Goal: Share content: Share content

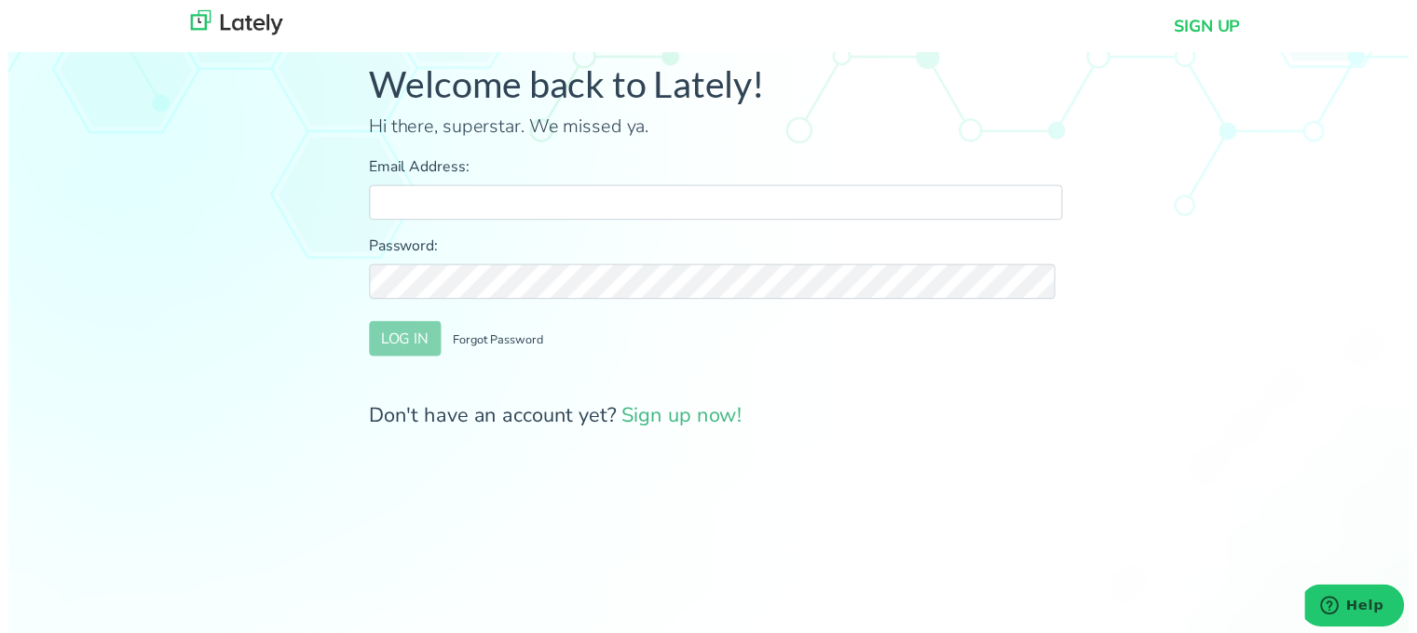
click at [685, 214] on input "Email Address:" at bounding box center [715, 204] width 701 height 35
type input "[PERSON_NAME][EMAIL_ADDRESS][DOMAIN_NAME]"
click at [406, 336] on button "LOG IN" at bounding box center [401, 342] width 73 height 35
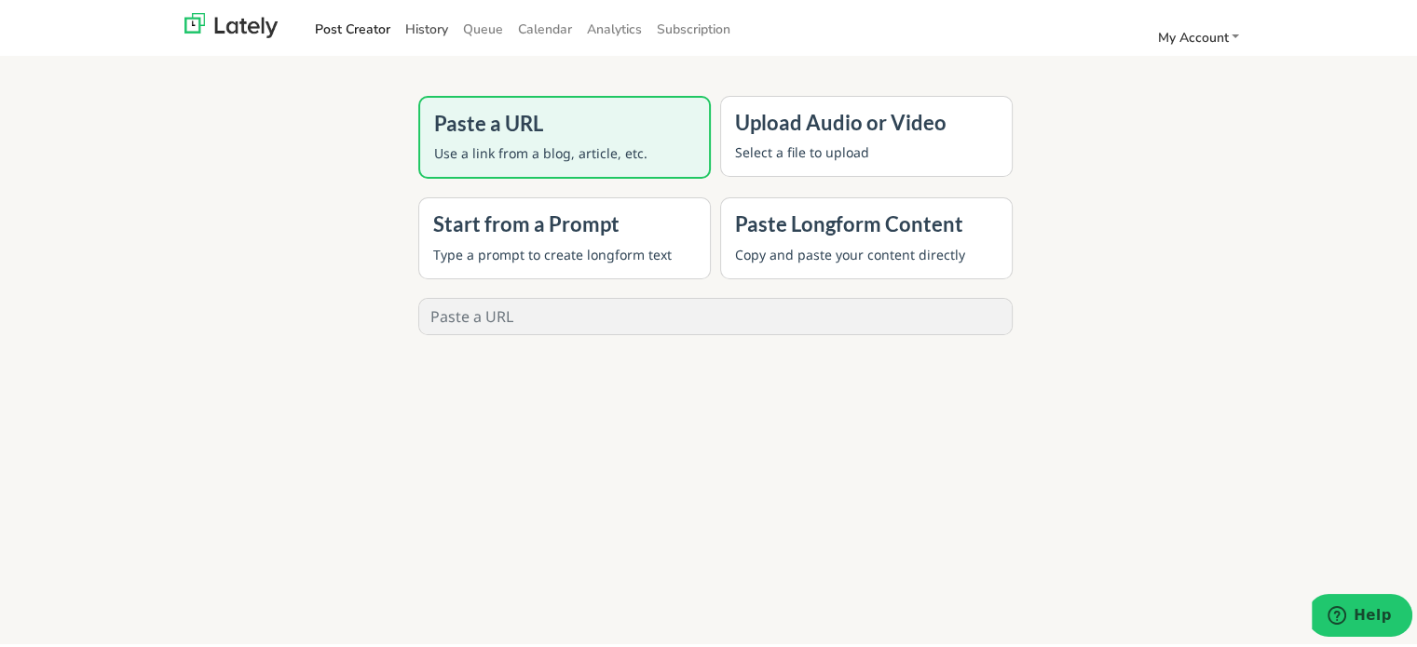
click at [412, 21] on link "History" at bounding box center [427, 26] width 58 height 31
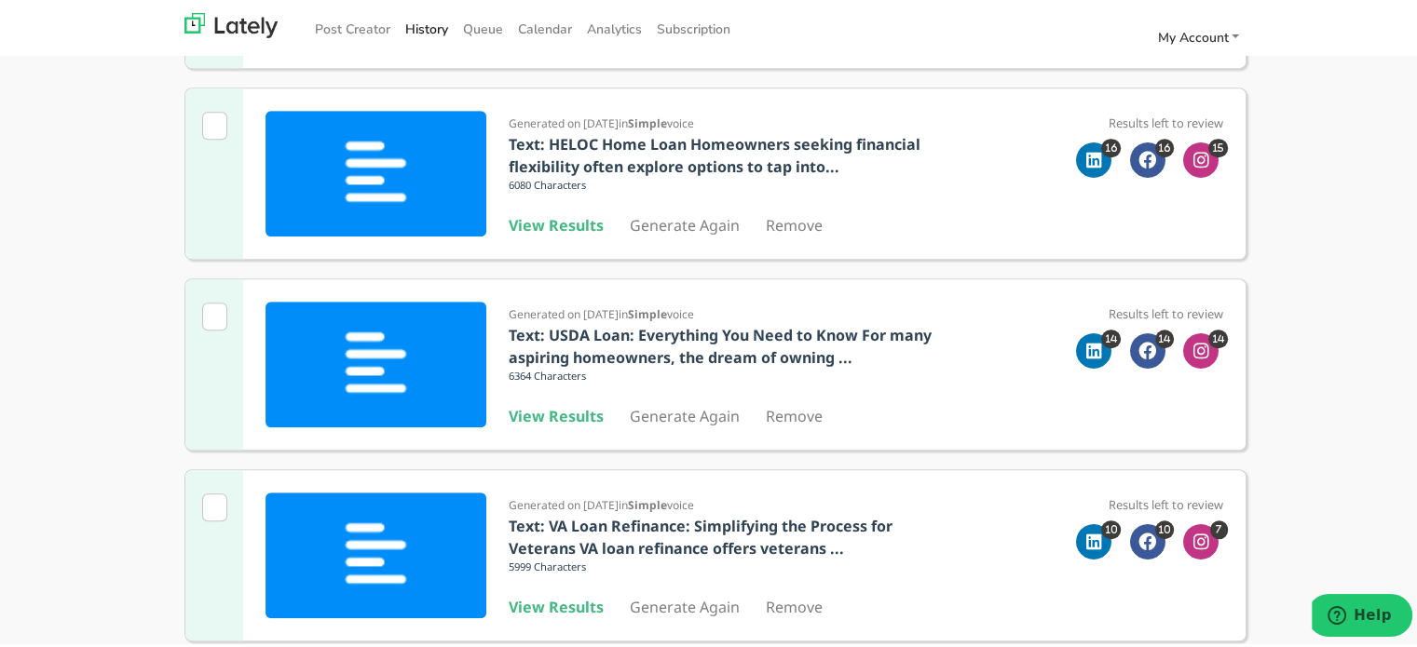
scroll to position [1571, 0]
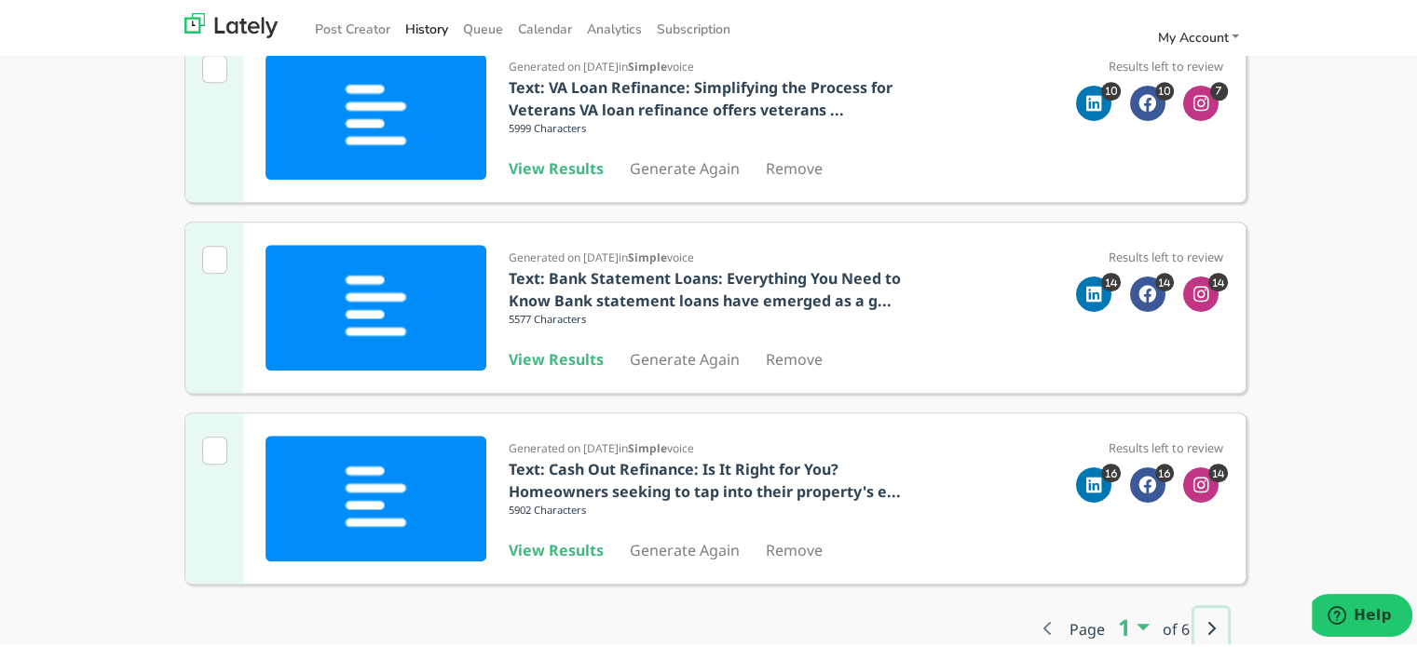
click at [1197, 621] on button "button" at bounding box center [1211, 625] width 34 height 41
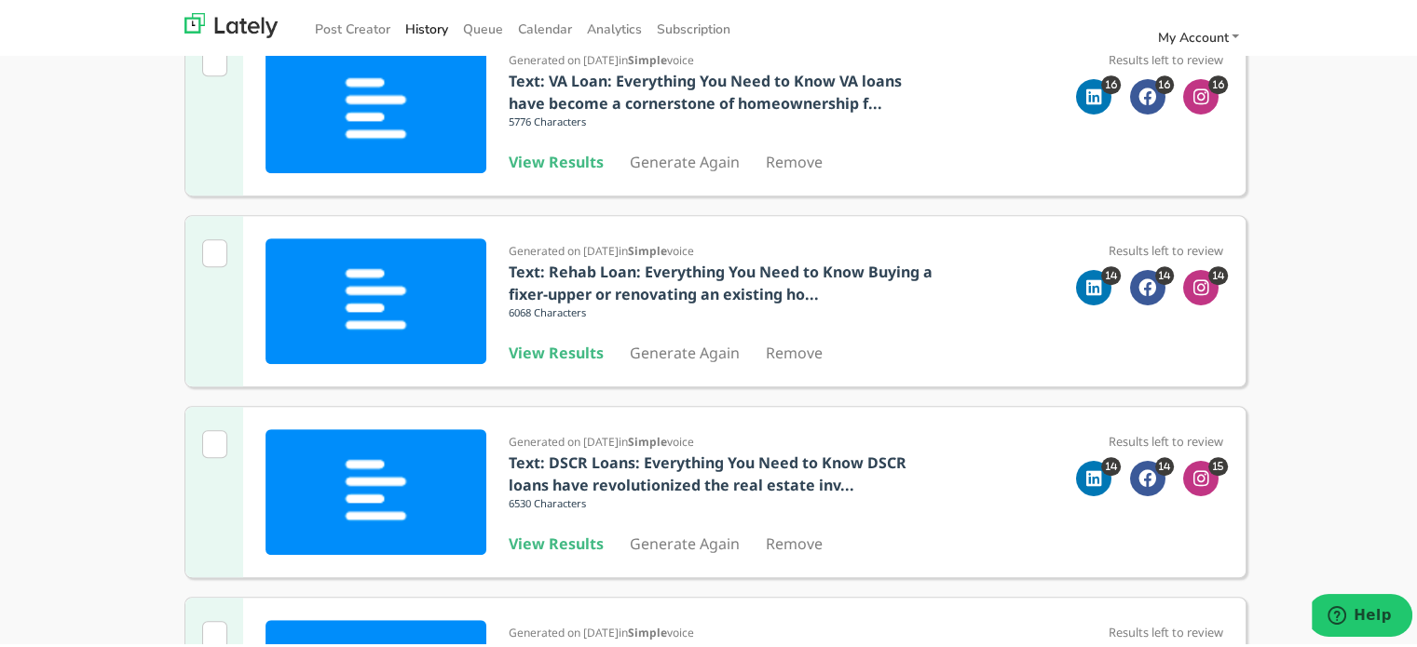
scroll to position [439, 0]
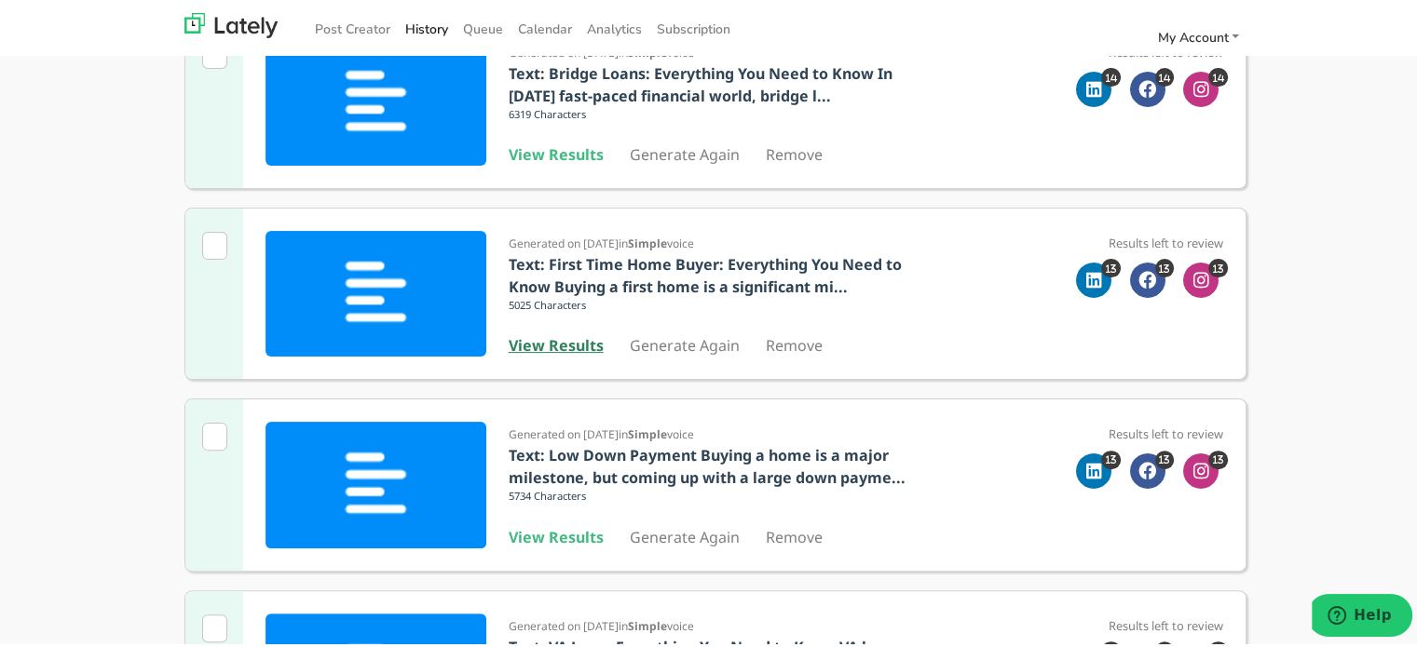
click at [548, 345] on b "View Results" at bounding box center [556, 343] width 95 height 20
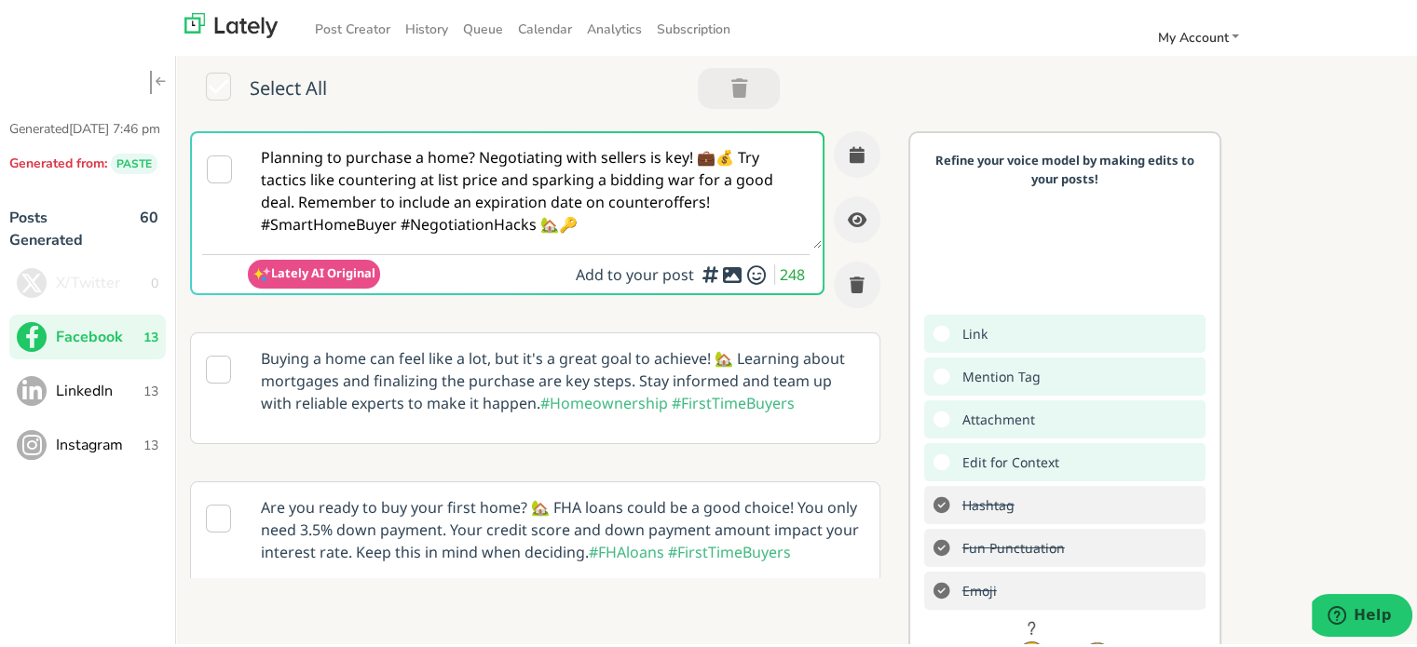
click at [470, 199] on textarea "Planning to purchase a home? Negotiating with sellers is key! 💼💰 Try tactics li…" at bounding box center [535, 187] width 574 height 115
click at [108, 400] on span "LinkedIn" at bounding box center [100, 388] width 88 height 22
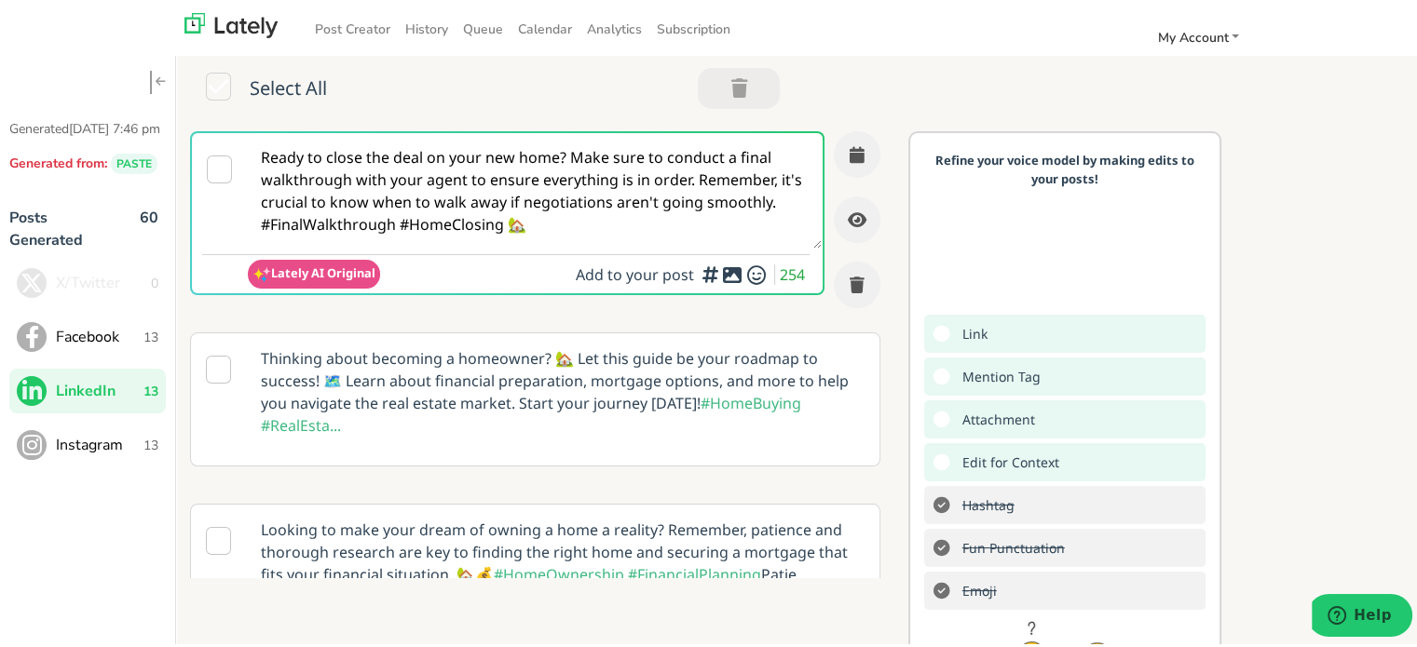
click at [355, 152] on textarea "Ready to close the deal on your new home? Make sure to conduct a final walkthro…" at bounding box center [535, 187] width 574 height 115
click at [91, 454] on span "Instagram" at bounding box center [100, 442] width 88 height 22
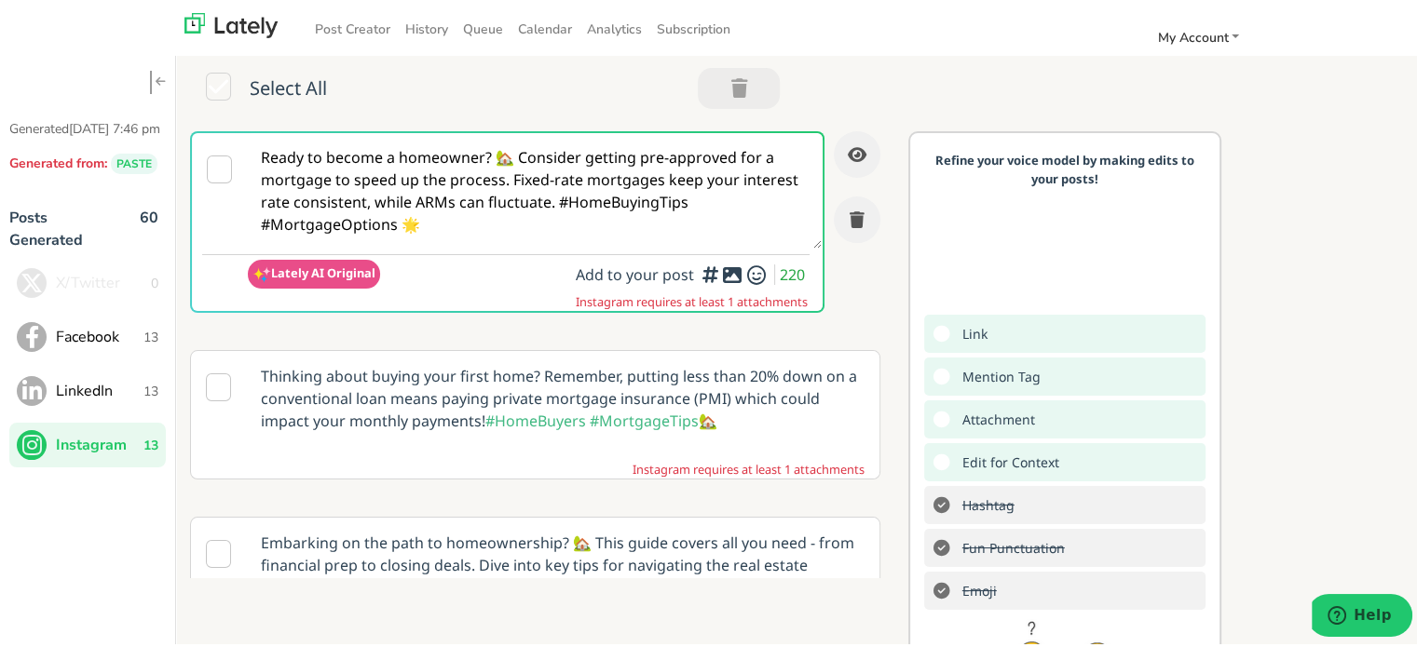
click at [438, 189] on textarea "Ready to become a homeowner? 🏡 Consider getting pre-approved for a mortgage to …" at bounding box center [535, 187] width 574 height 115
click at [128, 346] on span "Facebook" at bounding box center [100, 334] width 88 height 22
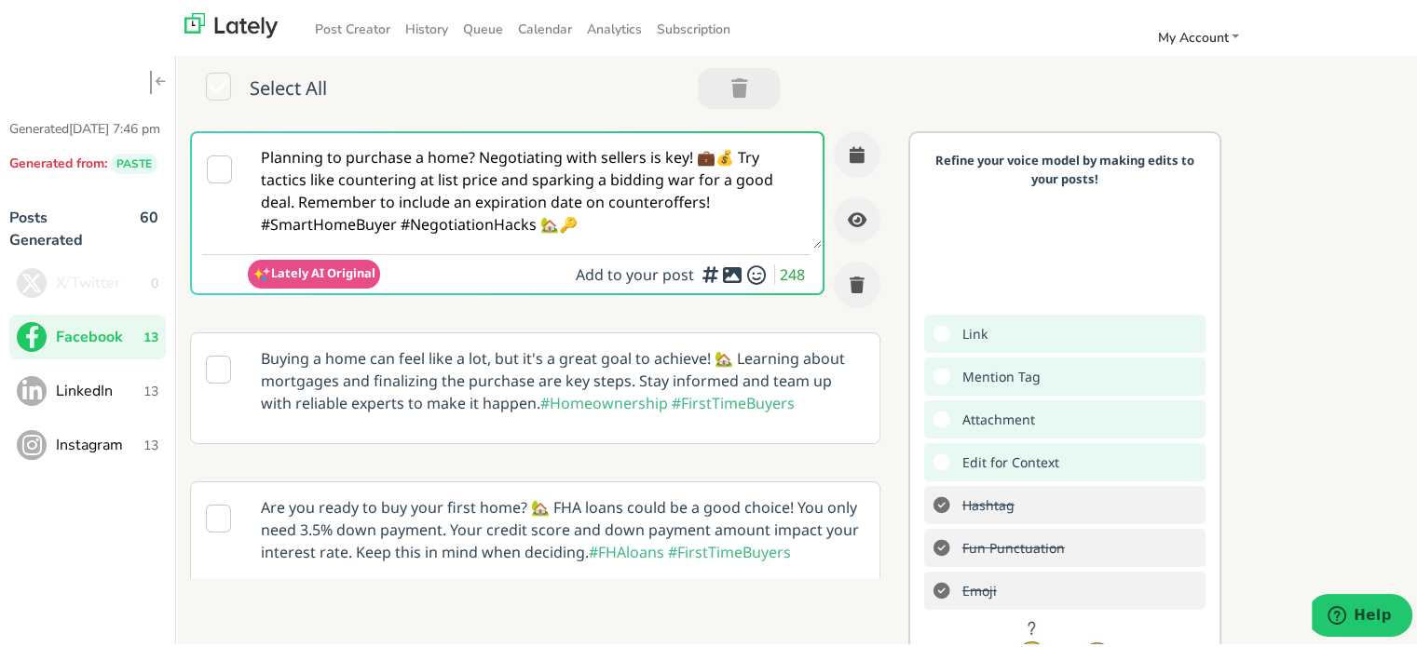
click at [574, 206] on textarea "Planning to purchase a home? Negotiating with sellers is key! 💼💰 Try tactics li…" at bounding box center [535, 187] width 574 height 115
paste textarea "@everyone Thinking about your first home but stressed about the process? 🏡 A FI…"
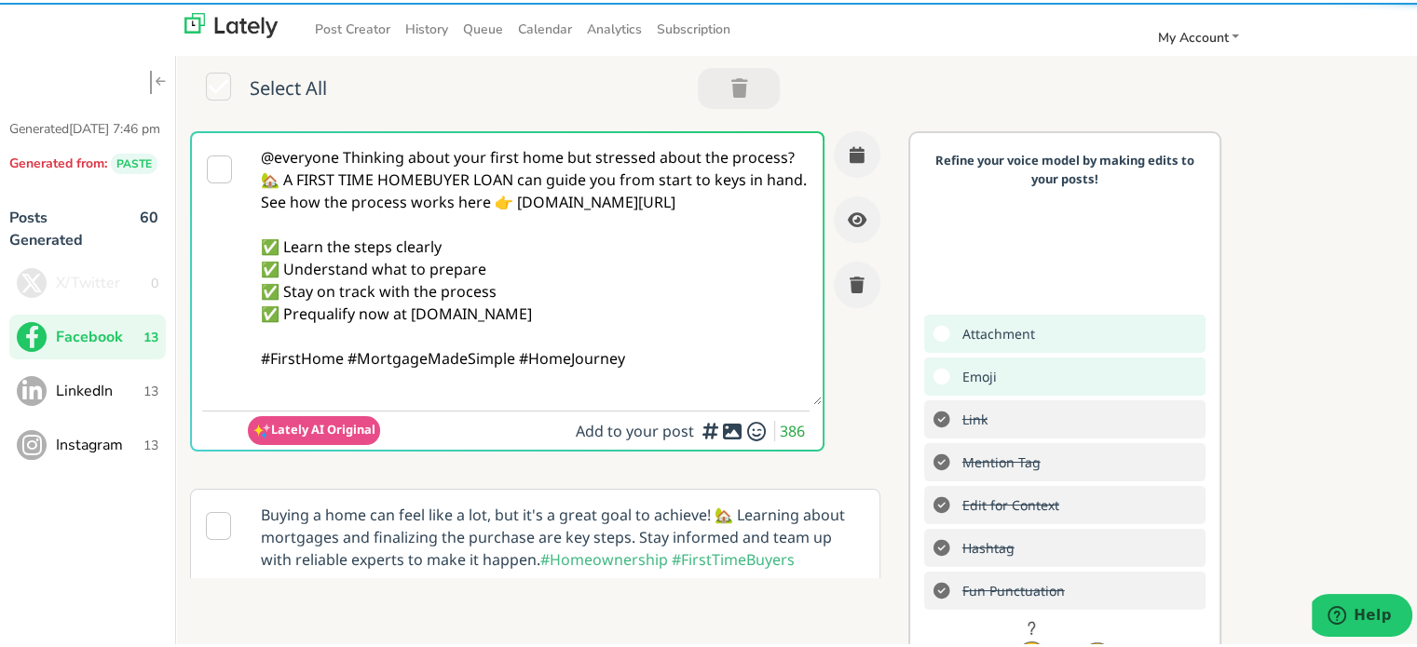
click at [781, 155] on textarea "@everyone Thinking about your first home but stressed about the process? 🏡 A FI…" at bounding box center [535, 266] width 574 height 272
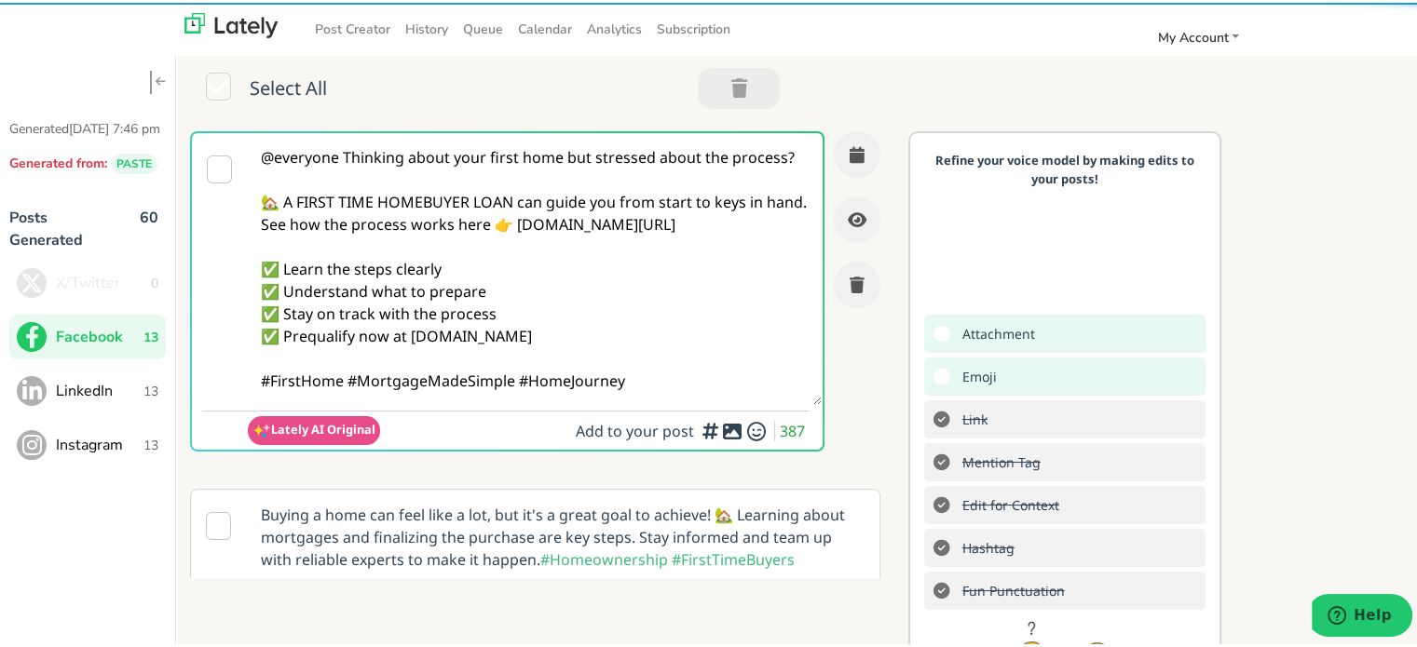
click at [304, 219] on textarea "@everyone Thinking about your first home but stressed about the process? 🏡 A FI…" at bounding box center [535, 266] width 574 height 272
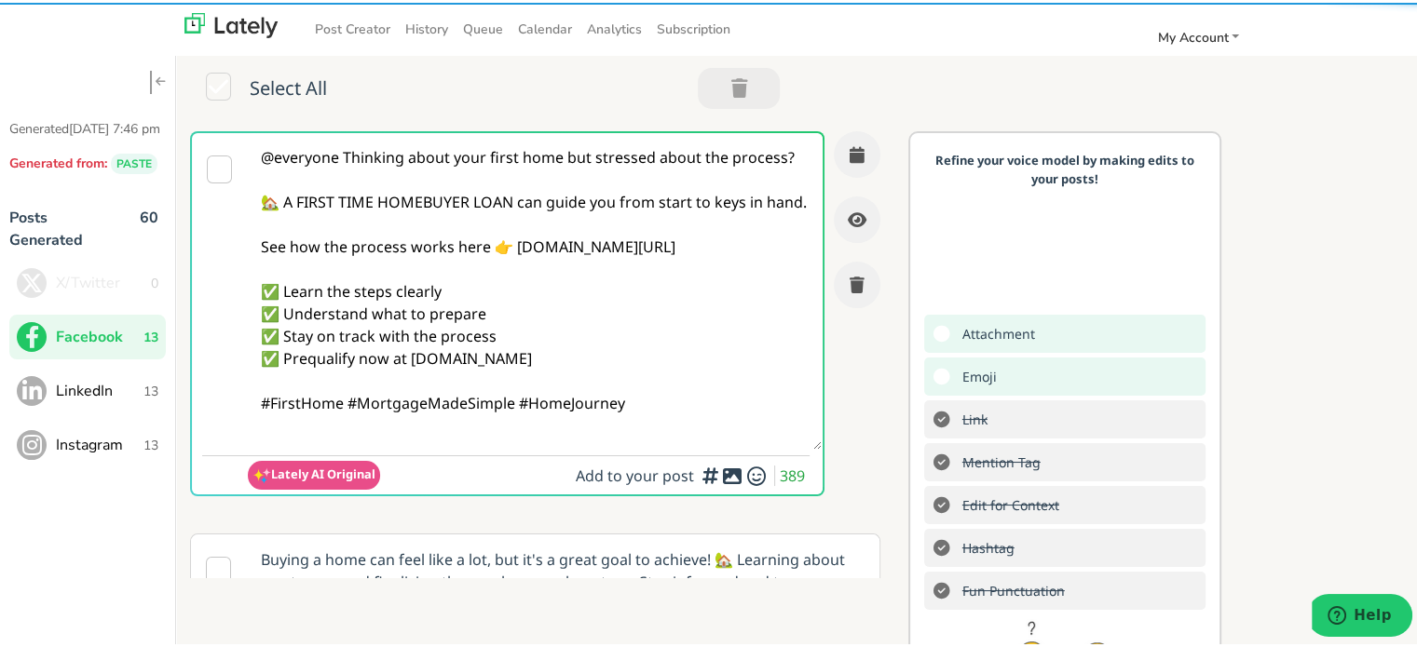
click at [343, 428] on textarea "@everyone Thinking about your first home but stressed about the process? 🏡 A FI…" at bounding box center [535, 288] width 574 height 317
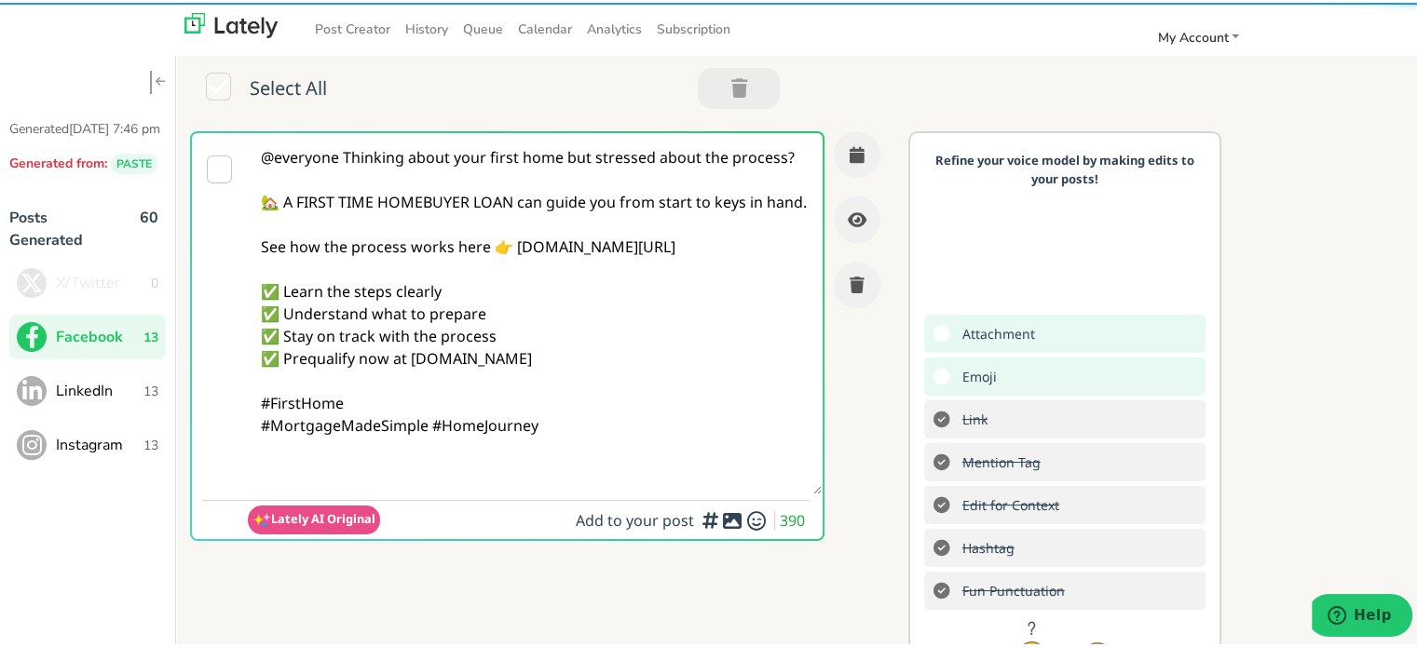
click at [555, 469] on textarea "@everyone Thinking about your first home but stressed about the process? 🏡 A FI…" at bounding box center [535, 310] width 574 height 361
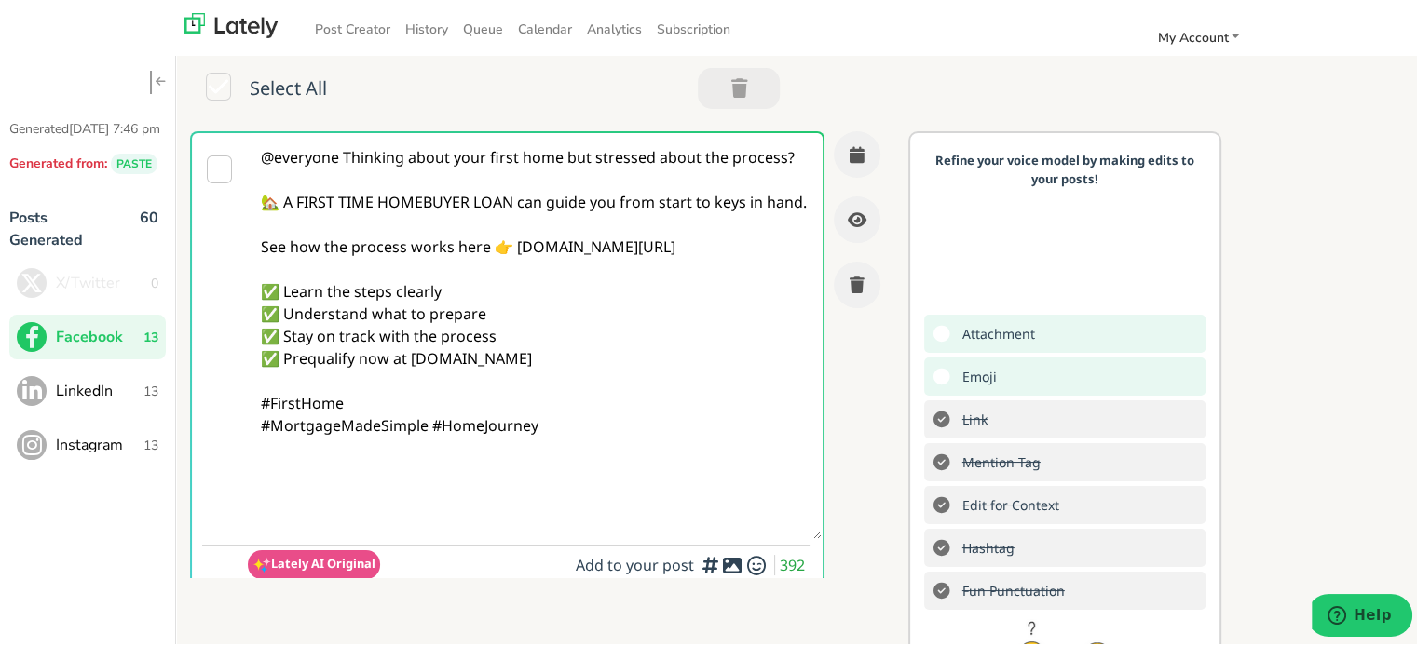
paste textarea "Follow Us On Our Social Media Platforms! Facebook: [URL][DOMAIN_NAME] LinkedIn:…"
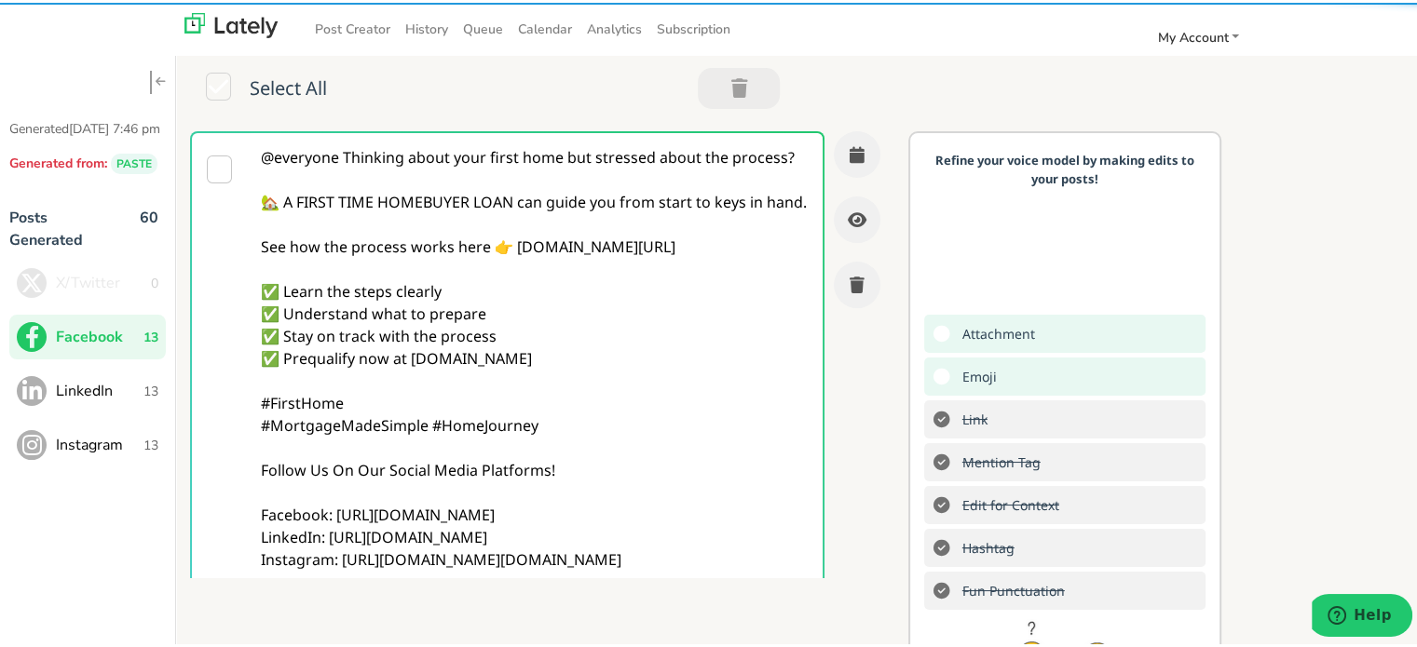
click at [342, 162] on textarea "@everyone Thinking about your first home but stressed about the process? 🏡 A FI…" at bounding box center [535, 389] width 574 height 518
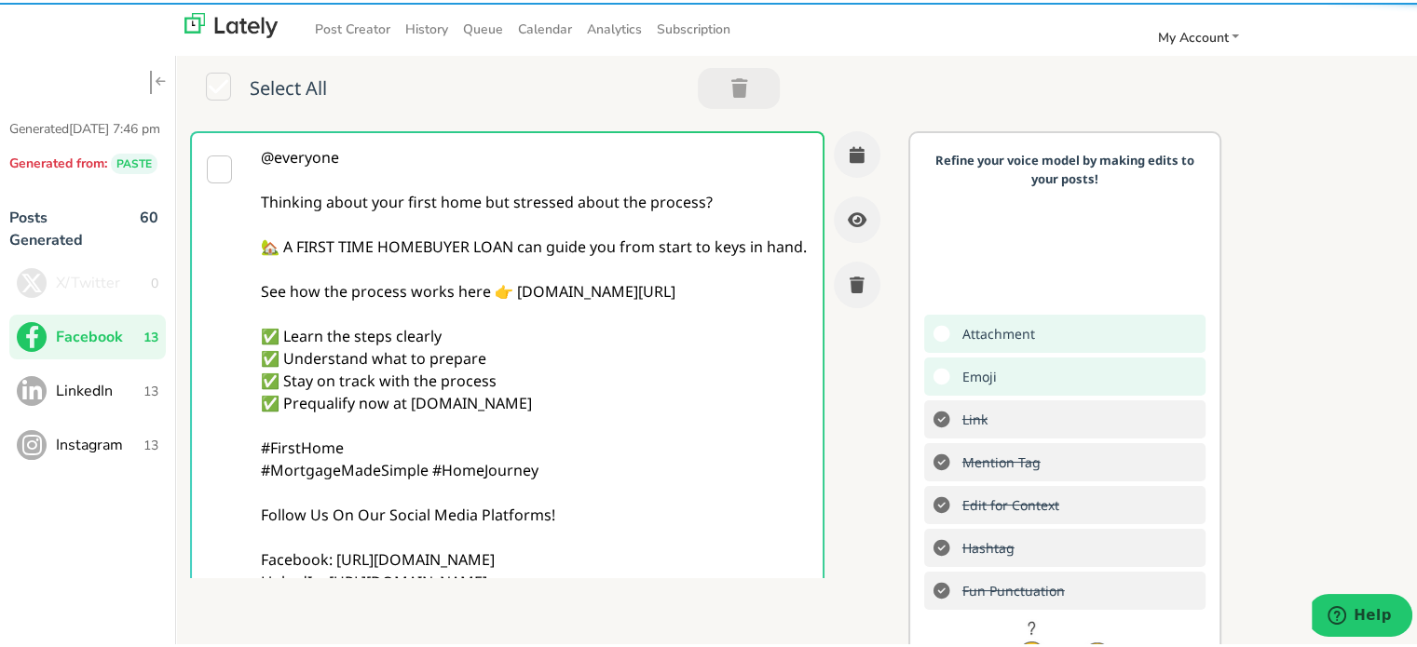
click at [426, 302] on textarea "@everyone Thinking about your first home but stressed about the process? 🏡 A FI…" at bounding box center [535, 400] width 574 height 540
type textarea "@everyone Thinking about your first home but stressed about the process? 🏡 A FI…"
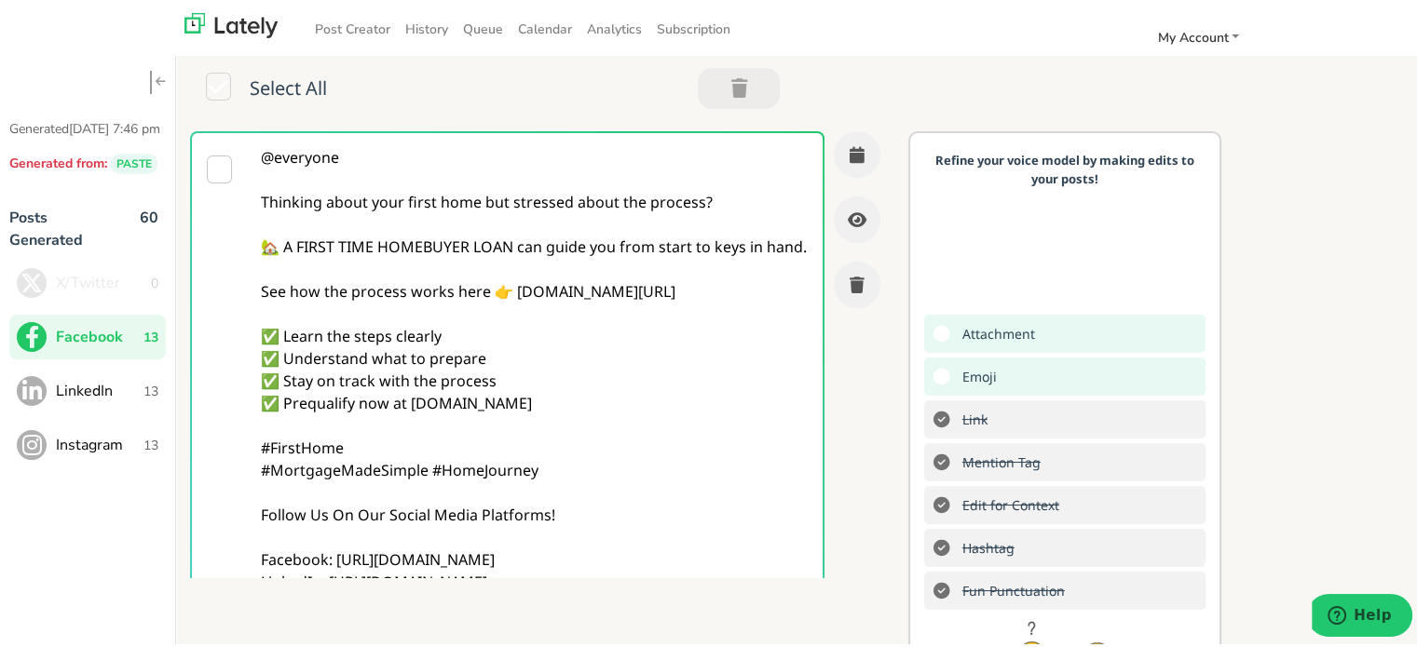
scroll to position [391, 0]
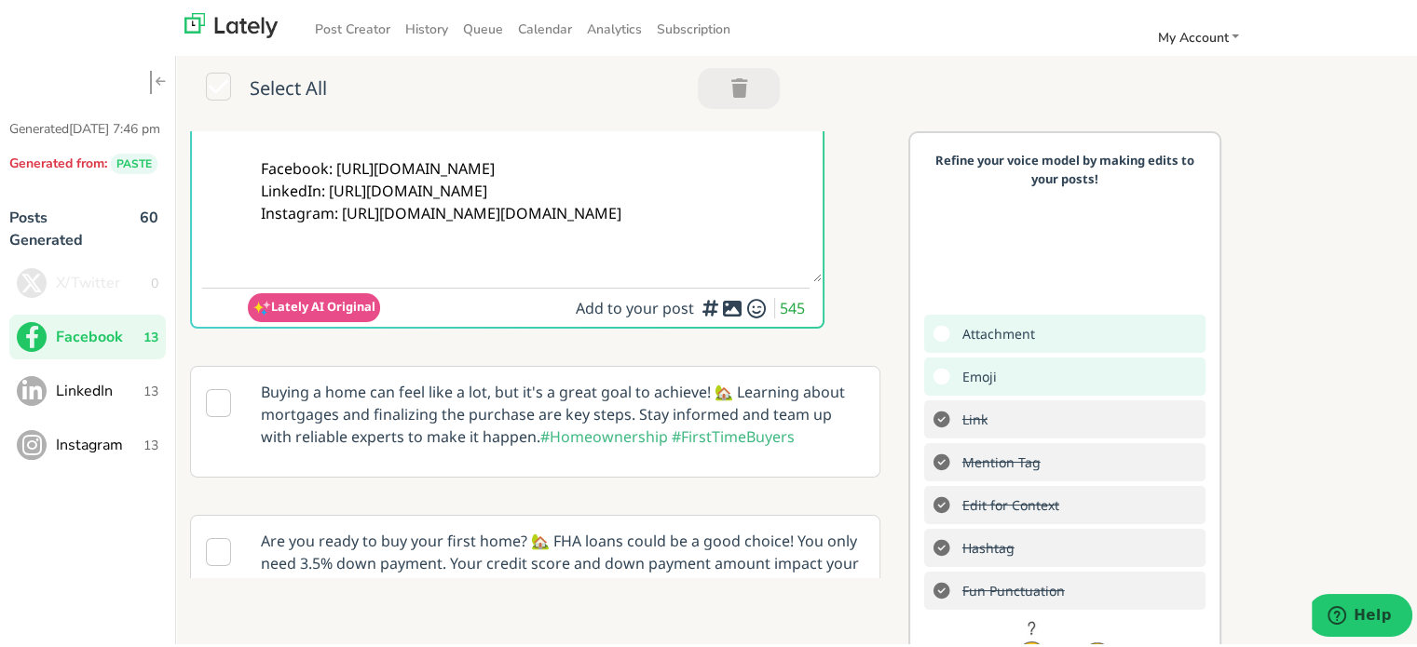
click at [711, 316] on span "Add to your post 545" at bounding box center [693, 307] width 234 height 26
click at [710, 301] on div at bounding box center [710, 302] width 12 height 6
click at [721, 306] on icon at bounding box center [732, 305] width 22 height 1
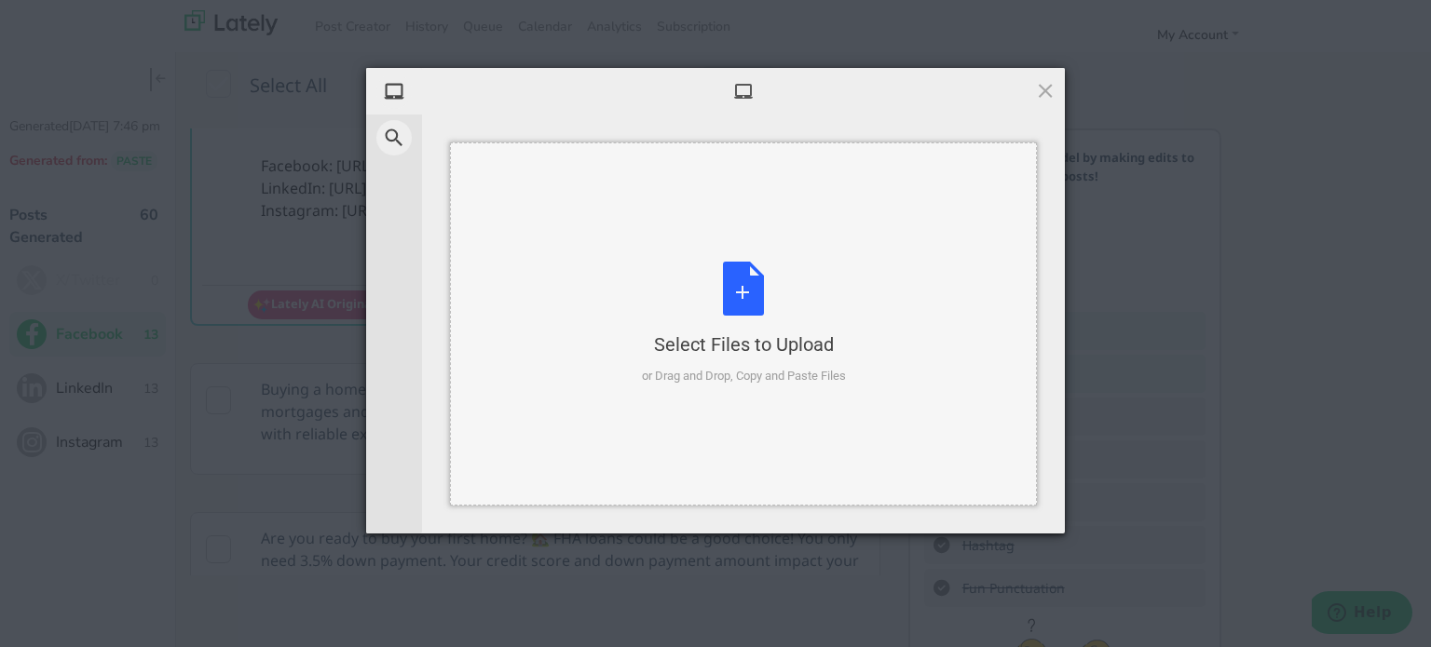
click at [735, 278] on div "Select Files to Upload or Drag and Drop, Copy and Paste Files" at bounding box center [744, 324] width 204 height 124
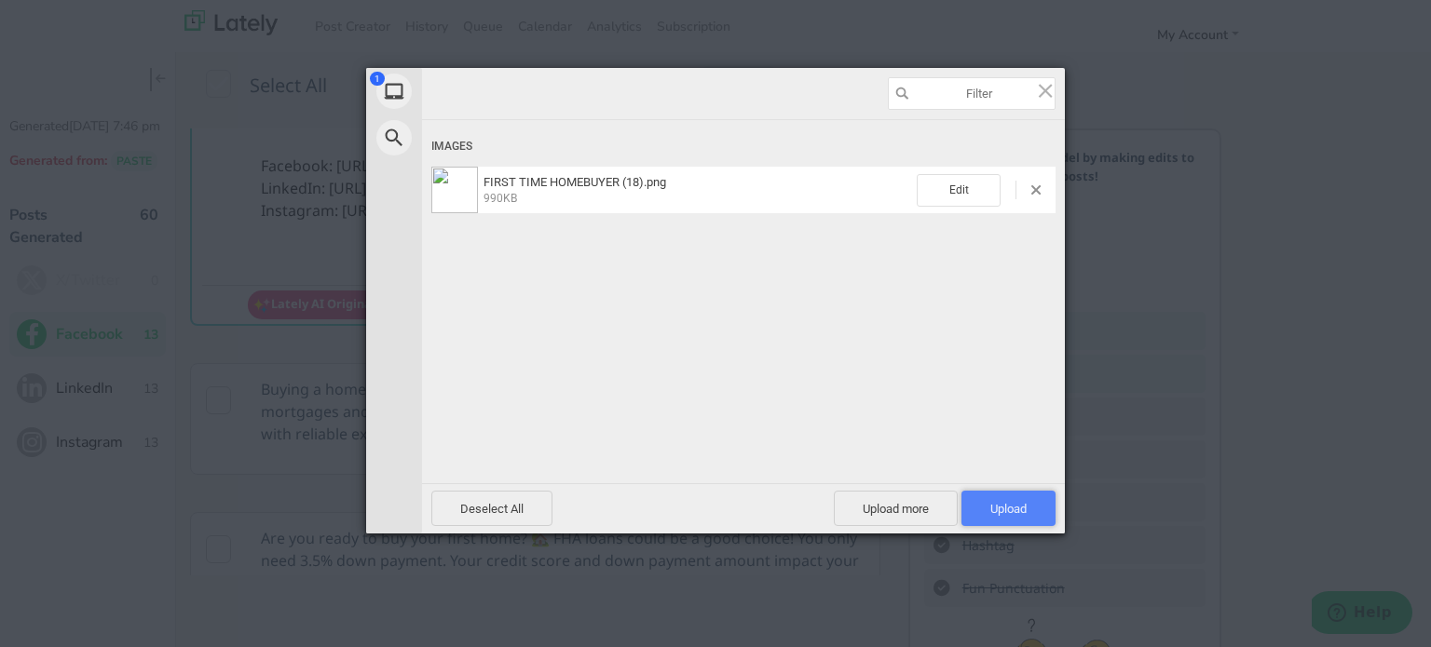
click at [1006, 509] on span "Upload 1" at bounding box center [1008, 509] width 36 height 14
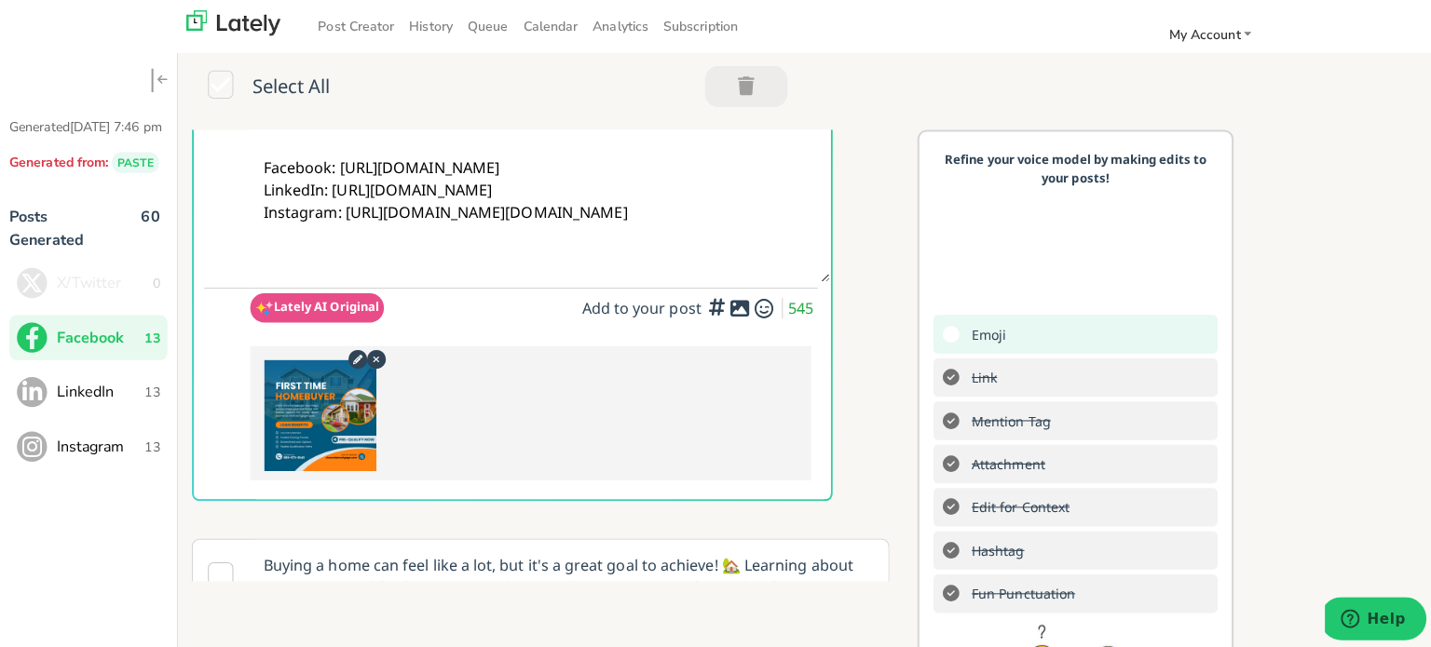
scroll to position [0, 0]
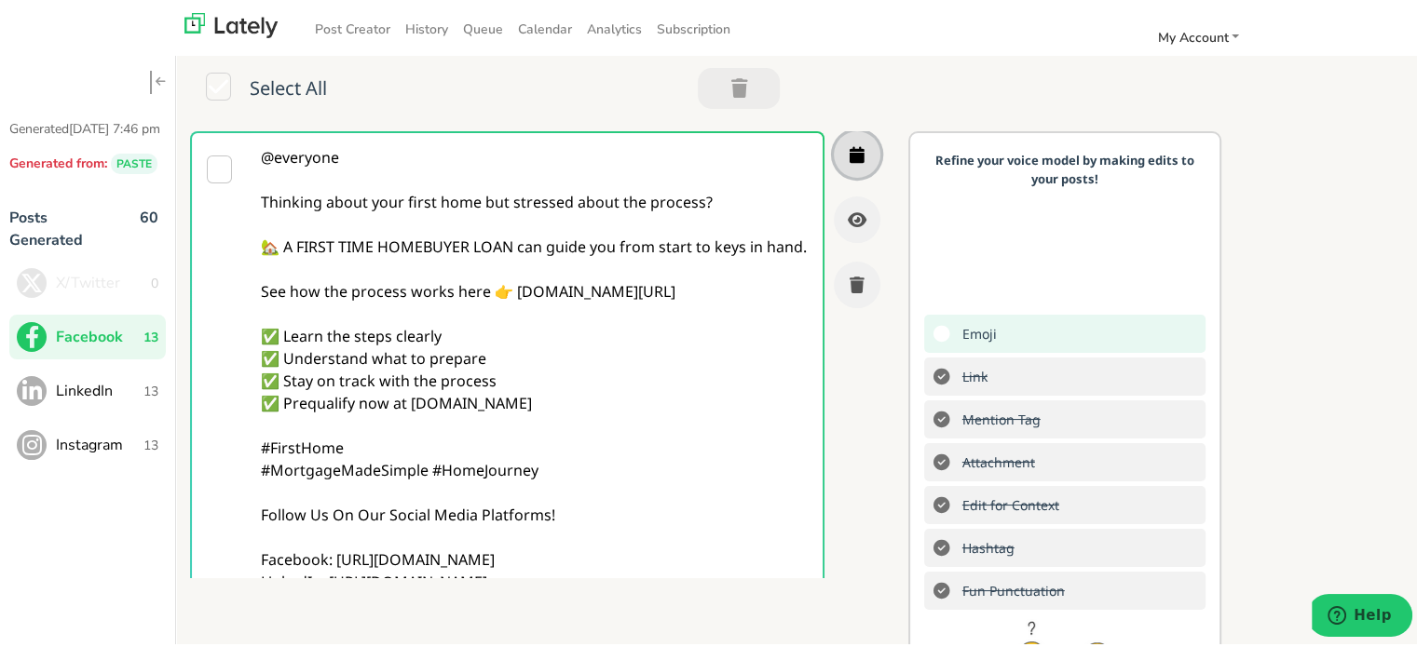
click at [849, 147] on icon "button" at bounding box center [856, 151] width 15 height 17
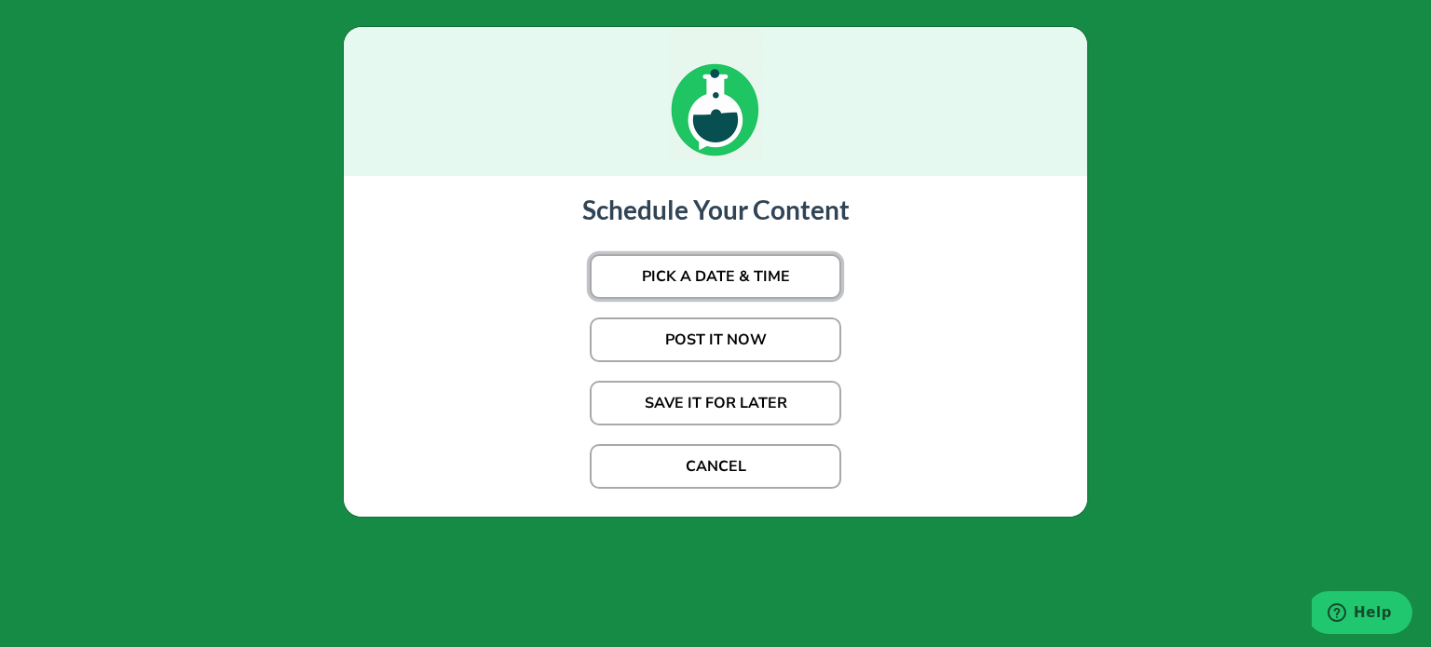
click at [741, 281] on button "PICK A DATE & TIME" at bounding box center [715, 276] width 251 height 45
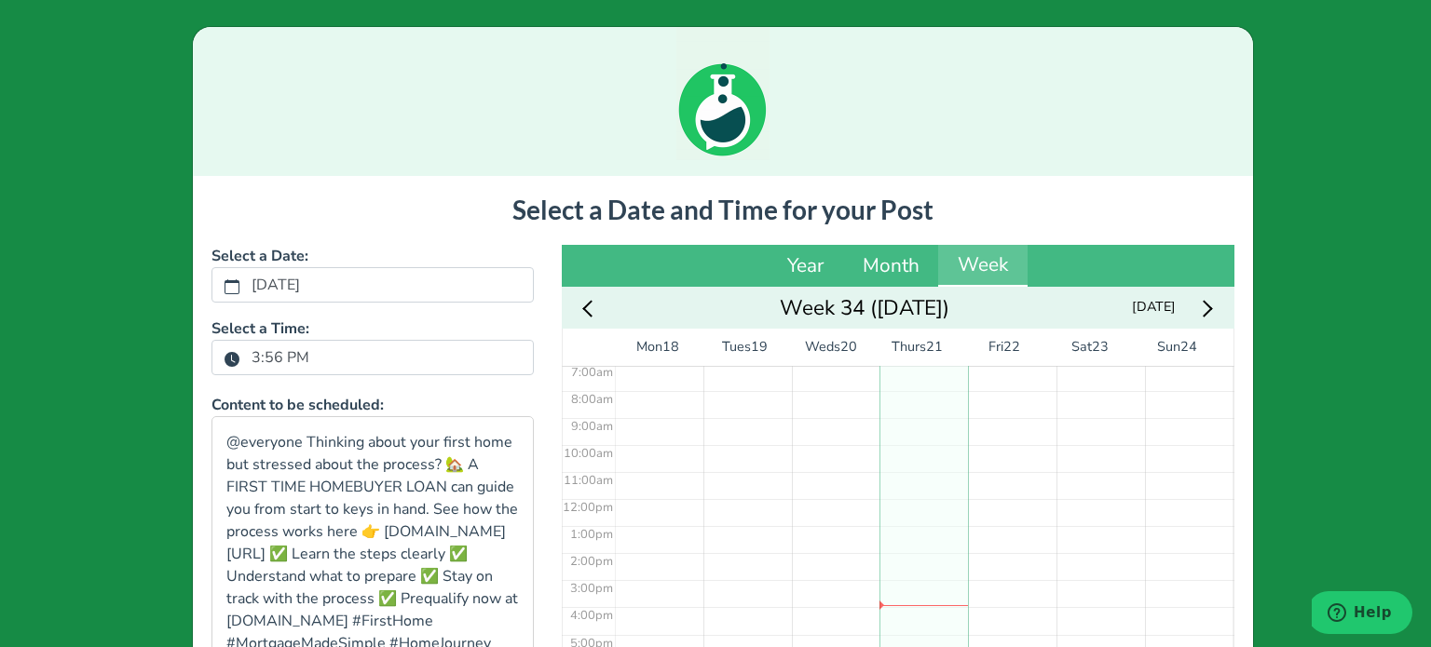
scroll to position [268, 0]
click at [277, 368] on label "3:56 PM" at bounding box center [280, 358] width 80 height 32
click at [240, 368] on button "3:56 PM" at bounding box center [232, 358] width 17 height 24
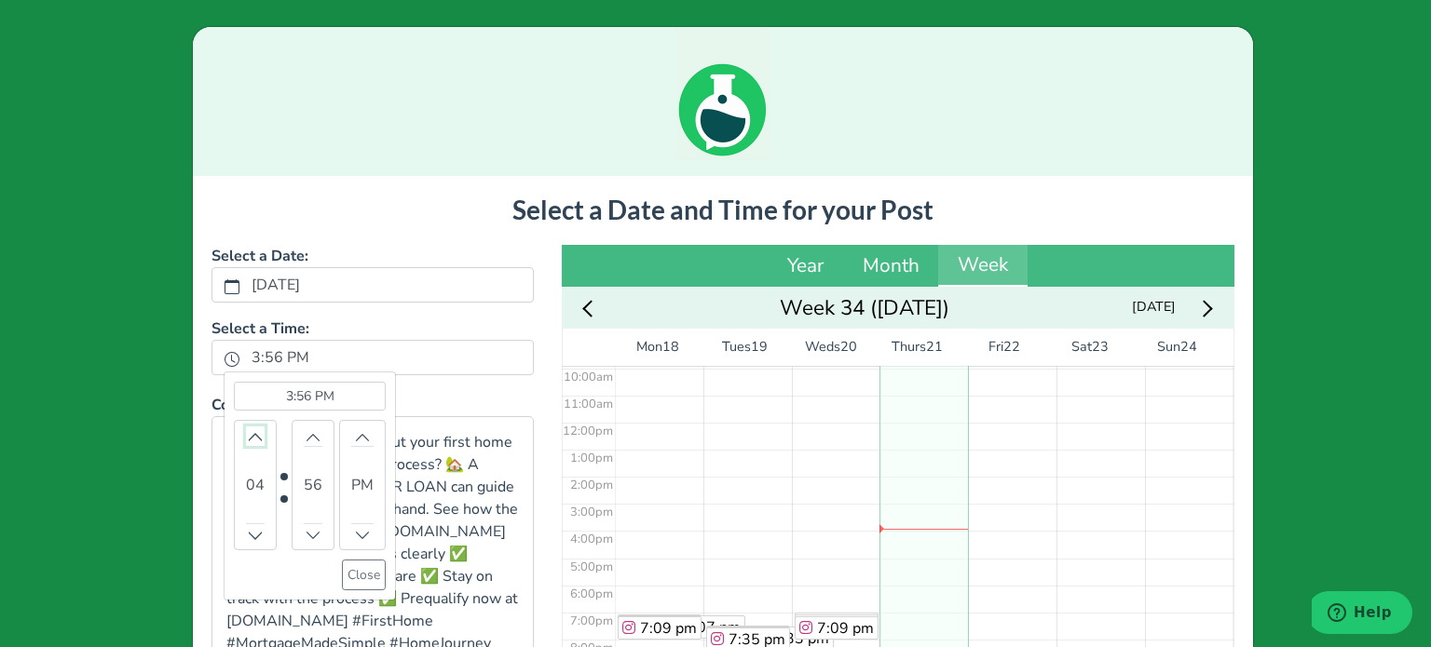
click at [249, 436] on icon "chevron up" at bounding box center [255, 436] width 13 height 13
click at [249, 536] on icon "chevron up" at bounding box center [255, 534] width 13 height 13
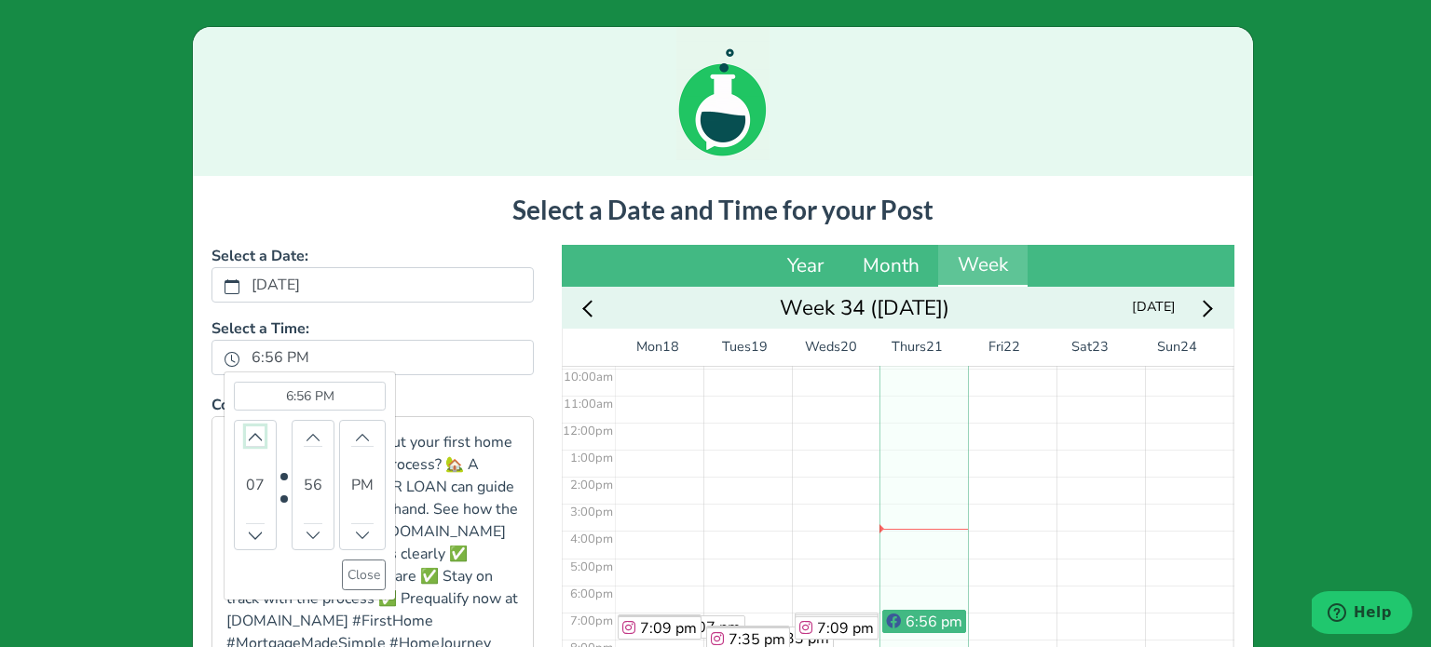
click at [246, 428] on button "Increment" at bounding box center [255, 437] width 19 height 20
click at [313, 483] on div "56" at bounding box center [313, 485] width 43 height 130
click at [306, 427] on button "Increment" at bounding box center [313, 437] width 19 height 20
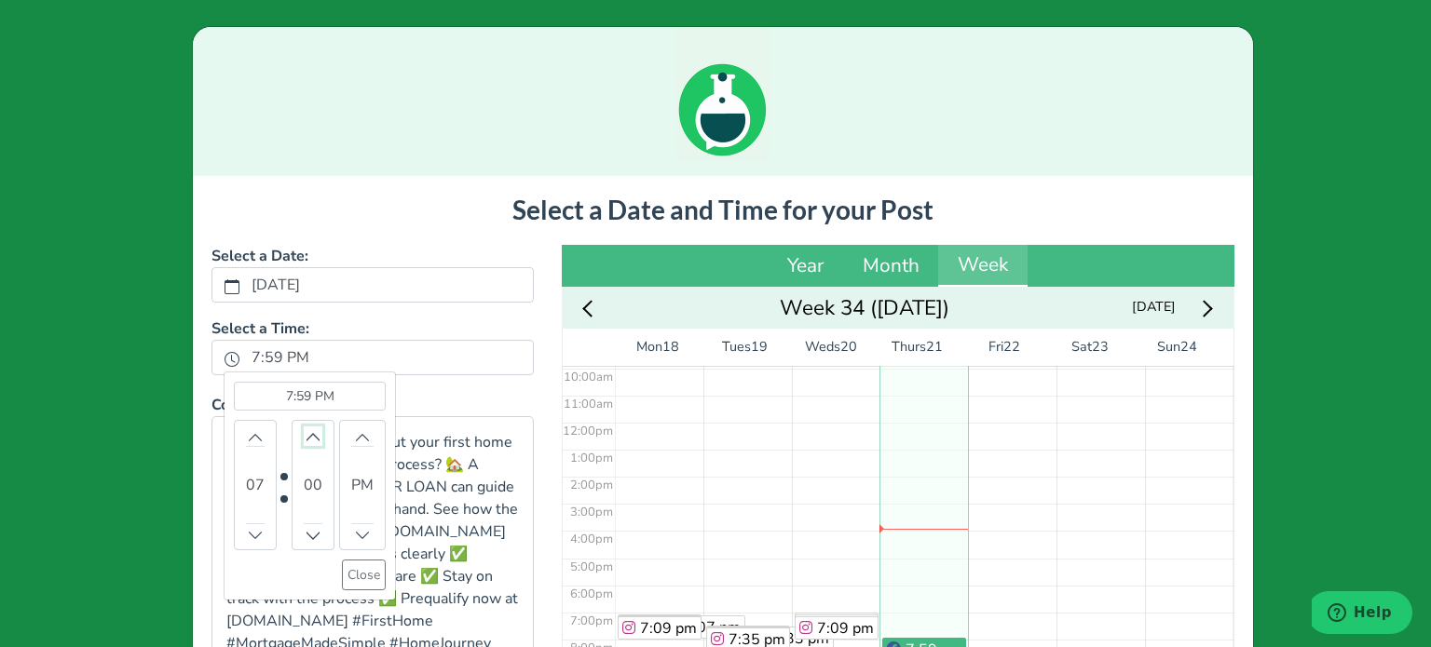
click at [306, 427] on button "Increment" at bounding box center [313, 437] width 19 height 20
click at [369, 577] on button "Close" at bounding box center [364, 575] width 44 height 31
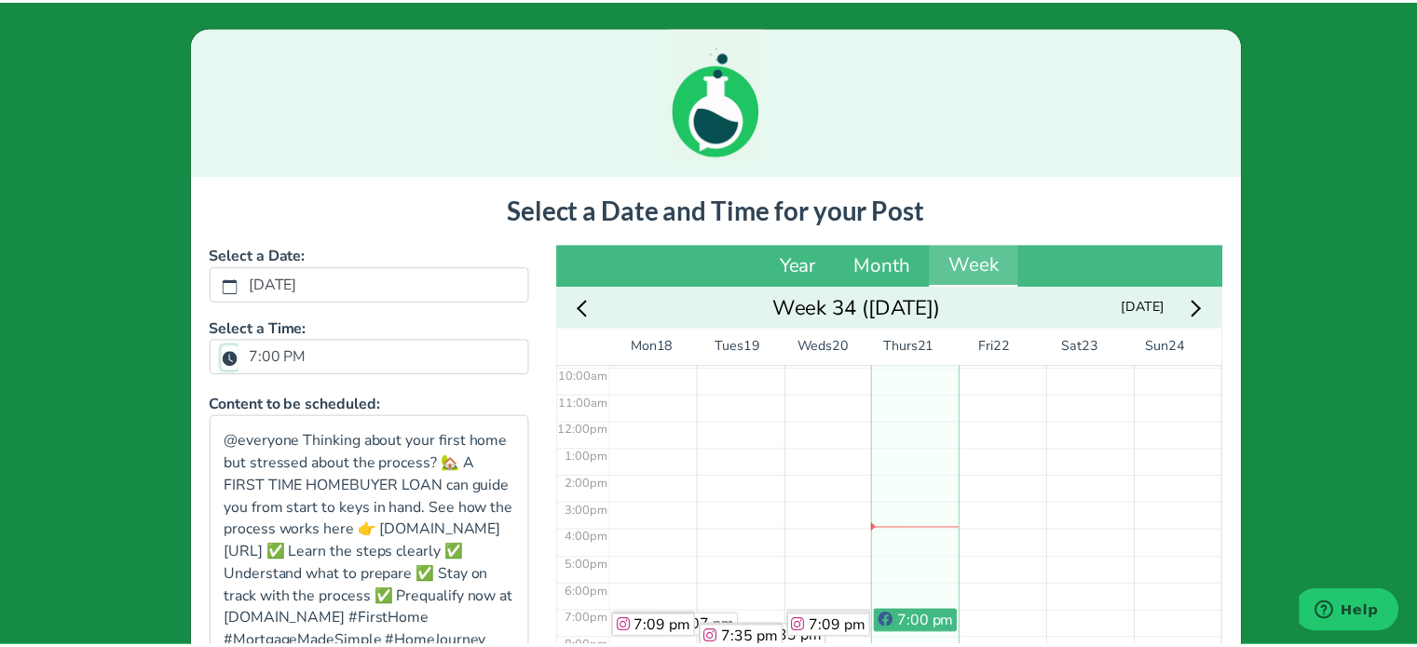
scroll to position [433, 0]
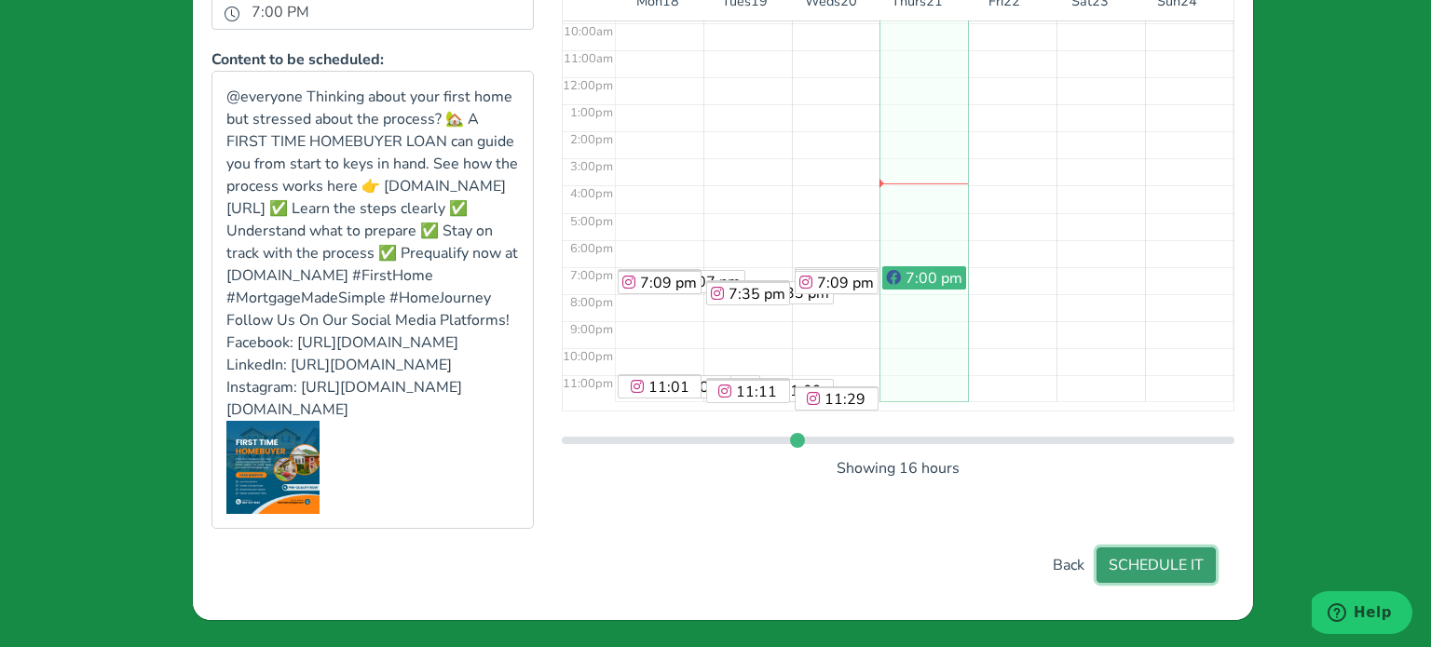
click at [1162, 554] on button "SCHEDULE IT" at bounding box center [1155, 565] width 119 height 35
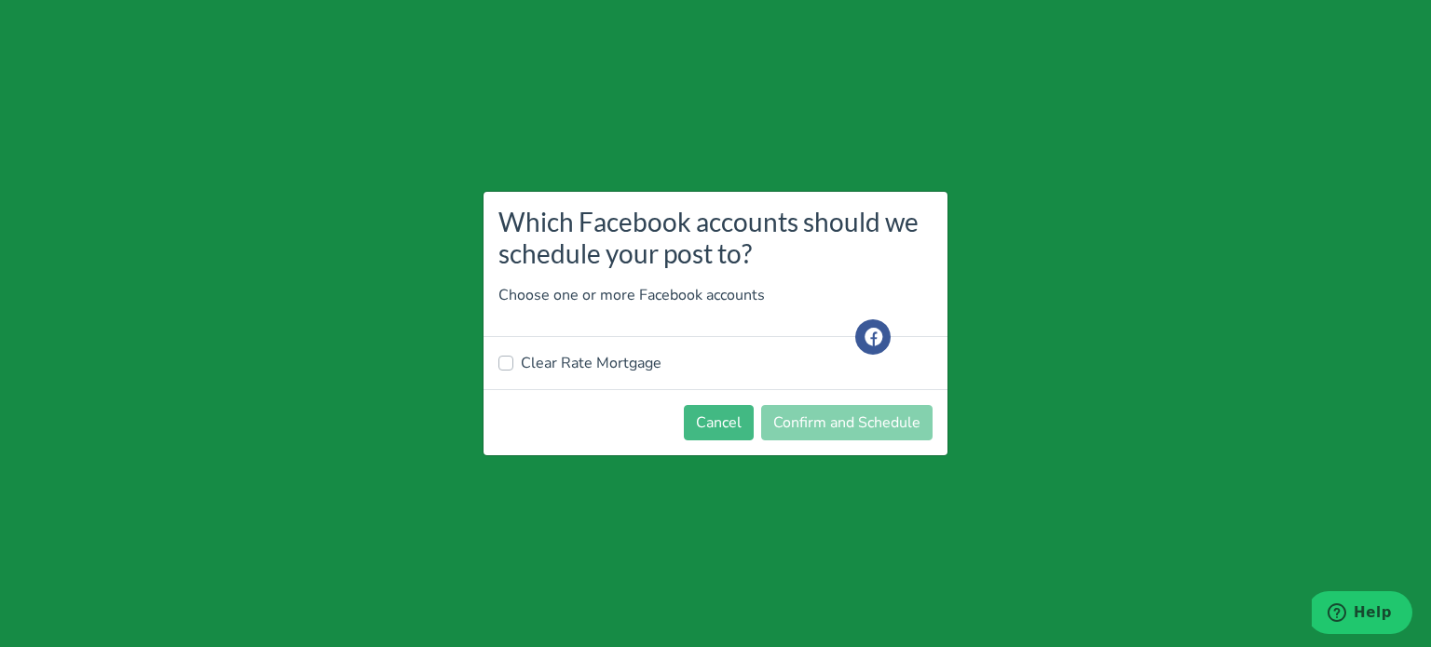
click at [541, 364] on label "Clear Rate Mortgage" at bounding box center [591, 363] width 141 height 22
click at [513, 364] on input "Clear Rate Mortgage" at bounding box center [505, 361] width 15 height 19
checkbox input "true"
click at [834, 431] on button "Confirm and Schedule" at bounding box center [846, 422] width 171 height 35
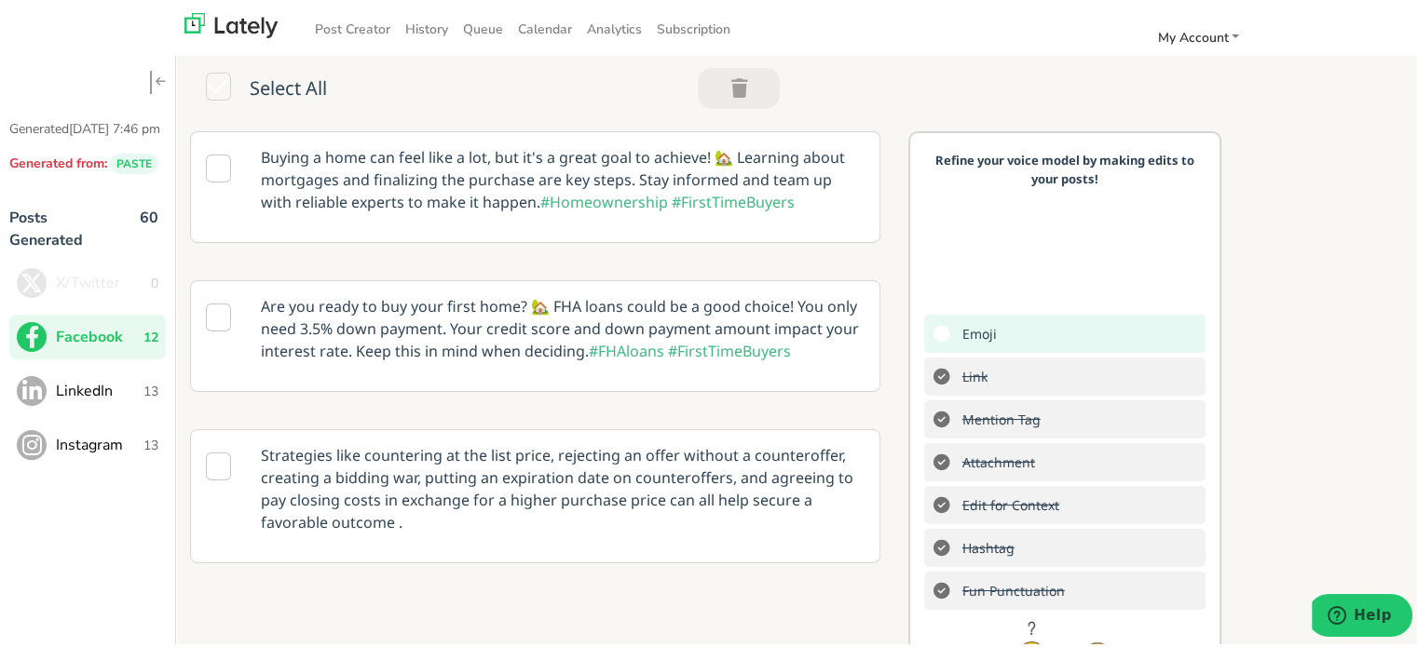
click at [153, 411] on button "LinkedIn 13" at bounding box center [87, 388] width 156 height 45
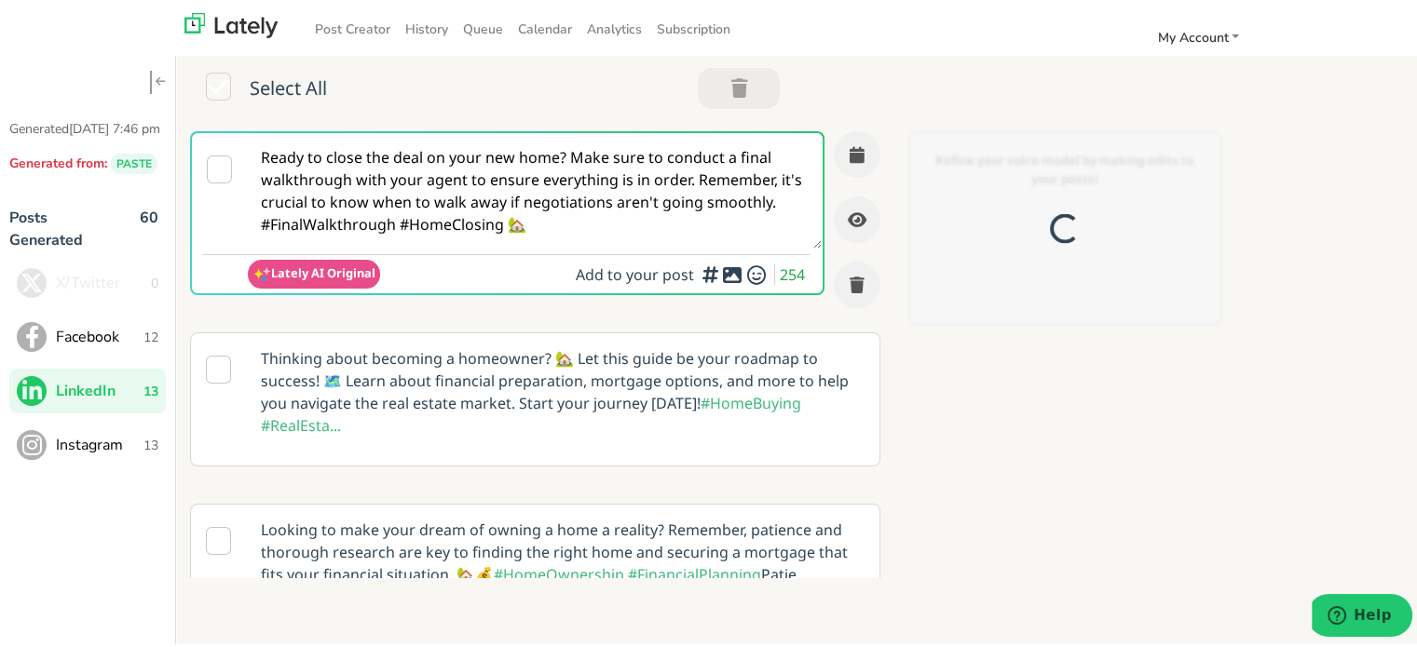
scroll to position [0, 0]
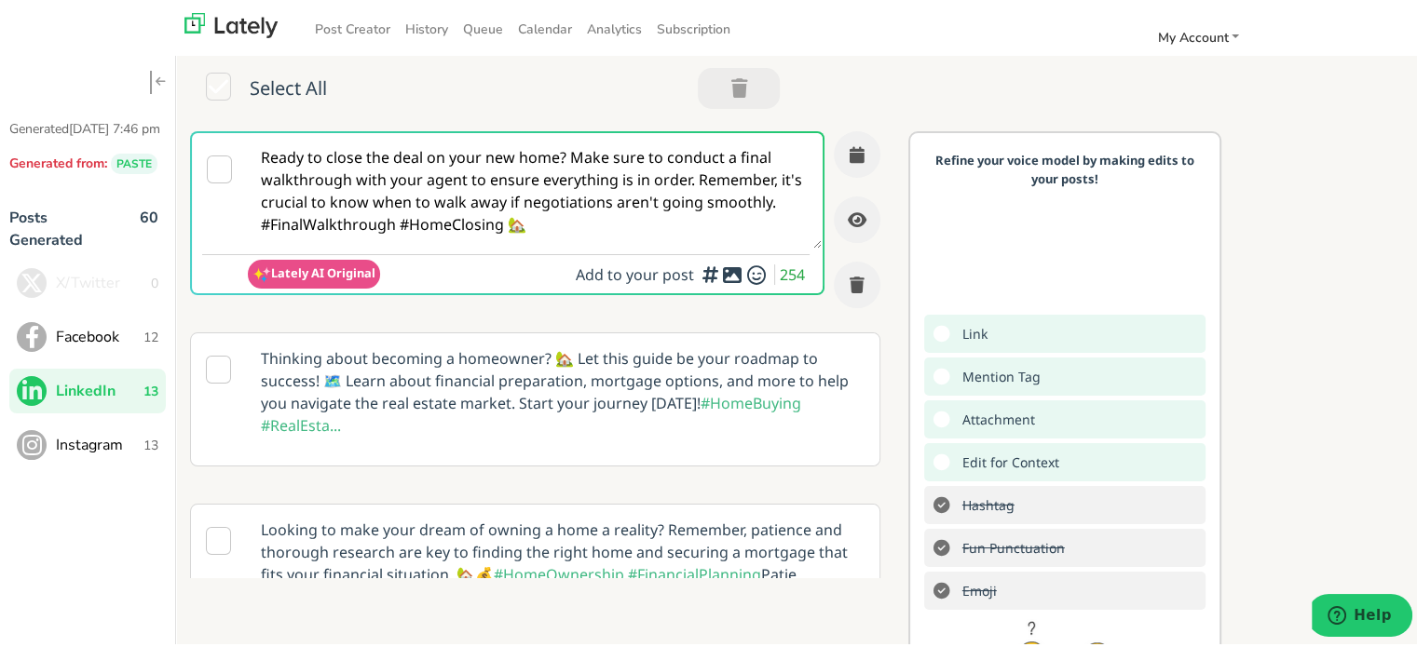
click at [590, 170] on textarea "Ready to close the deal on your new home? Make sure to conduct a final walkthro…" at bounding box center [535, 187] width 574 height 115
paste textarea "@linkedinmembers Buying your first home feels overwhelming? A FIRST TIME HOMEBU…"
click at [590, 170] on textarea "Ready to close the deal on your new home? Make sure to conduct a final walkthro…" at bounding box center [535, 187] width 574 height 115
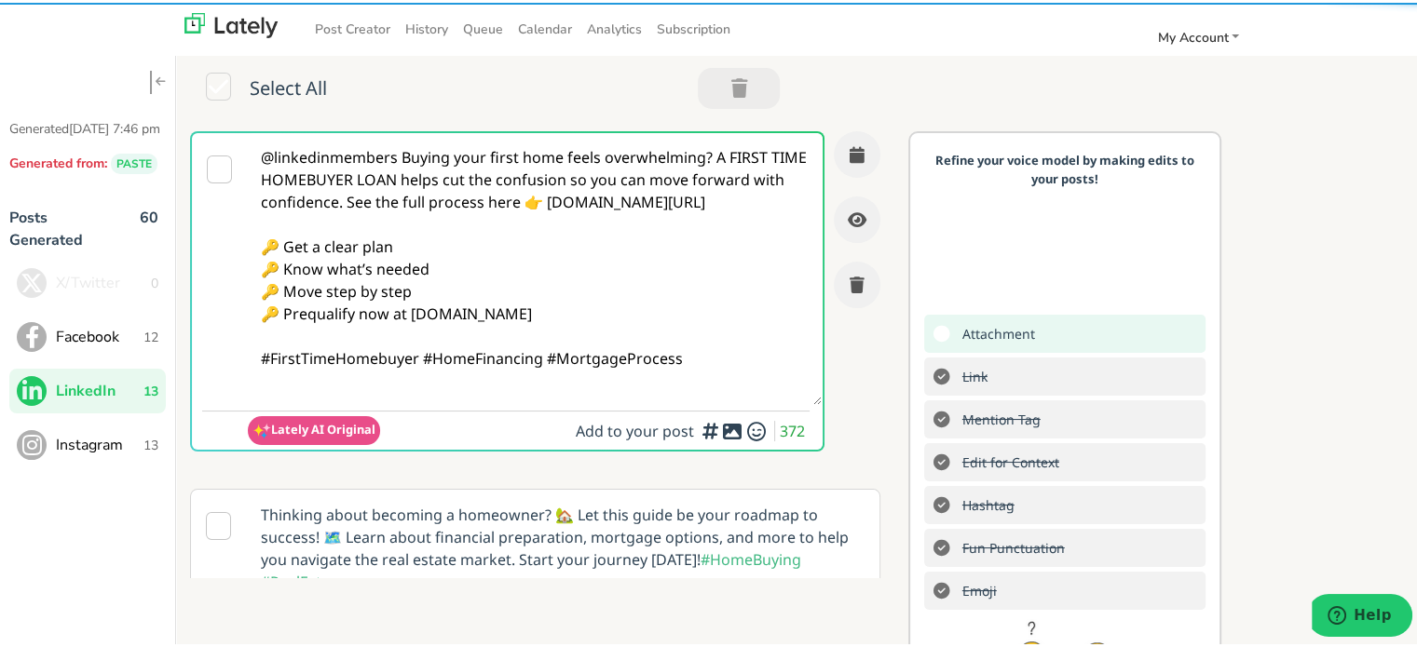
click at [399, 156] on textarea "@linkedinmembers Buying your first home feels overwhelming? A FIRST TIME HOMEBU…" at bounding box center [535, 266] width 574 height 272
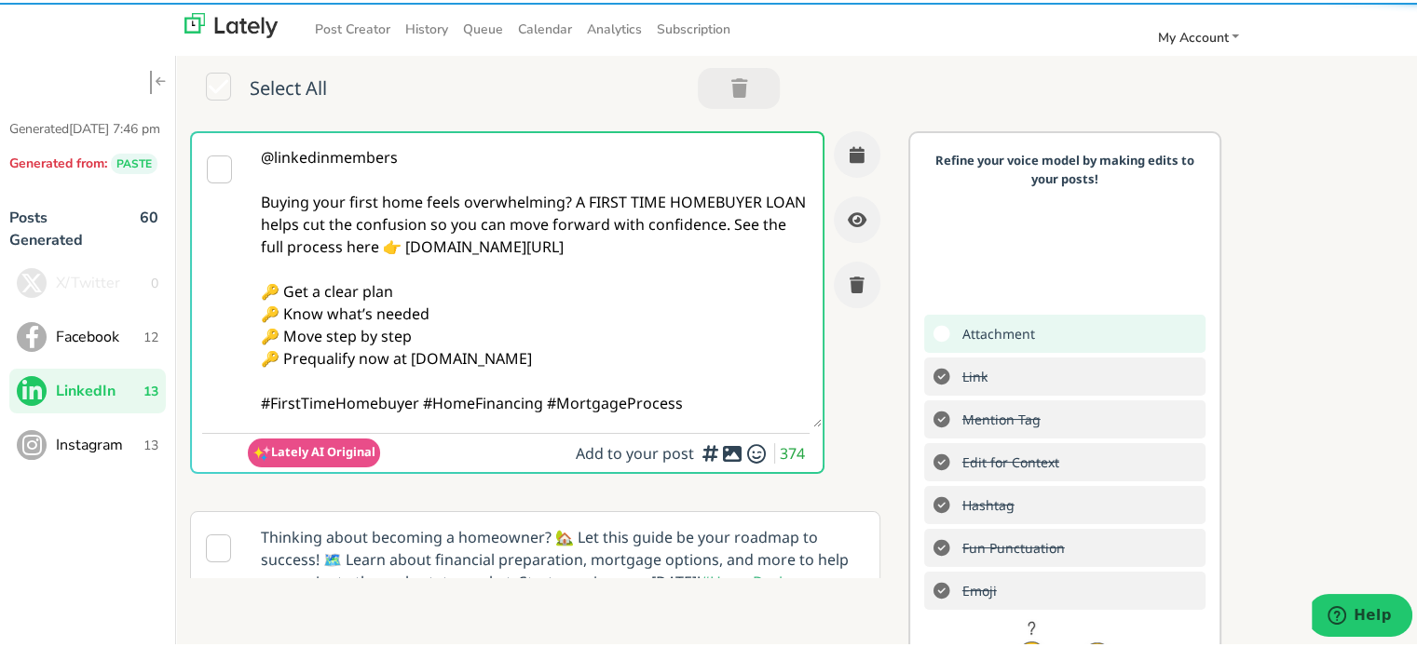
click at [568, 200] on textarea "@linkedinmembers Buying your first home feels overwhelming? A FIRST TIME HOMEBU…" at bounding box center [535, 277] width 574 height 294
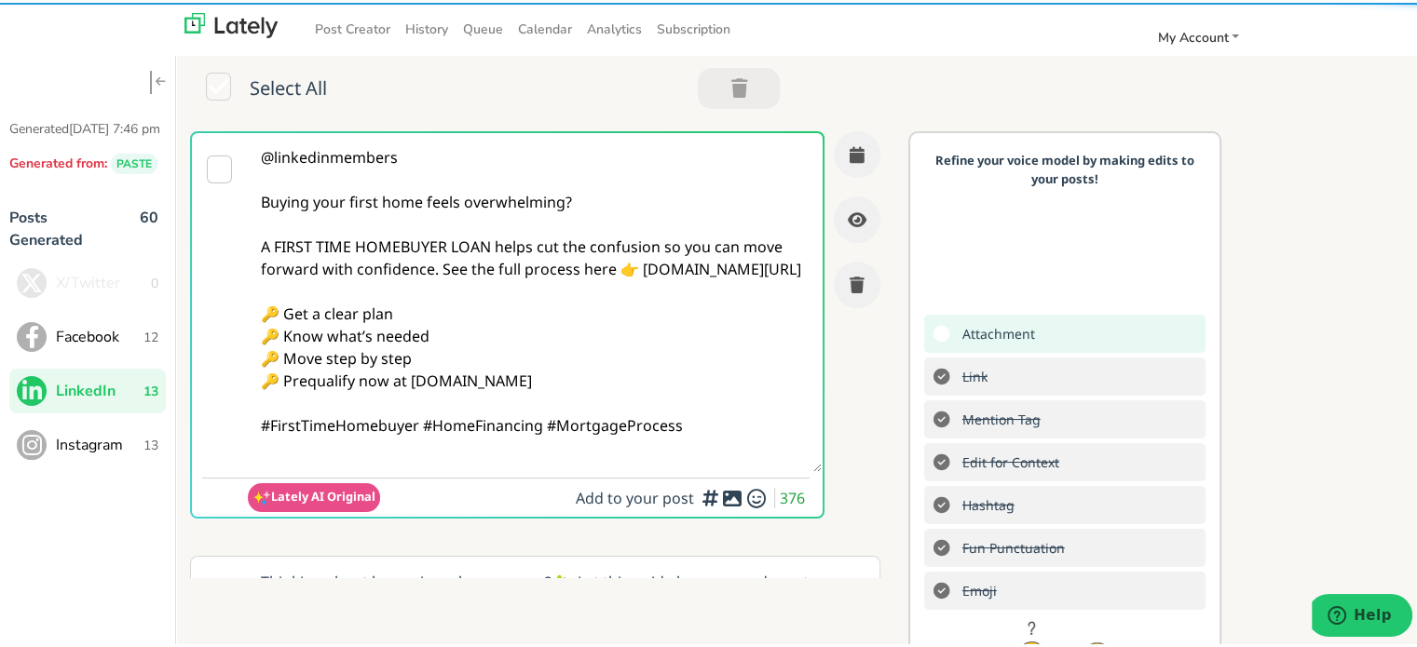
click at [438, 270] on textarea "@linkedinmembers Buying your first home feels overwhelming? A FIRST TIME HOMEBU…" at bounding box center [535, 299] width 574 height 339
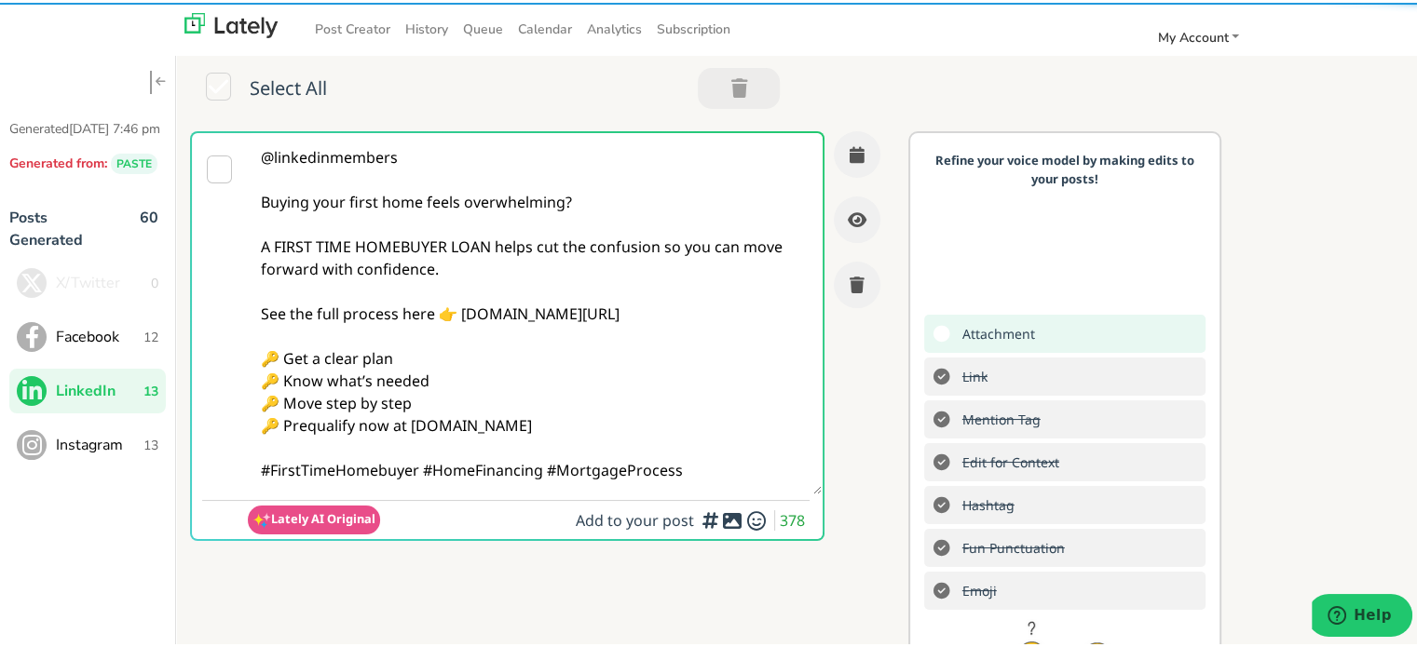
click at [420, 468] on textarea "@linkedinmembers Buying your first home feels overwhelming? A FIRST TIME HOMEBU…" at bounding box center [535, 310] width 574 height 361
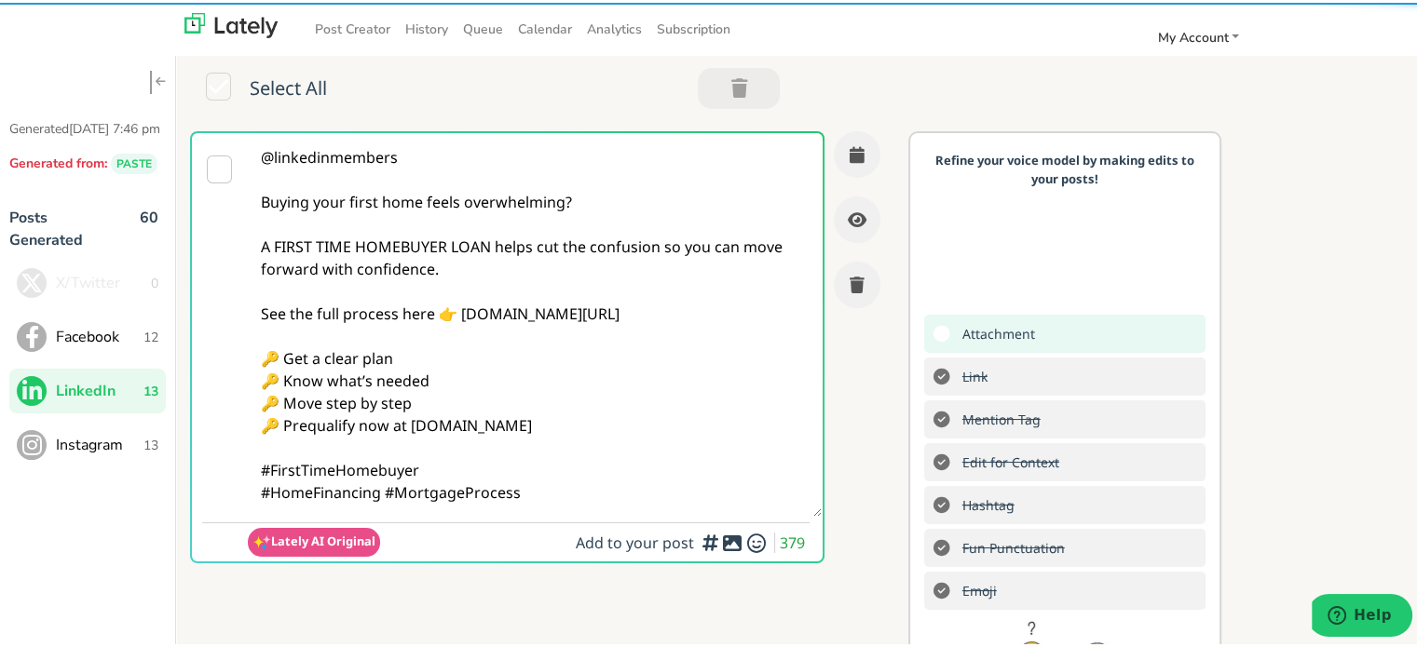
click at [562, 486] on textarea "@linkedinmembers Buying your first home feels overwhelming? A FIRST TIME HOMEBU…" at bounding box center [535, 322] width 574 height 384
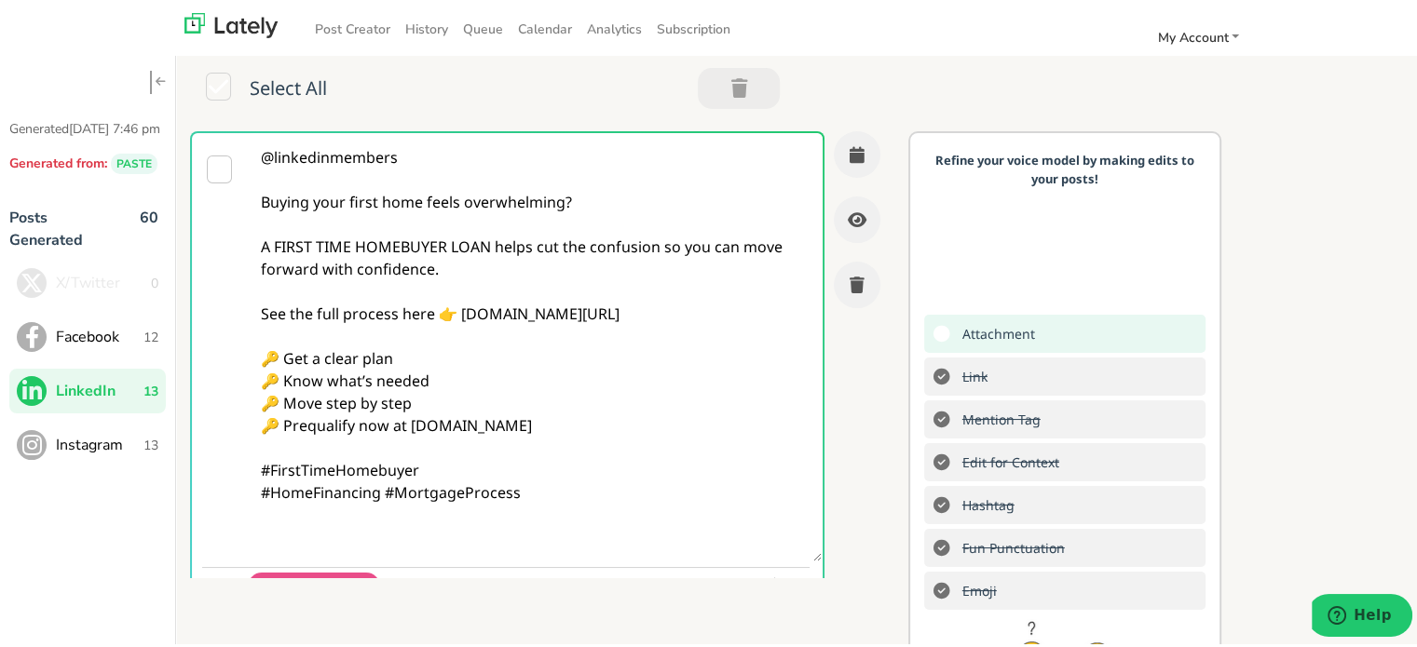
paste textarea "Follow Us On Our Social Media Platforms! Facebook: [URL][DOMAIN_NAME] LinkedIn:…"
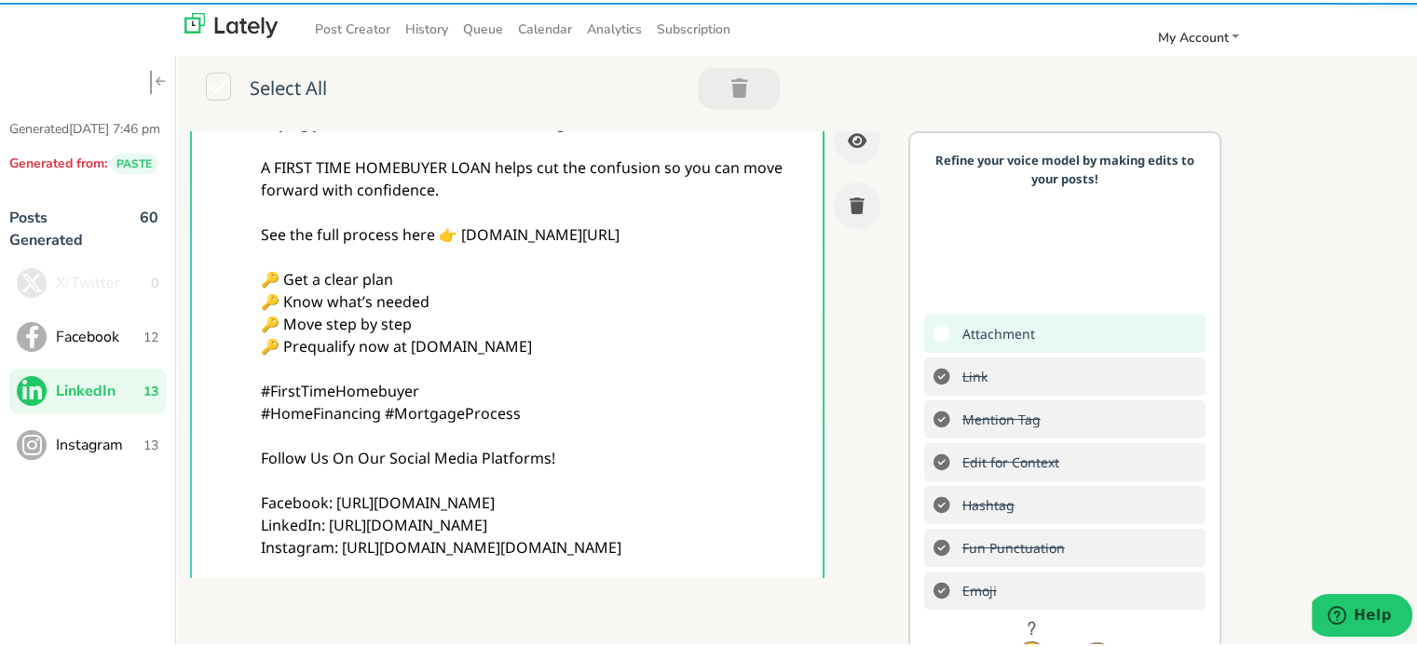
type textarea "@linkedinmembers Buying your first home feels overwhelming? A FIRST TIME HOMEBU…"
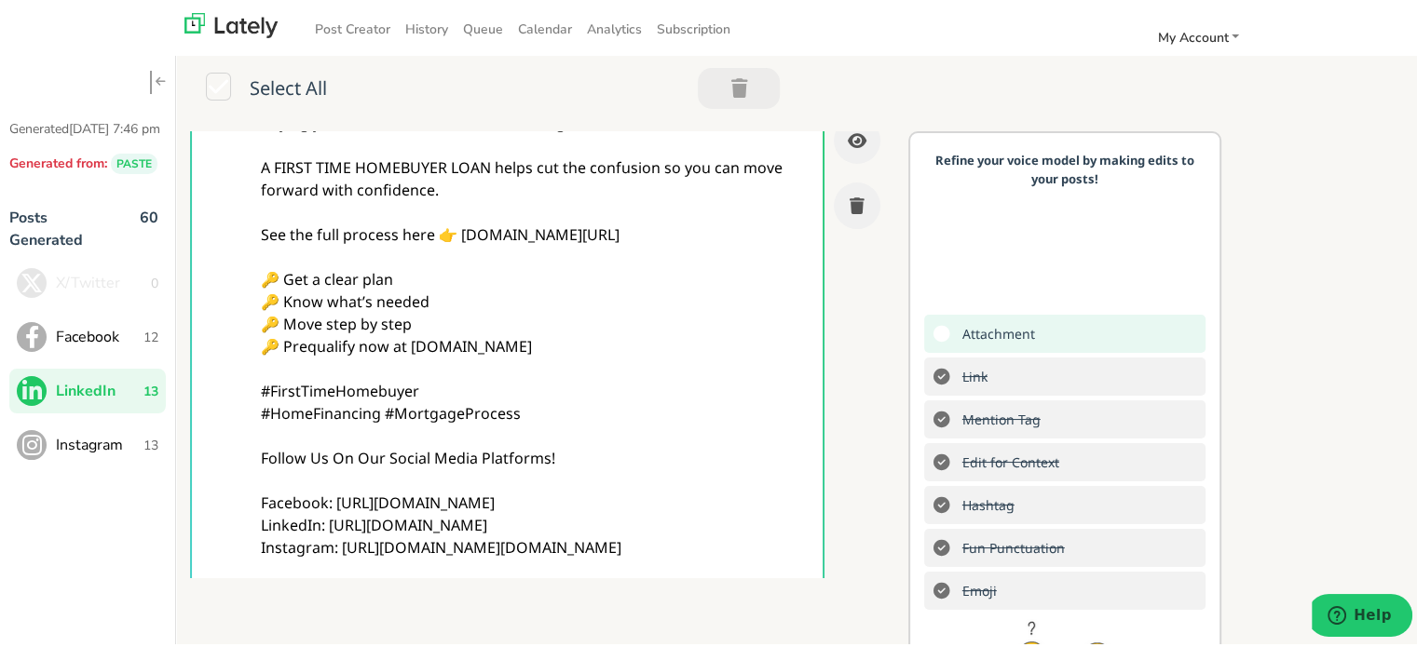
scroll to position [470, 0]
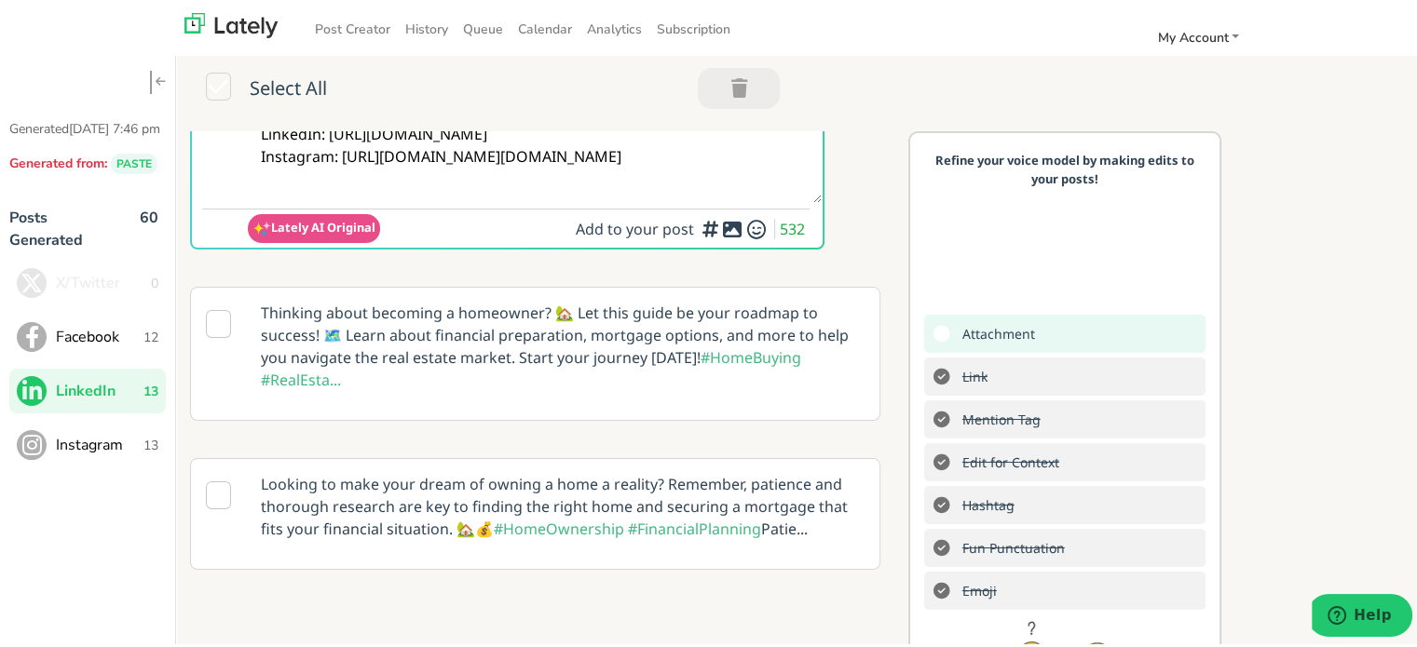
click at [702, 234] on div "Add a video or photo or swap out the default image from any link for increased …" at bounding box center [710, 275] width 186 height 86
click at [704, 233] on div "Add a video or photo or swap out the default image from any link for increased …" at bounding box center [710, 275] width 186 height 86
click at [710, 226] on div at bounding box center [710, 229] width 12 height 6
click at [712, 232] on div "Add a video or photo or swap out the default image from any link for increased …" at bounding box center [710, 275] width 186 height 86
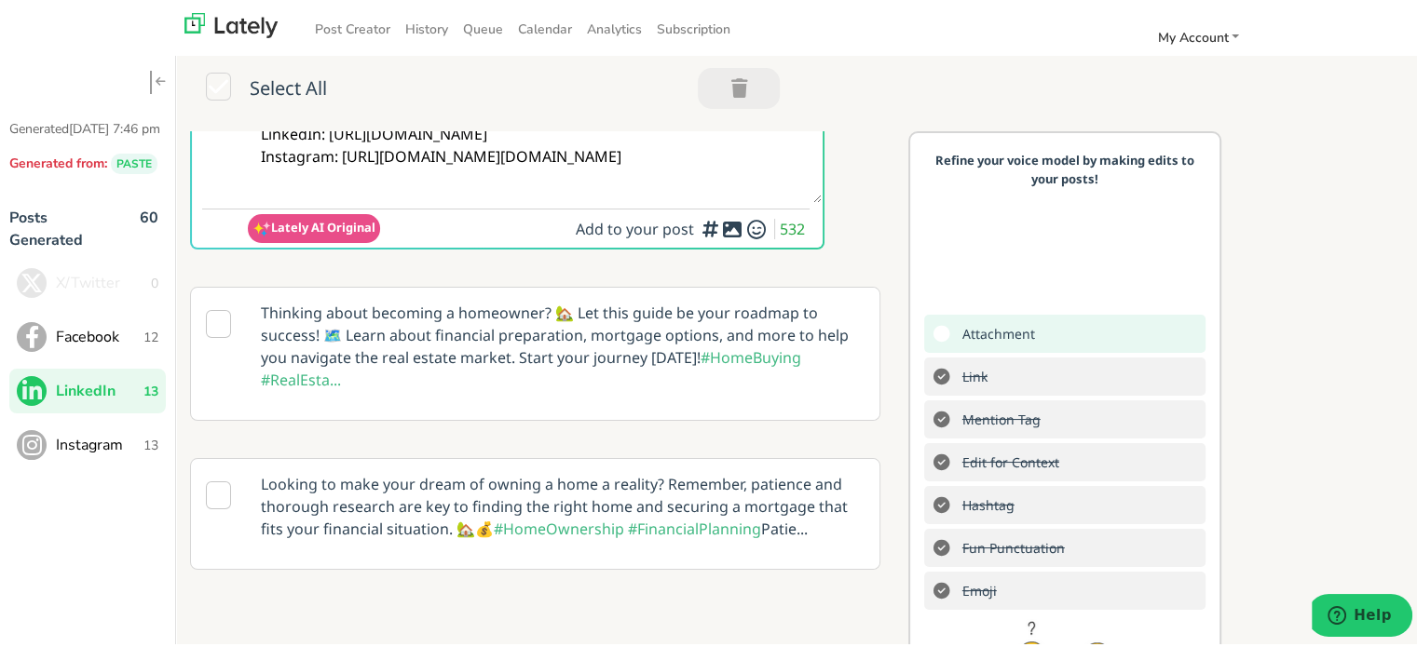
click at [712, 231] on div at bounding box center [710, 229] width 12 height 6
click at [721, 226] on icon at bounding box center [732, 226] width 22 height 1
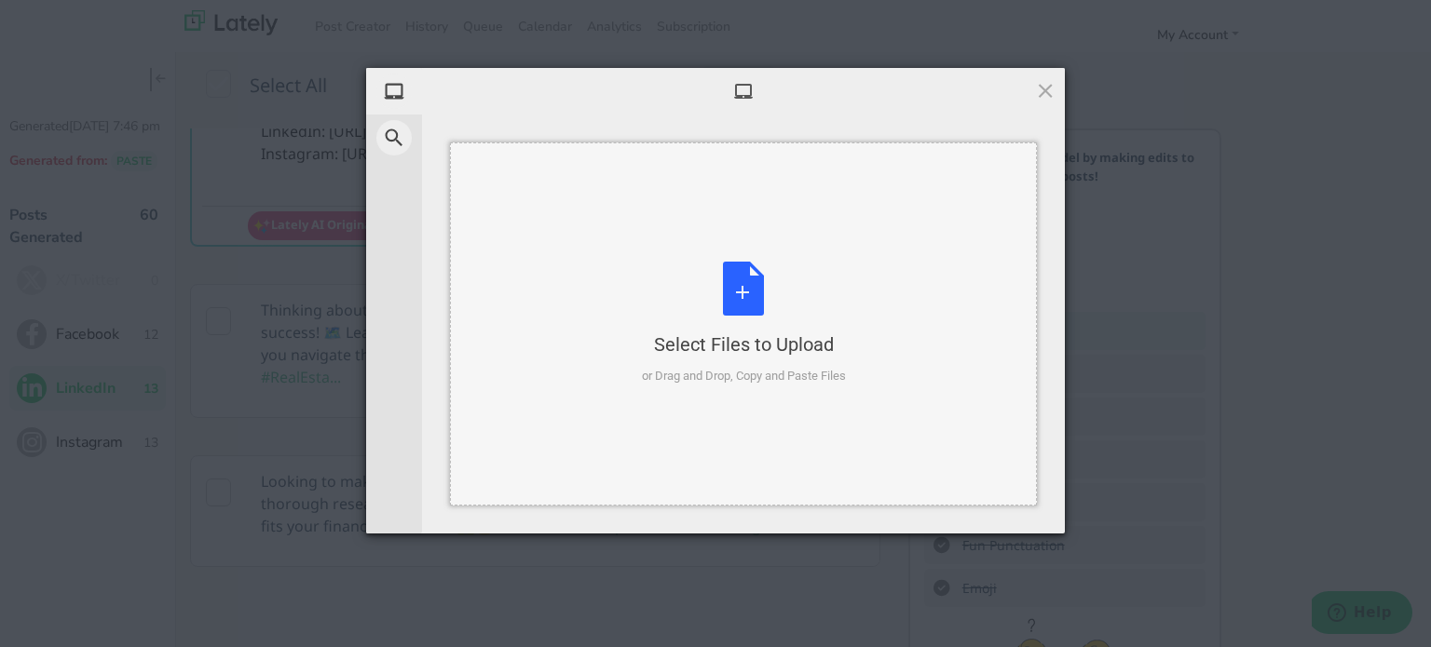
click at [726, 328] on div "Select Files to Upload or Drag and Drop, Copy and Paste Files" at bounding box center [744, 324] width 204 height 124
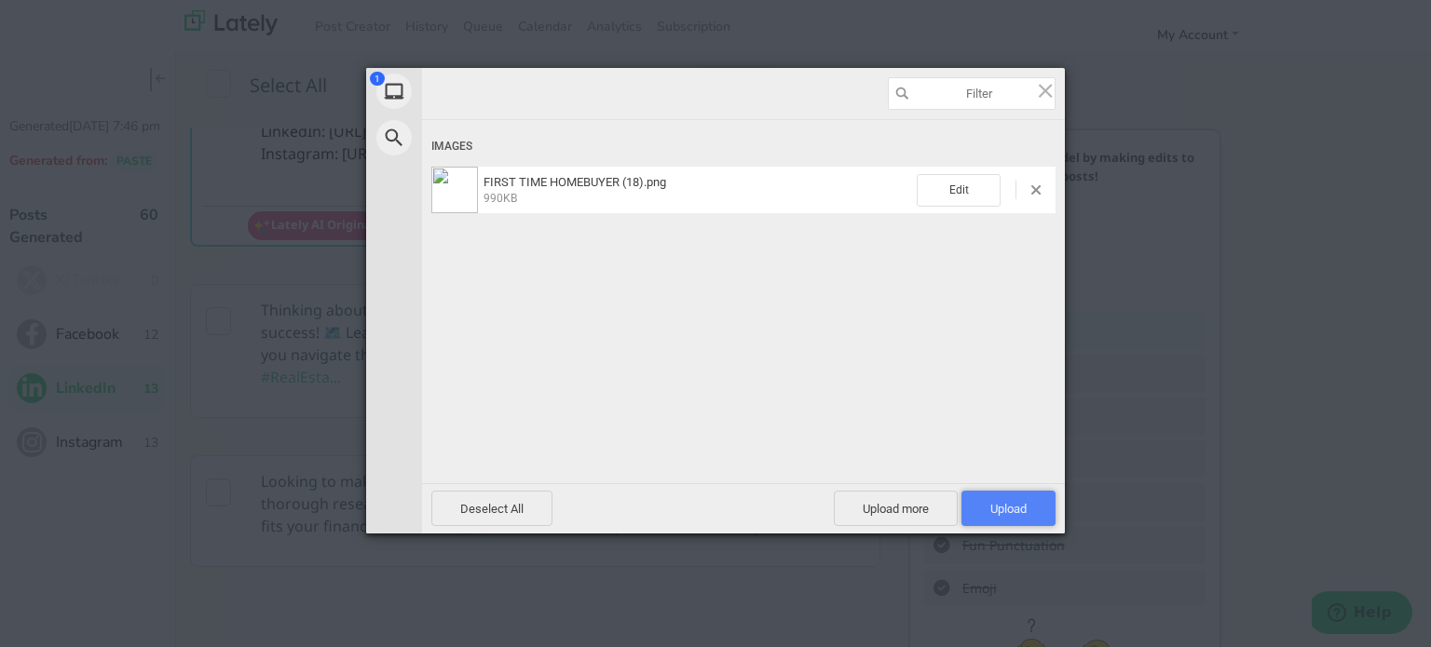
click at [1013, 496] on span "Upload 1" at bounding box center [1008, 508] width 94 height 35
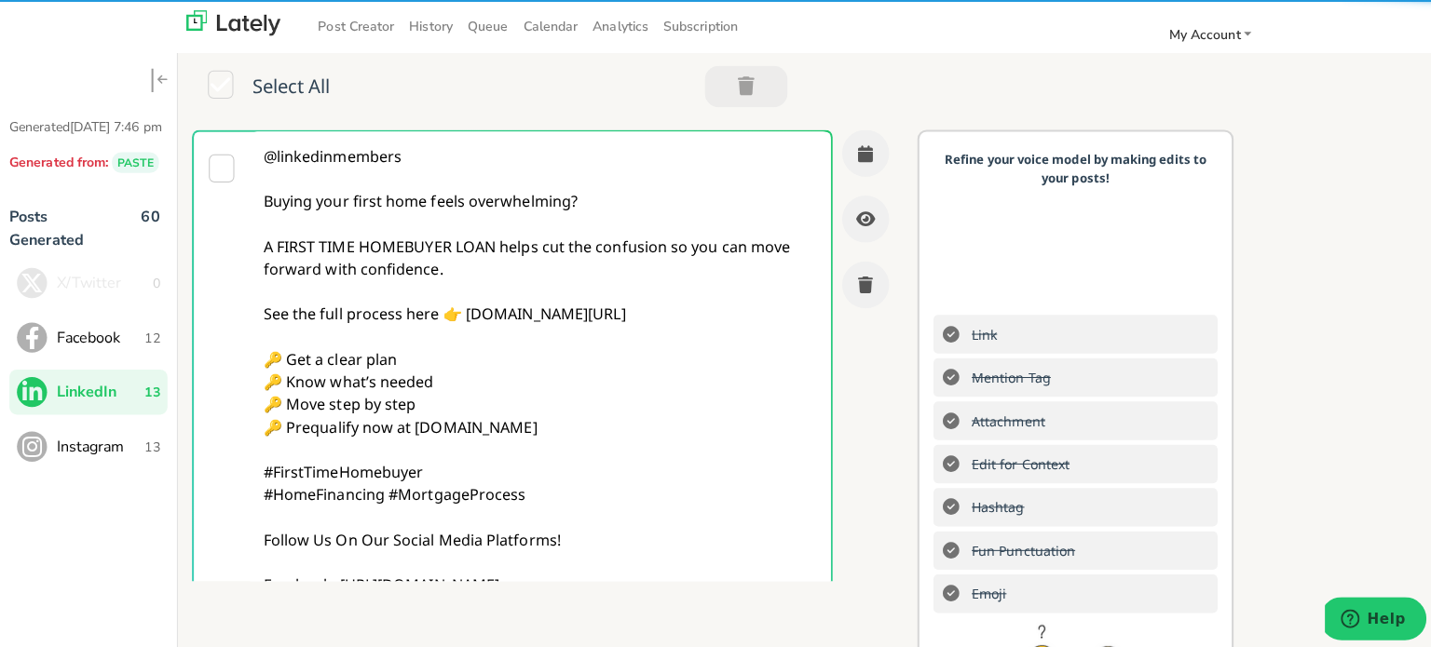
scroll to position [0, 0]
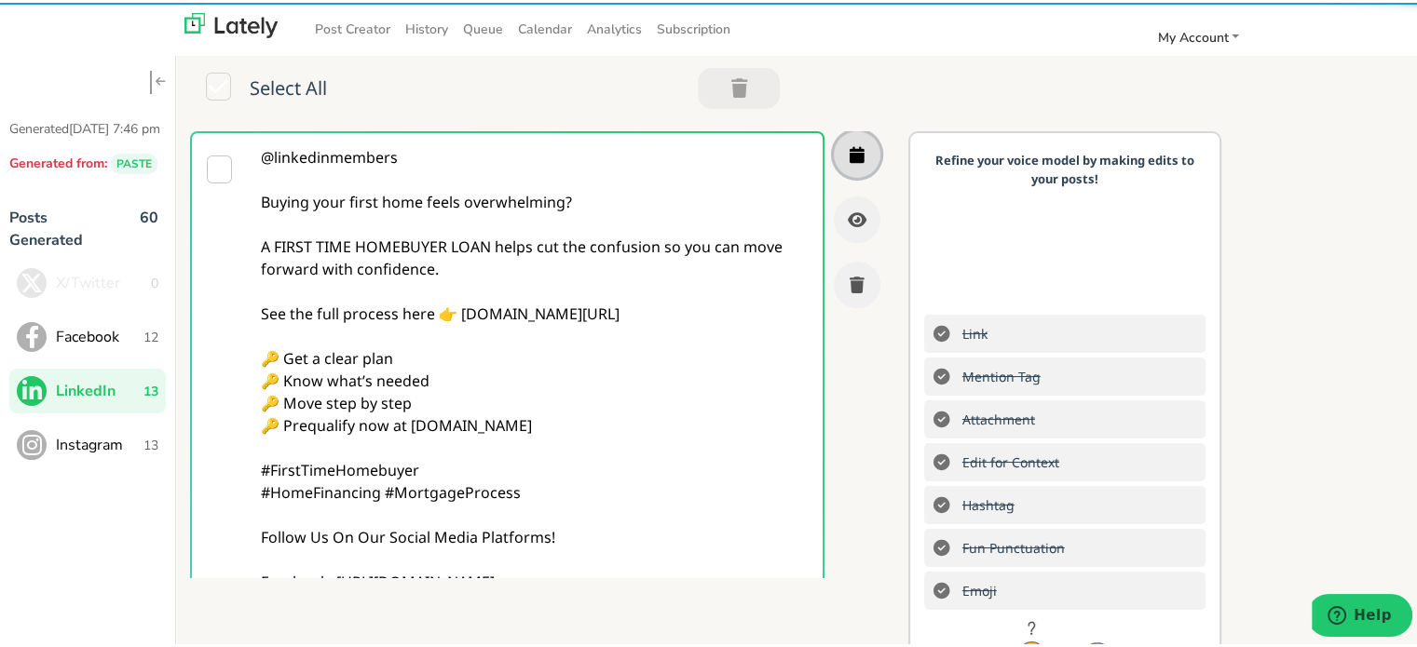
click at [849, 148] on icon "button" at bounding box center [856, 151] width 15 height 17
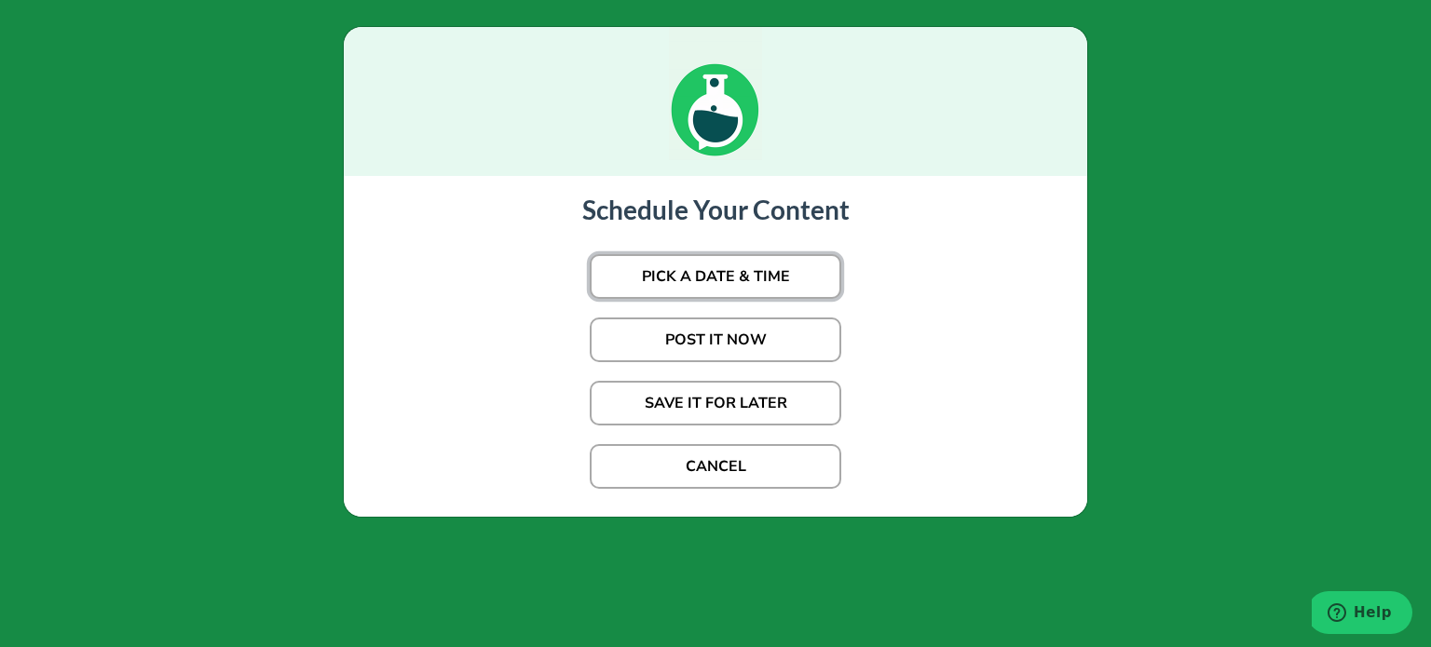
click at [622, 278] on button "PICK A DATE & TIME" at bounding box center [715, 276] width 251 height 45
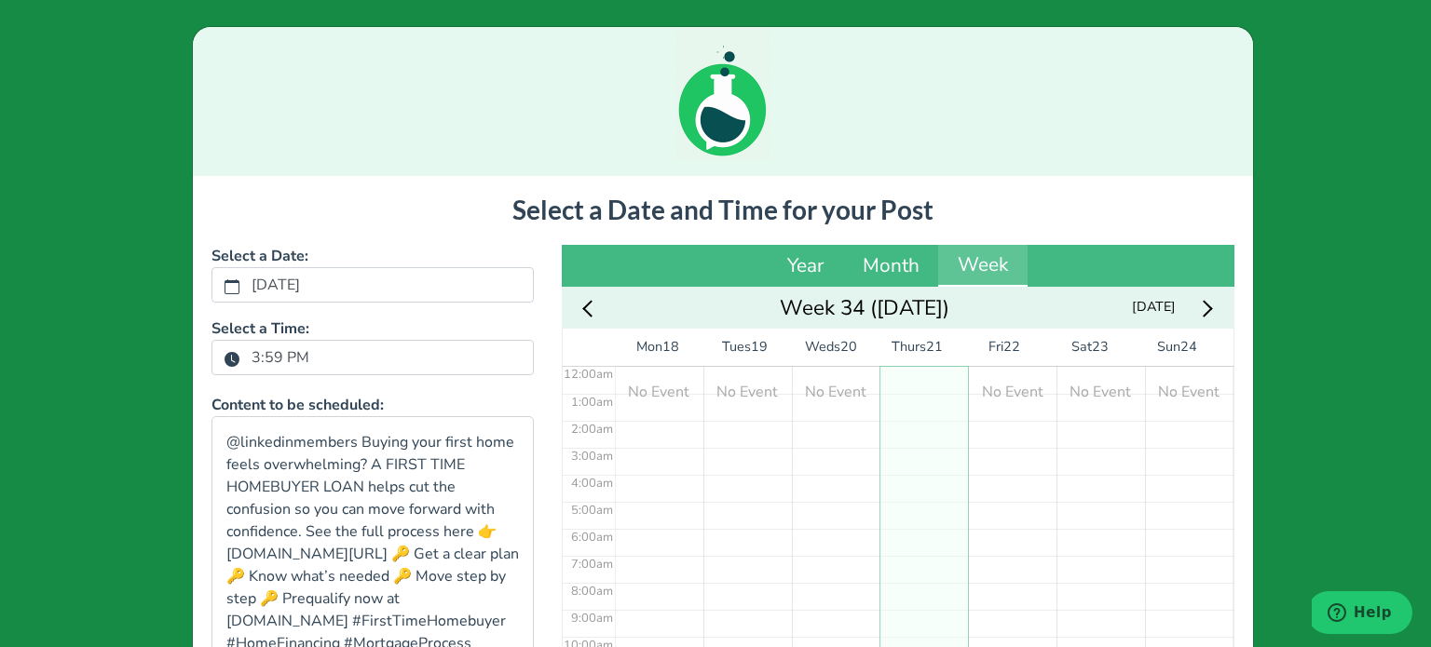
click at [277, 351] on label "3:59 PM" at bounding box center [280, 358] width 80 height 32
click at [240, 351] on button "3:59 PM" at bounding box center [232, 358] width 17 height 24
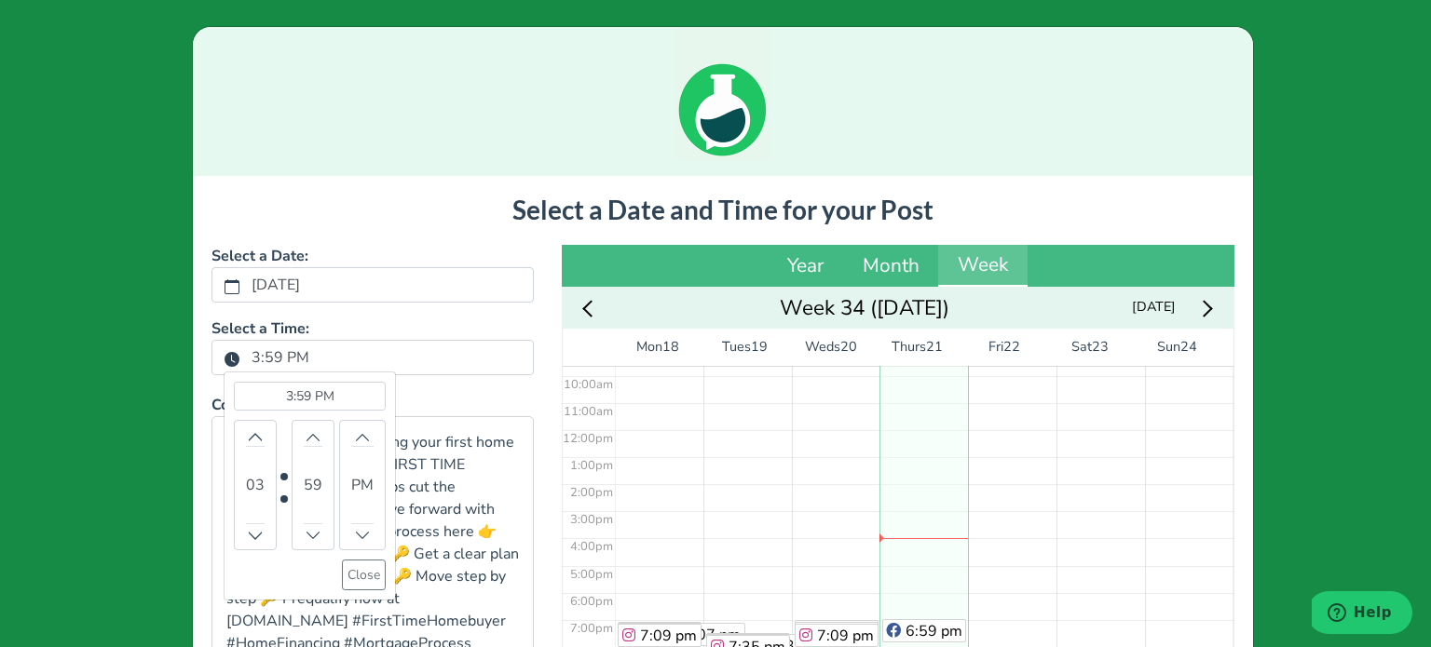
scroll to position [268, 0]
click at [247, 433] on icon "chevron up" at bounding box center [255, 437] width 16 height 8
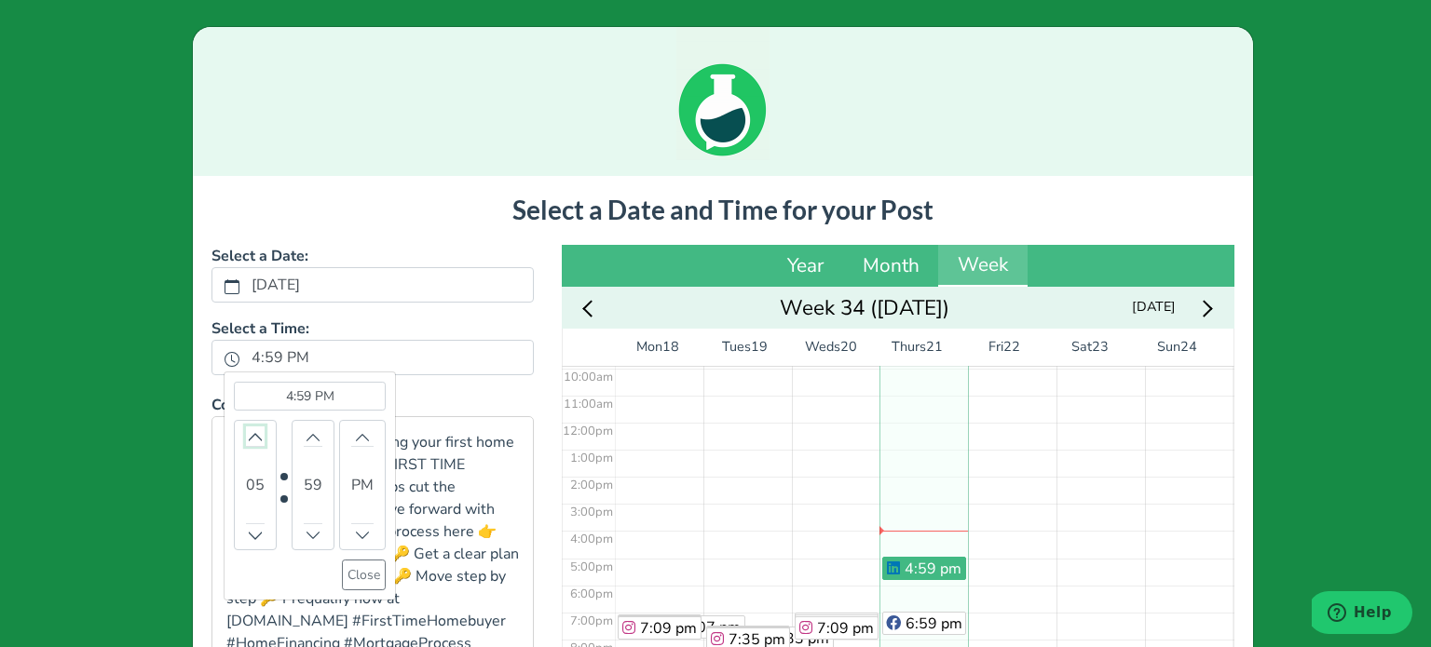
click at [247, 433] on icon "chevron up" at bounding box center [255, 437] width 16 height 8
click at [358, 563] on button "Close" at bounding box center [364, 575] width 44 height 31
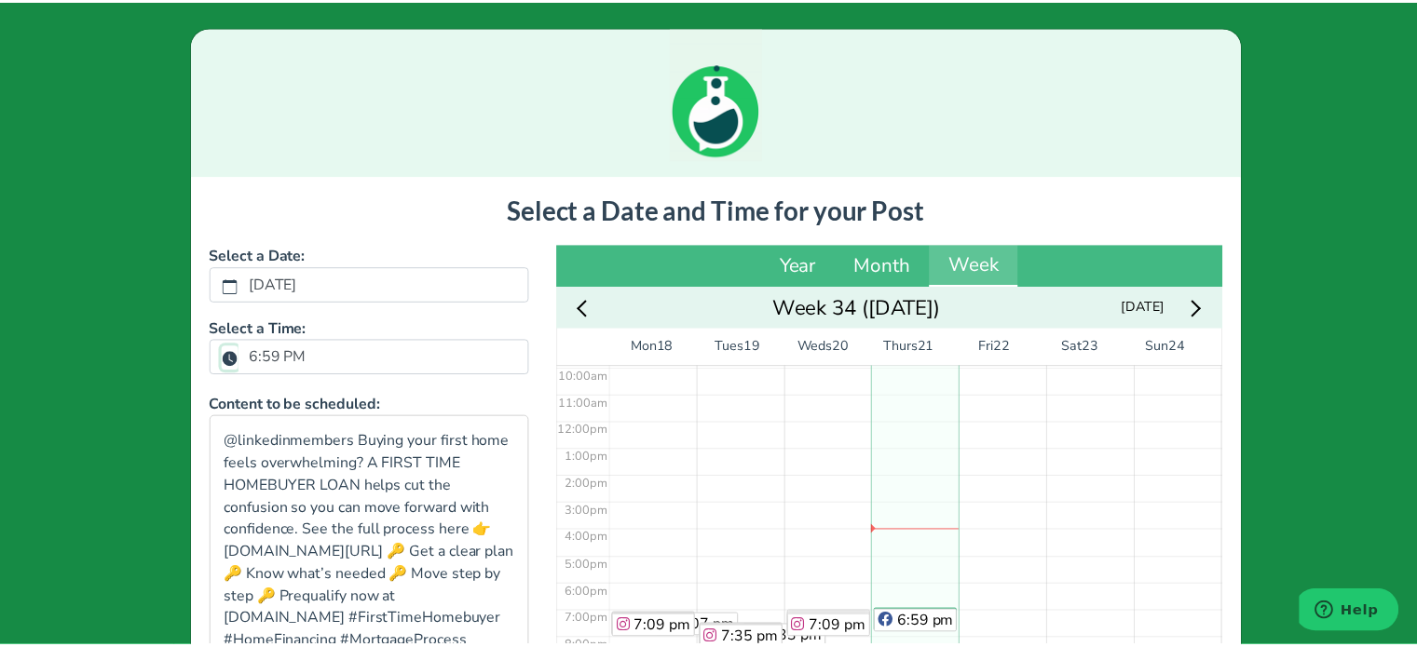
scroll to position [411, 0]
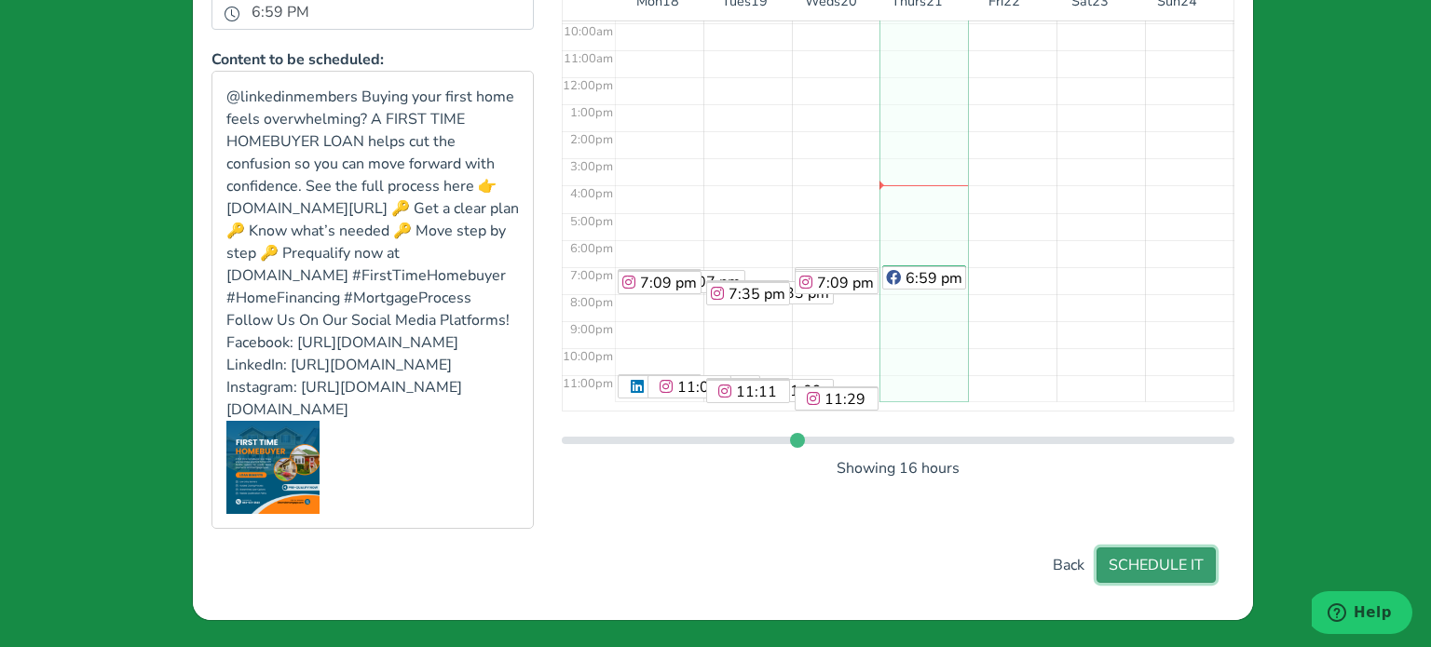
click at [1164, 561] on button "SCHEDULE IT" at bounding box center [1155, 565] width 119 height 35
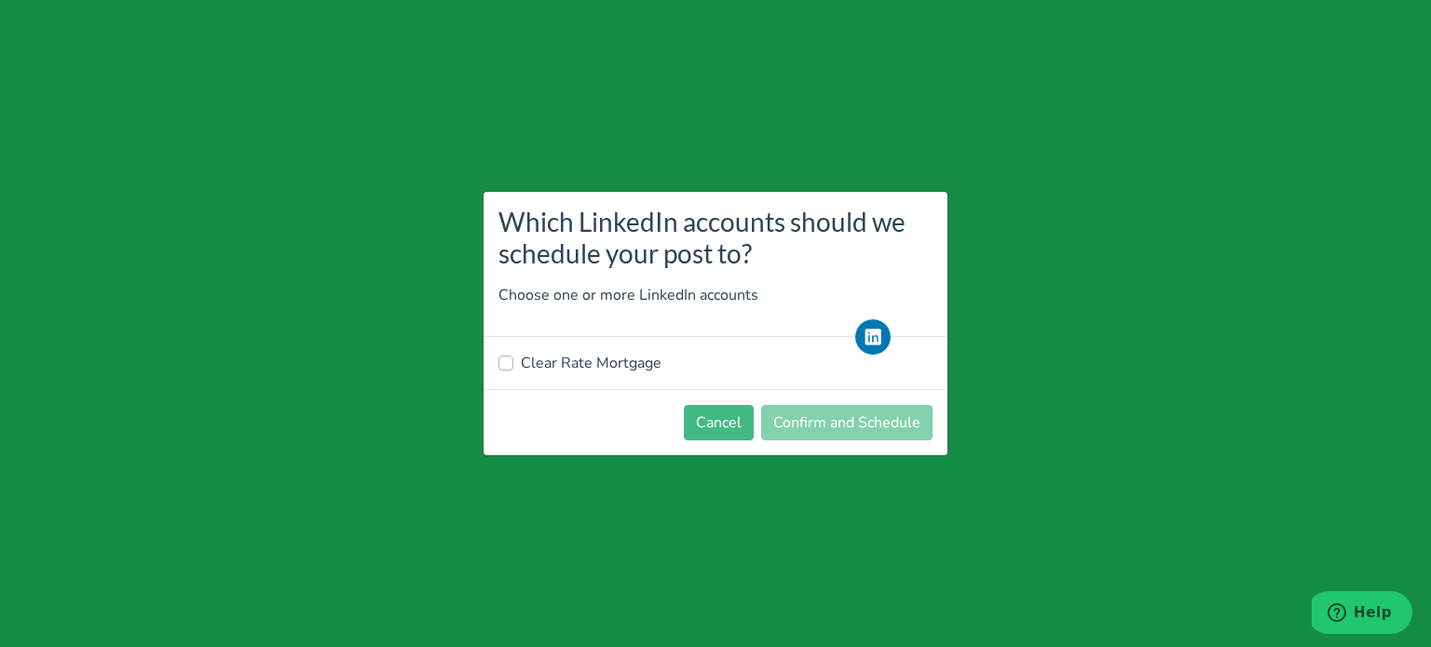
click at [628, 357] on label "Clear Rate Mortgage" at bounding box center [591, 363] width 141 height 22
click at [513, 357] on input "Clear Rate Mortgage" at bounding box center [505, 361] width 15 height 19
checkbox input "true"
click at [822, 411] on button "Confirm and Schedule" at bounding box center [846, 422] width 171 height 35
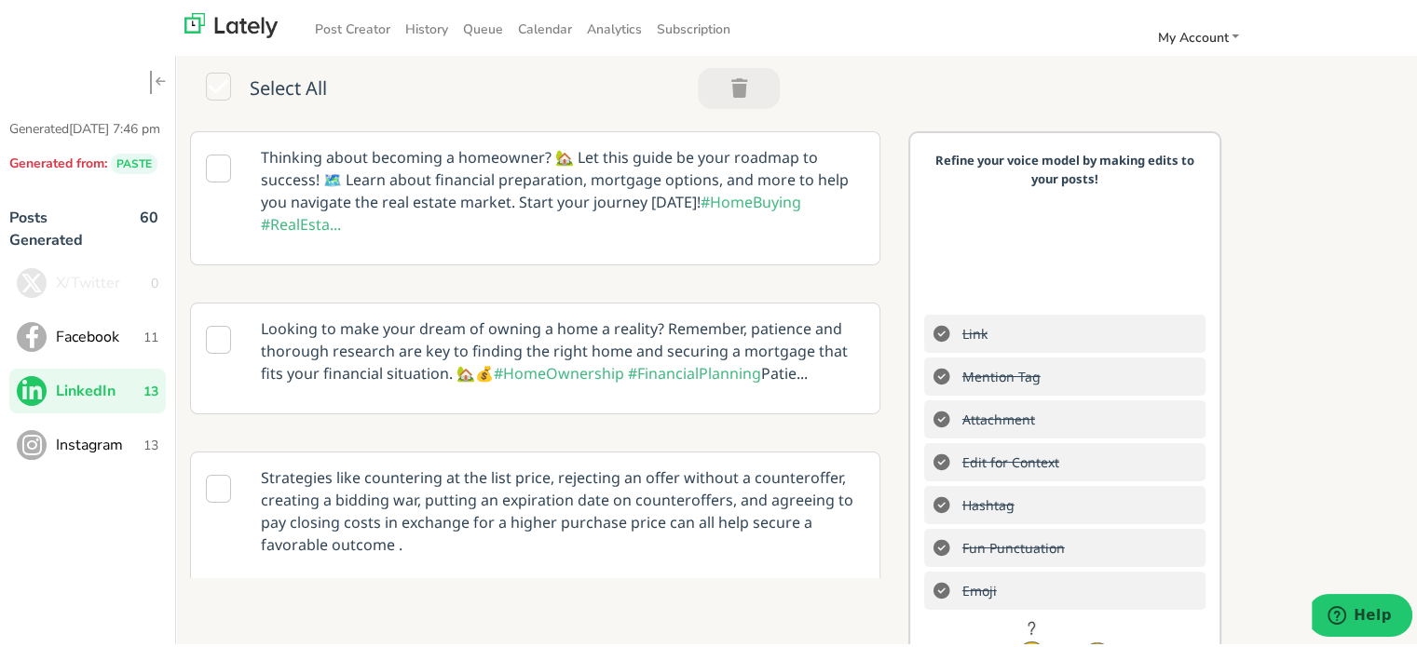
click at [120, 454] on span "Instagram" at bounding box center [100, 442] width 88 height 22
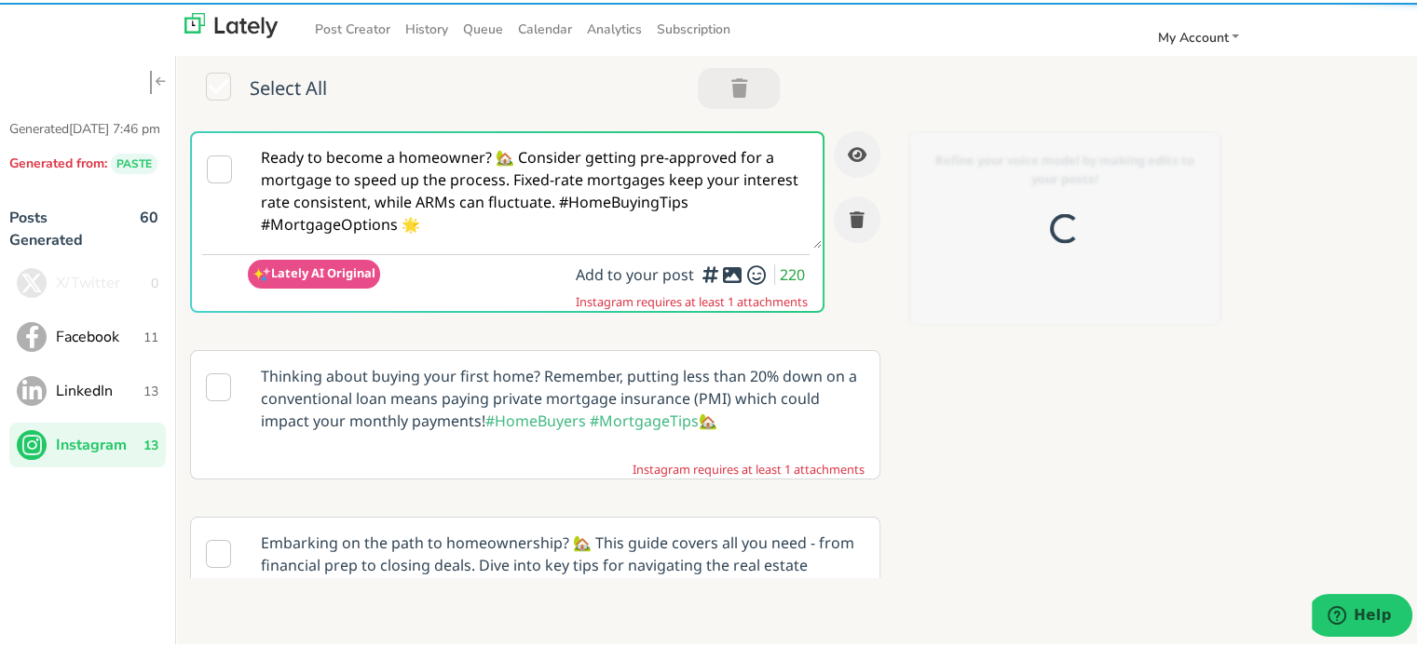
scroll to position [0, 0]
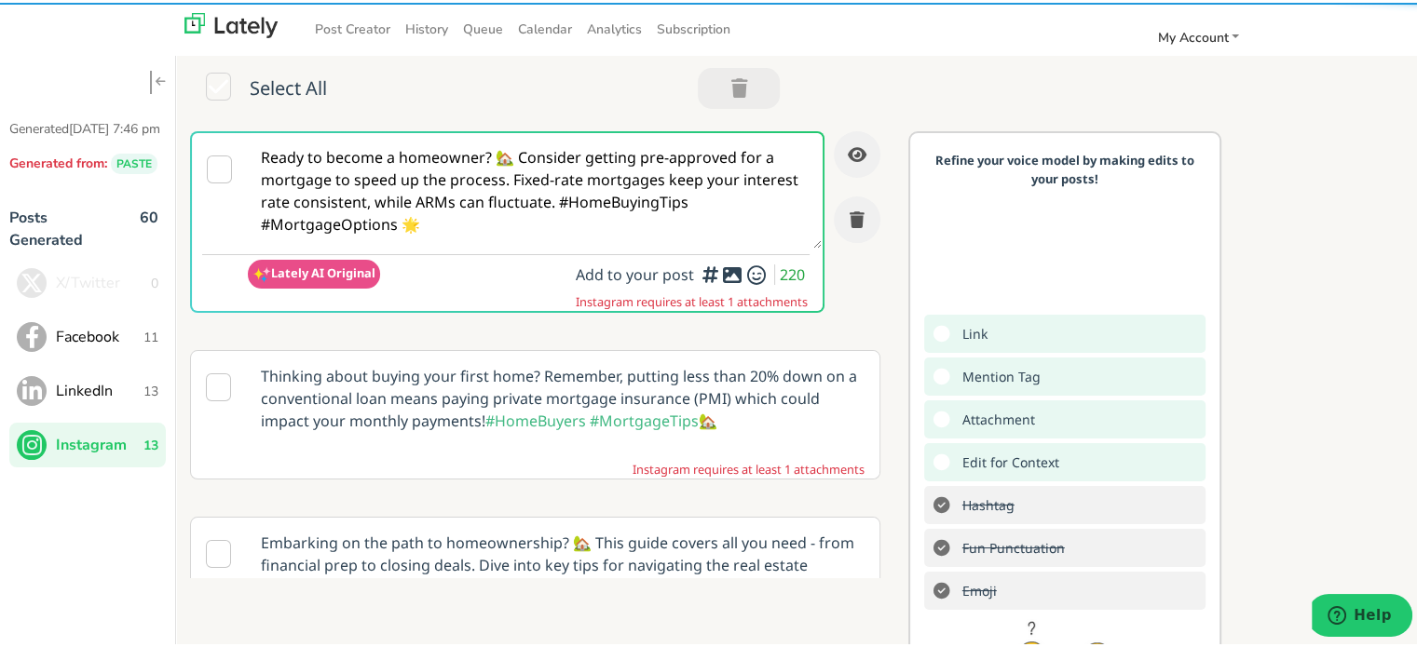
click at [533, 203] on textarea "Ready to become a homeowner? 🏡 Consider getting pre-approved for a mortgage to …" at bounding box center [535, 187] width 574 height 115
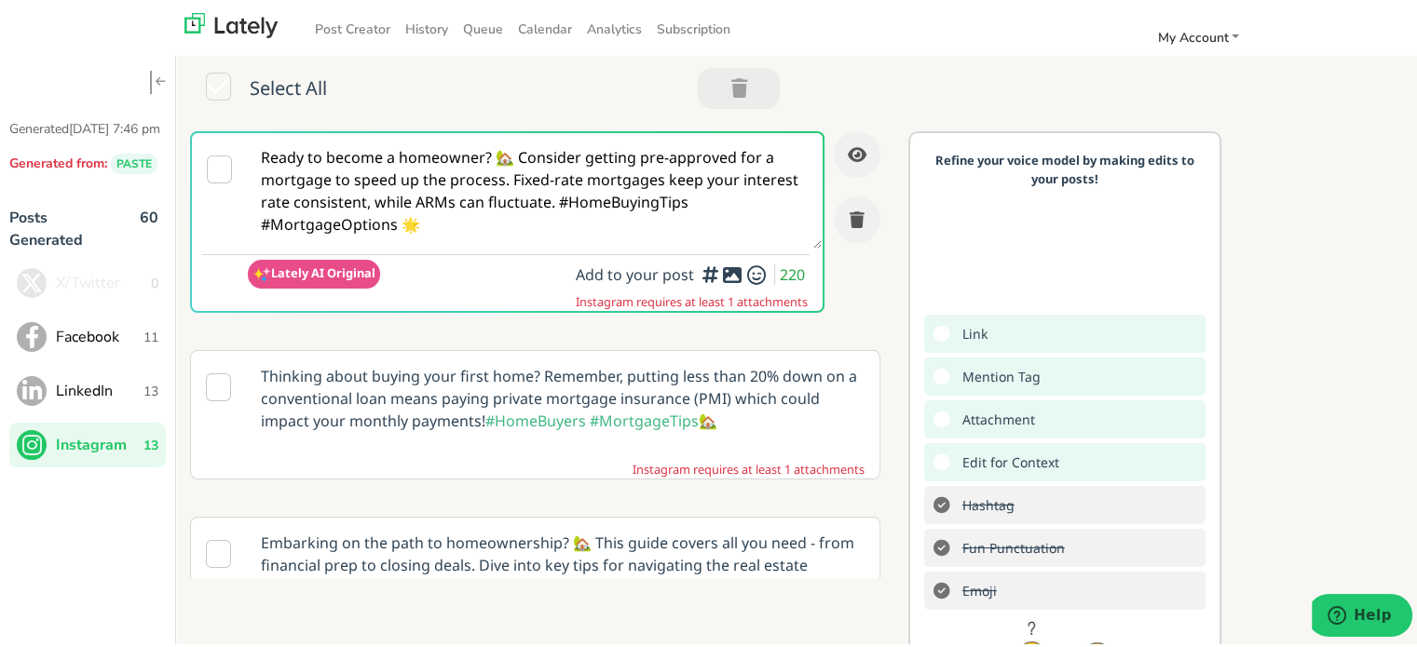
click at [533, 203] on textarea "Ready to become a homeowner? 🏡 Consider getting pre-approved for a mortgage to …" at bounding box center [535, 187] width 574 height 115
paste textarea "@homebuyers 🏡 Your first home doesn’t have to feel complicated. A FIRST TIME HO…"
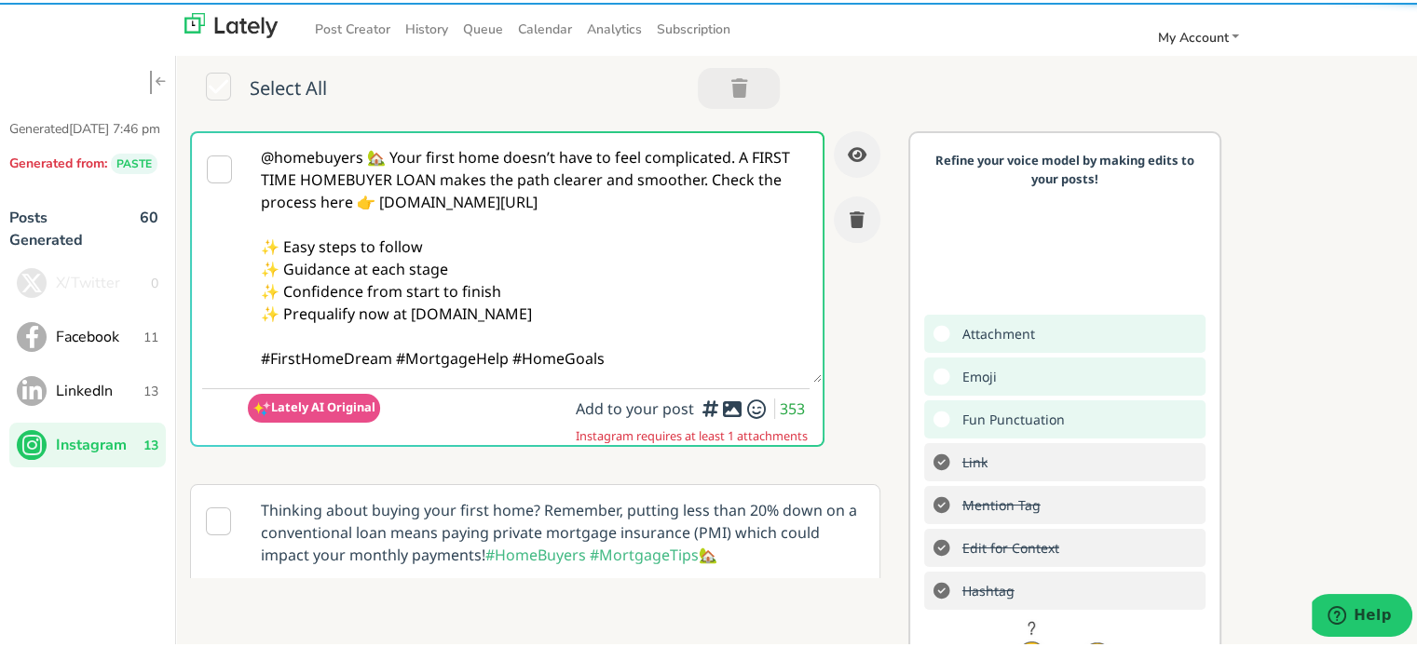
click at [372, 153] on textarea "@homebuyers 🏡 Your first home doesn’t have to feel complicated. A FIRST TIME HO…" at bounding box center [535, 255] width 574 height 250
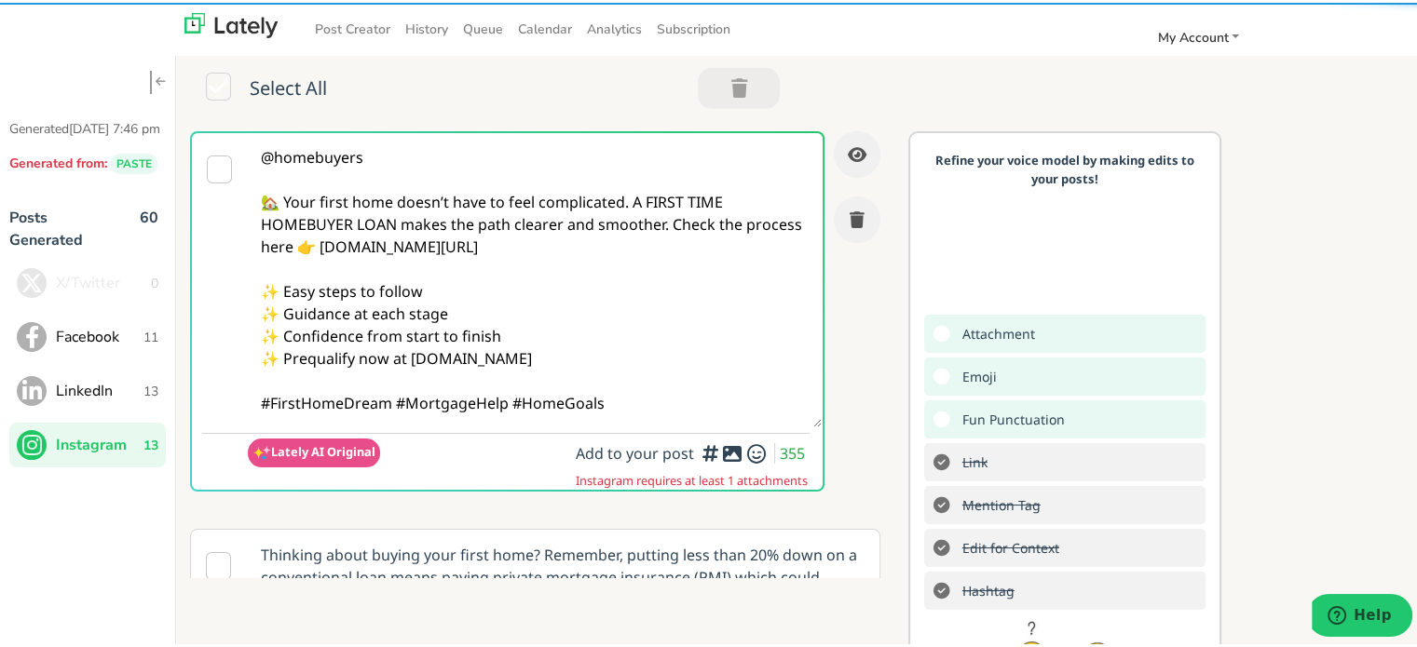
click at [626, 205] on textarea "@homebuyers 🏡 Your first home doesn’t have to feel complicated. A FIRST TIME HO…" at bounding box center [535, 277] width 574 height 294
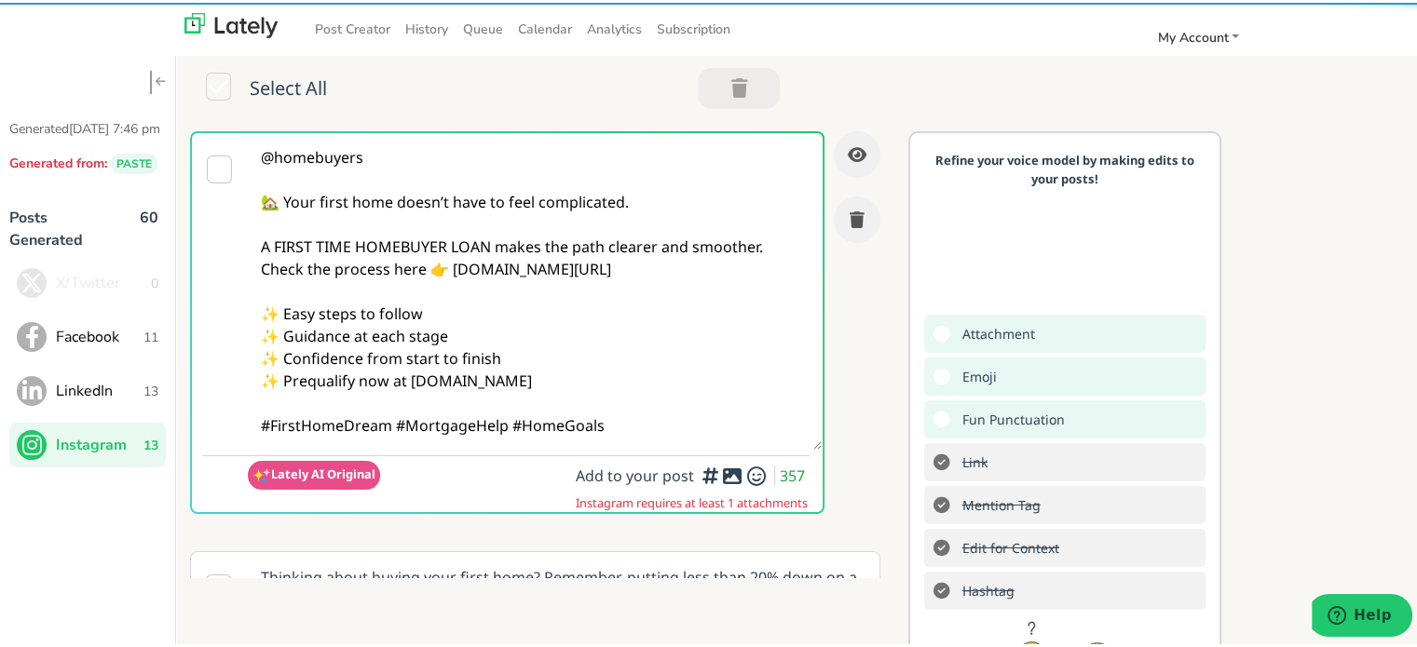
click at [768, 241] on textarea "@homebuyers 🏡 Your first home doesn’t have to feel complicated. A FIRST TIME HO…" at bounding box center [535, 288] width 574 height 317
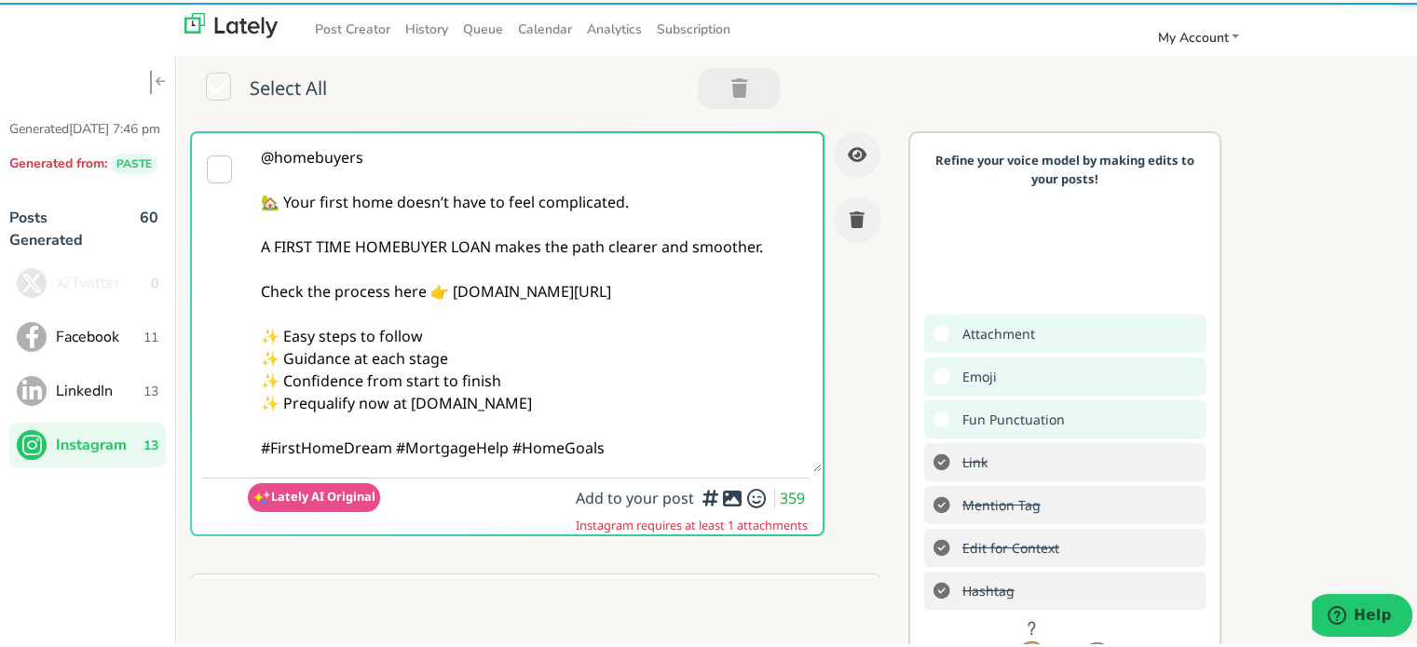
click at [396, 446] on textarea "@homebuyers 🏡 Your first home doesn’t have to feel complicated. A FIRST TIME HO…" at bounding box center [535, 299] width 574 height 339
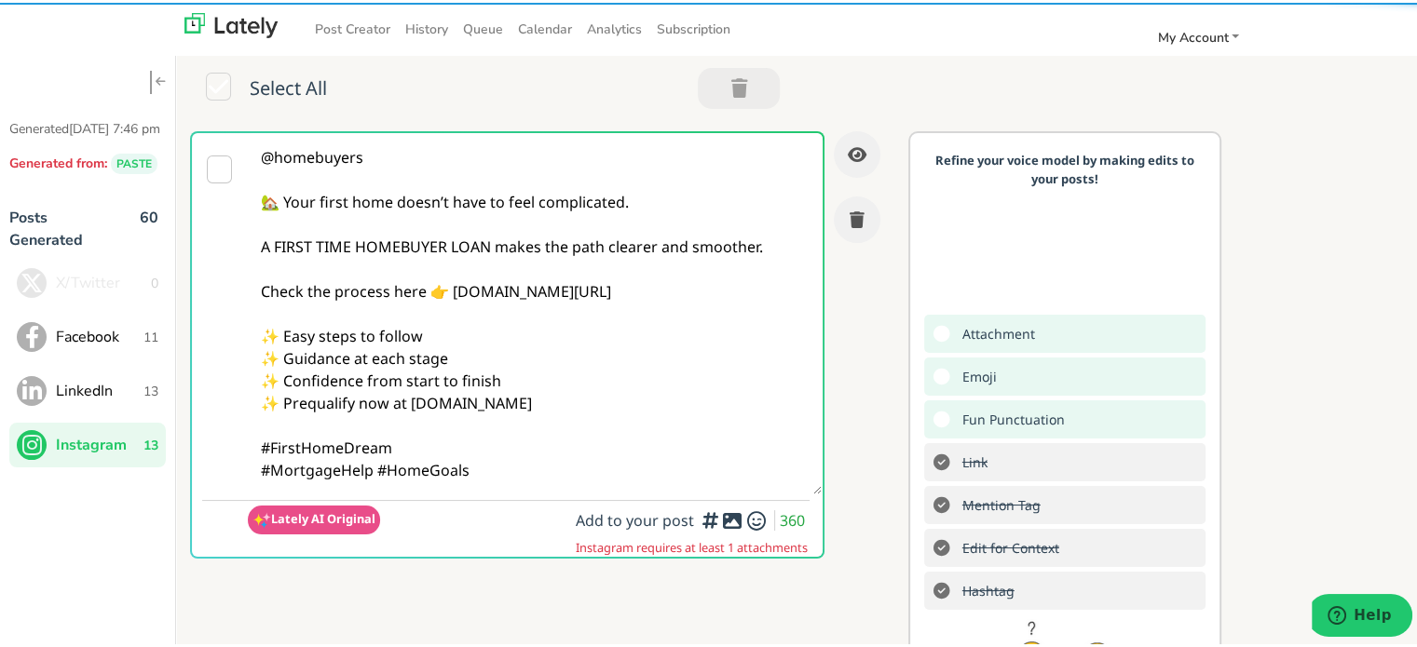
click at [522, 476] on textarea "@homebuyers 🏡 Your first home doesn’t have to feel complicated. A FIRST TIME HO…" at bounding box center [535, 310] width 574 height 361
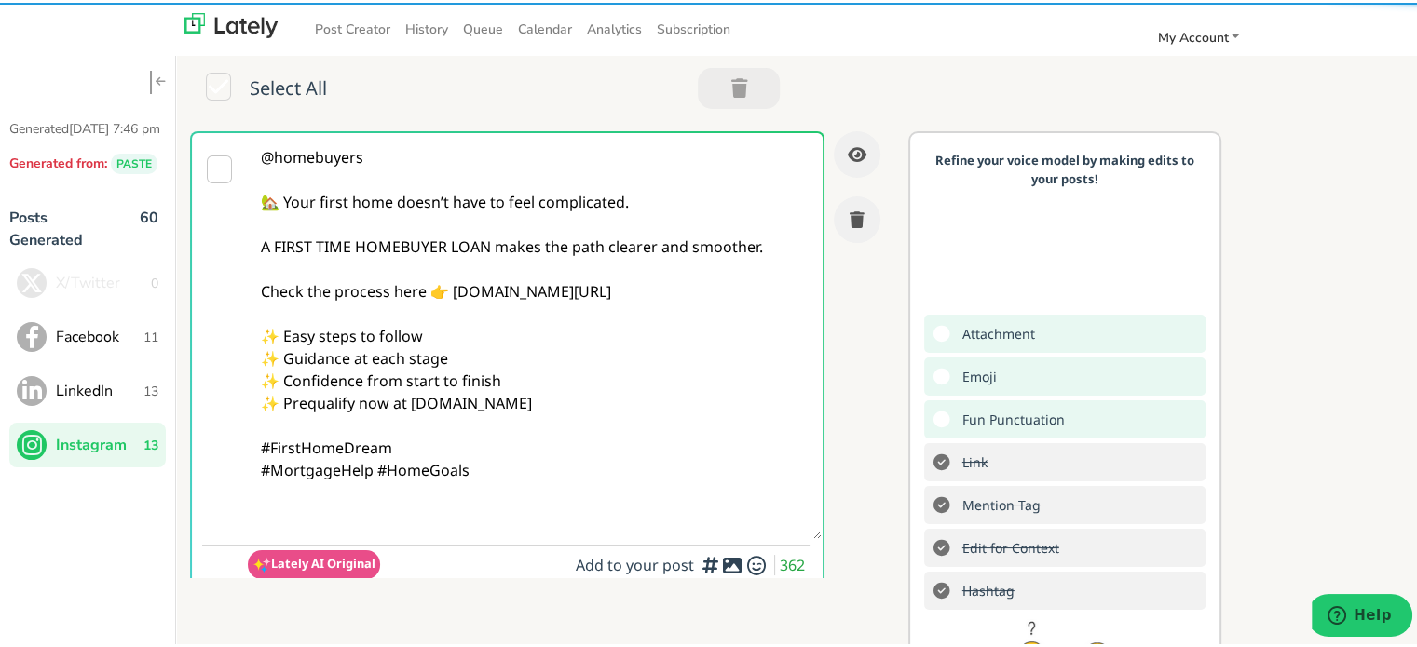
paste textarea "Follow Us On Our Social Media Platforms! Facebook: [URL][DOMAIN_NAME] LinkedIn:…"
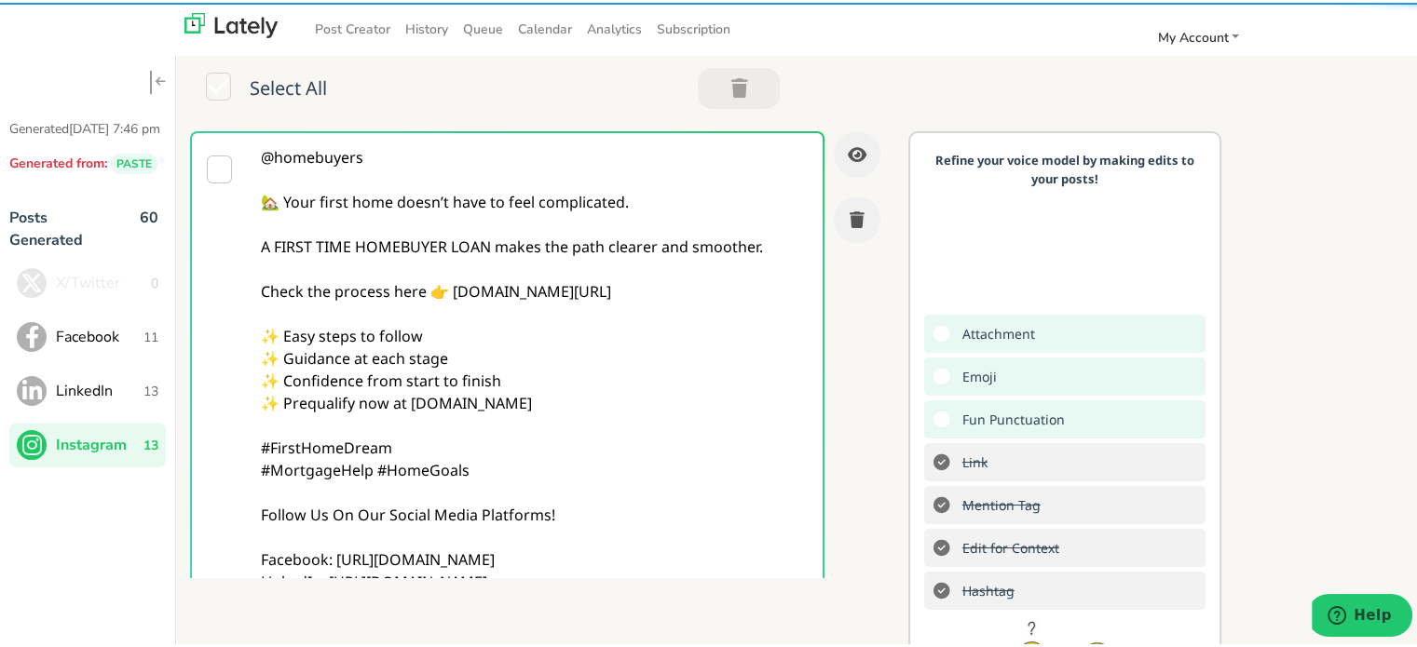
scroll to position [57, 0]
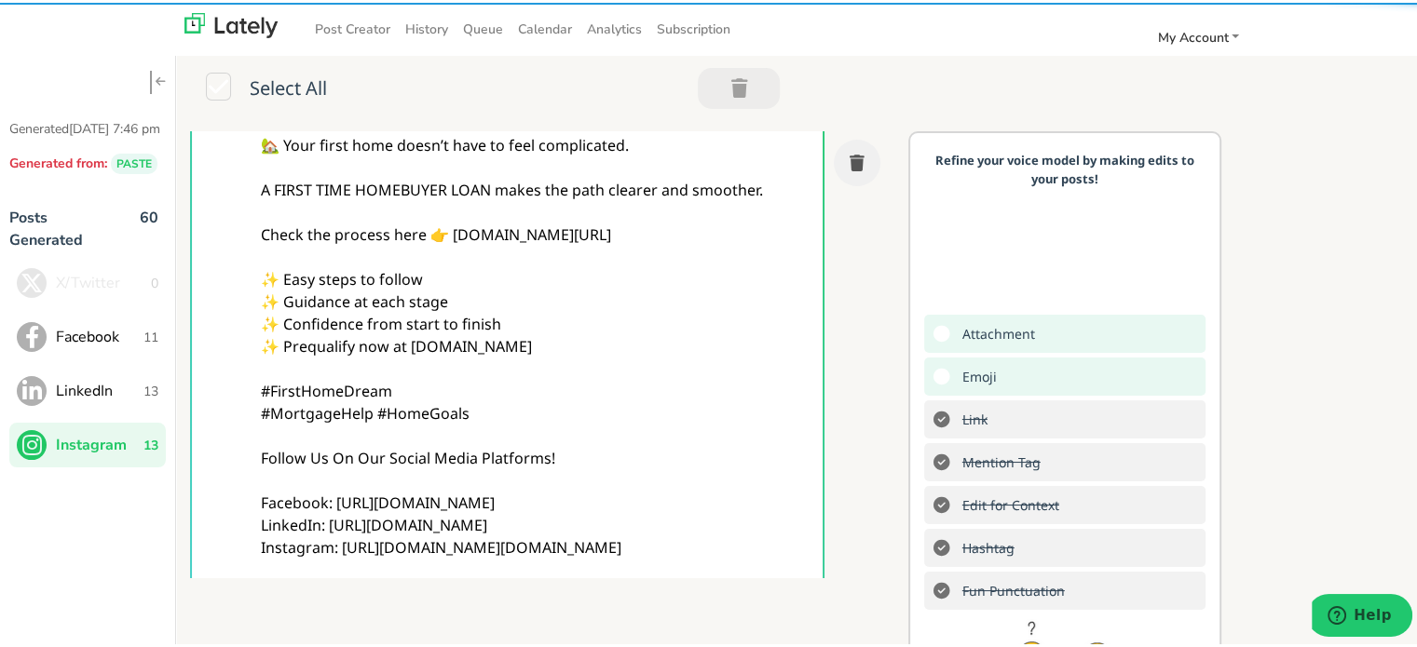
type textarea "@homebuyers 🏡 Your first home doesn’t have to feel complicated. A FIRST TIME HO…"
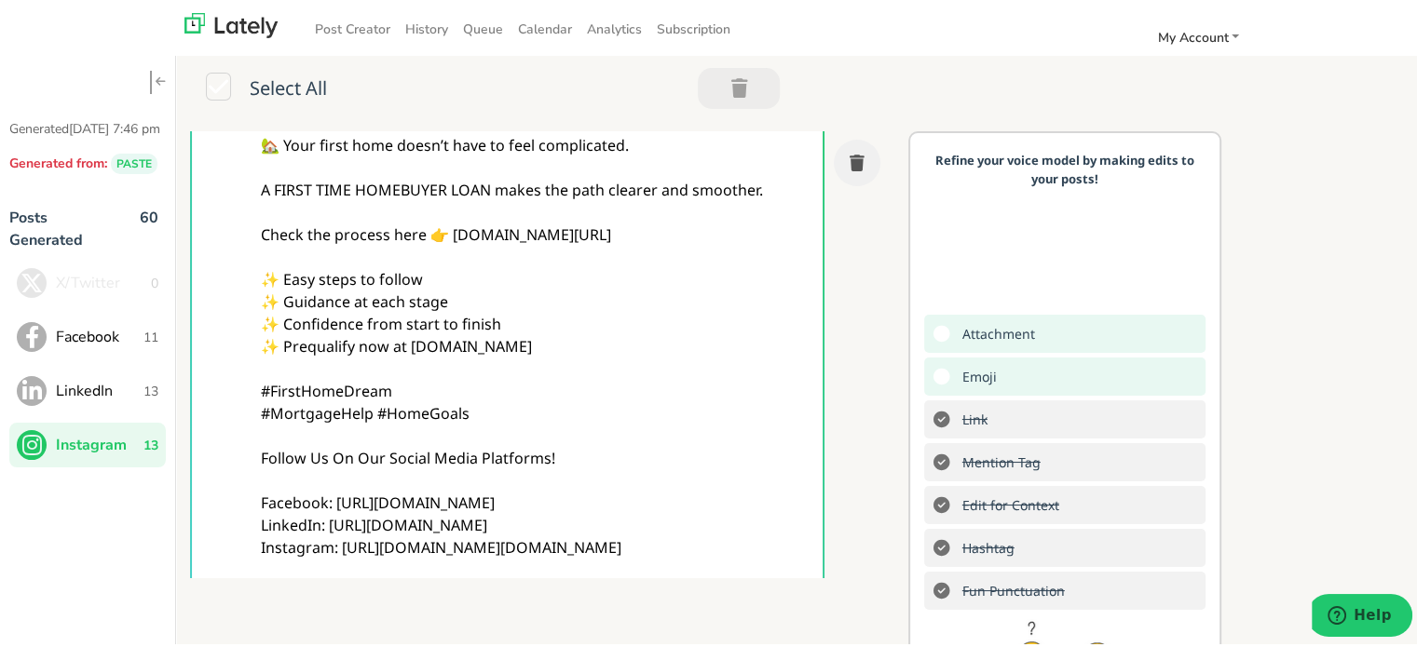
scroll to position [448, 0]
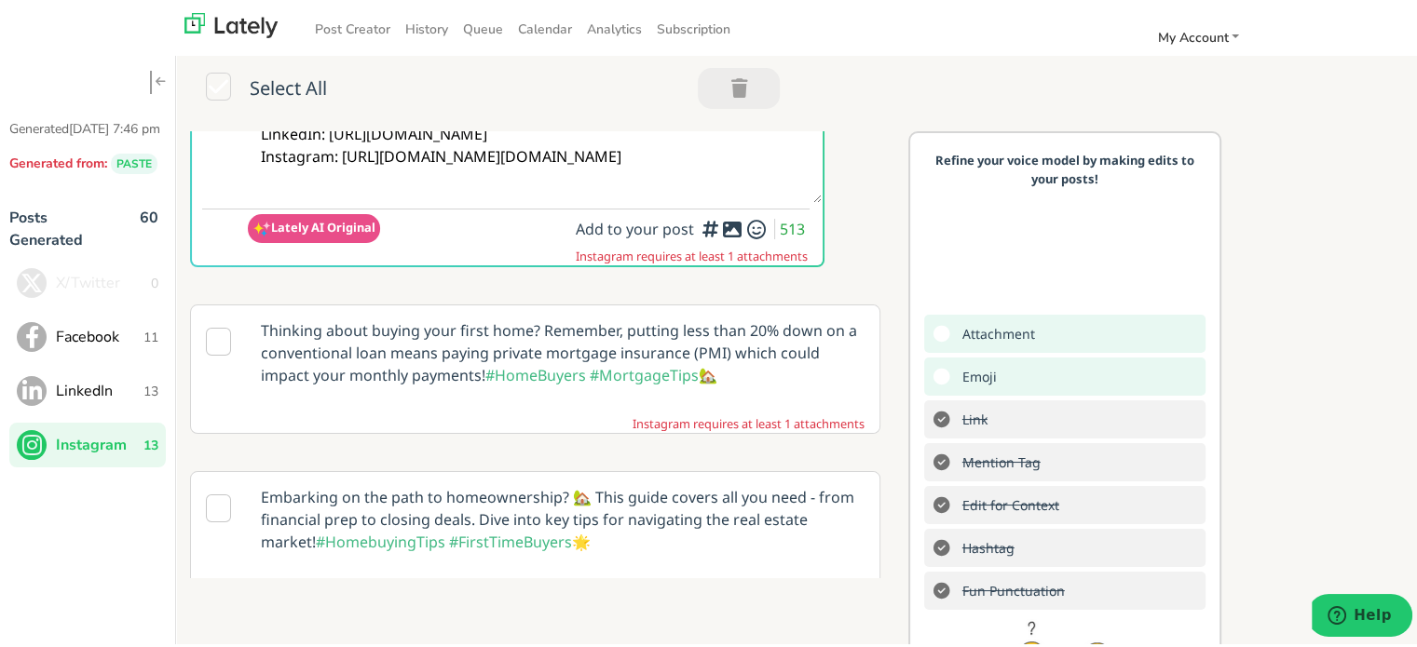
click at [709, 230] on div at bounding box center [710, 229] width 12 height 6
click at [710, 231] on div at bounding box center [710, 229] width 12 height 6
click at [721, 226] on icon at bounding box center [732, 226] width 22 height 1
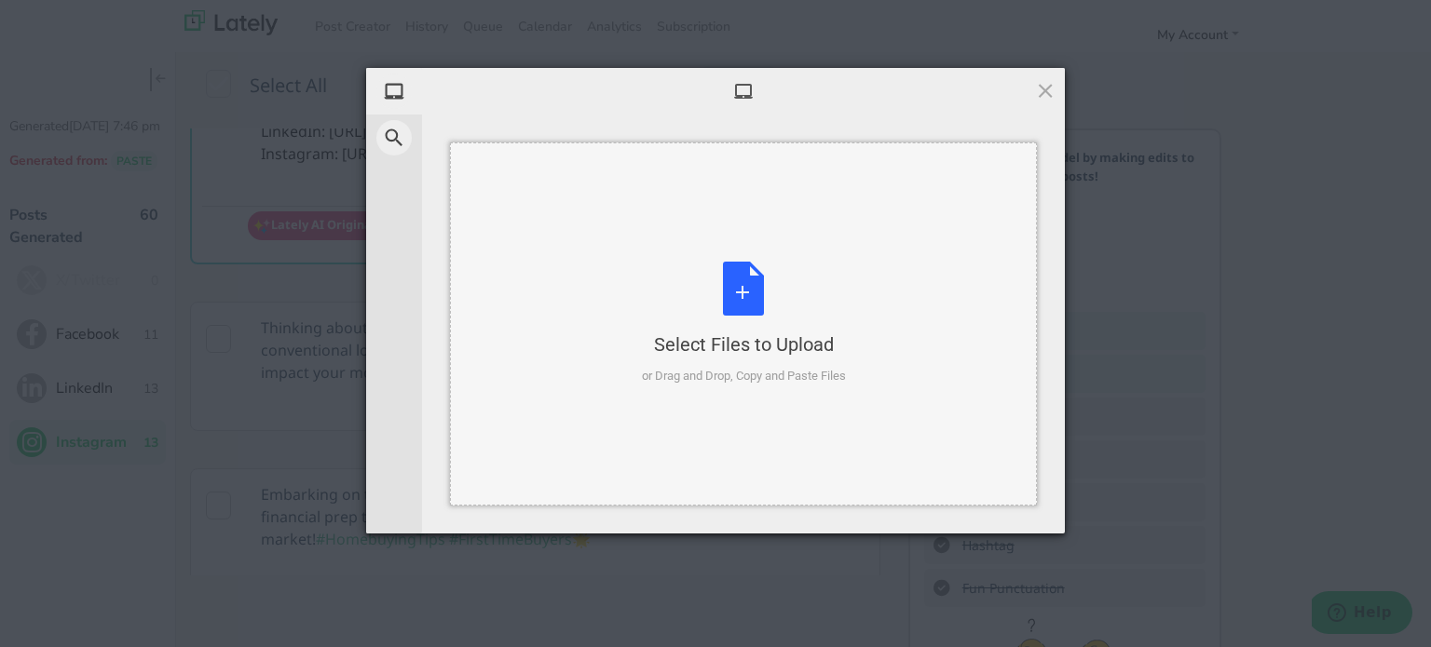
click at [749, 313] on div "Select Files to Upload or Drag and Drop, Copy and Paste Files" at bounding box center [744, 324] width 204 height 124
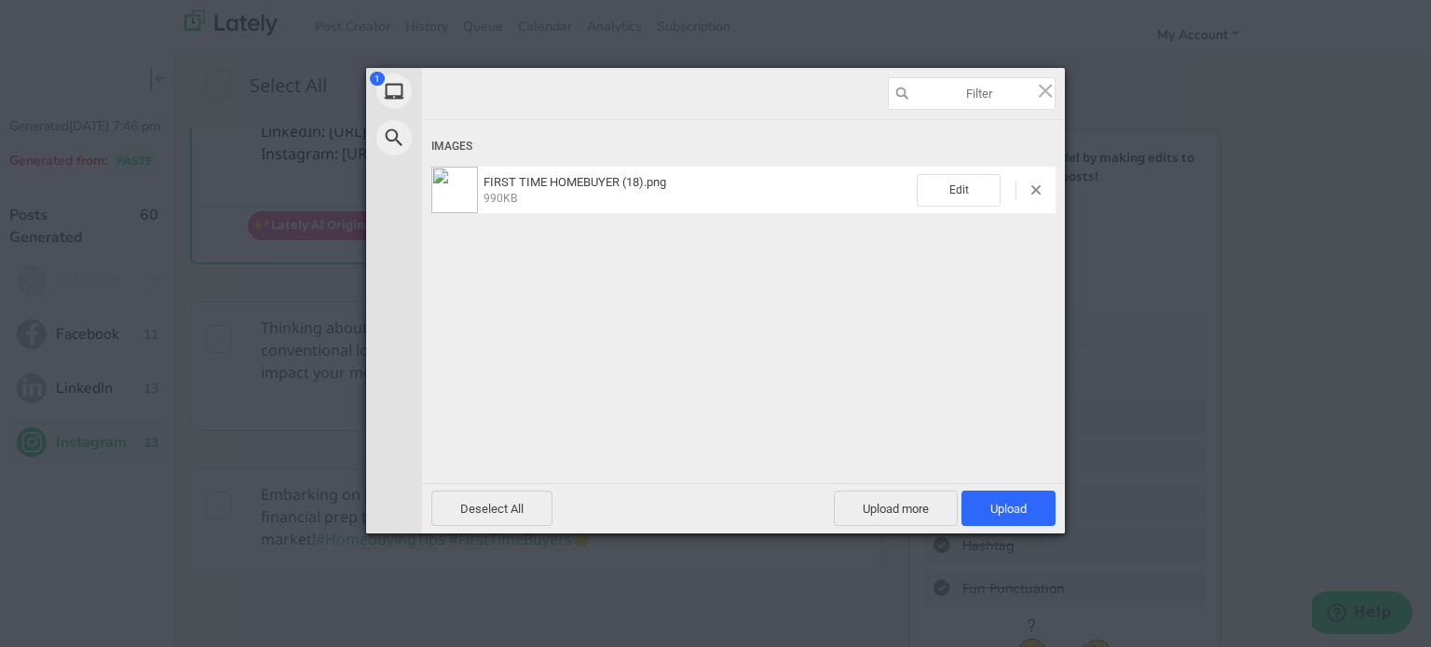
click at [1025, 490] on div "Deselect All Upload more Upload 1" at bounding box center [743, 508] width 643 height 50
click at [1025, 502] on span "Upload 1" at bounding box center [1008, 509] width 36 height 14
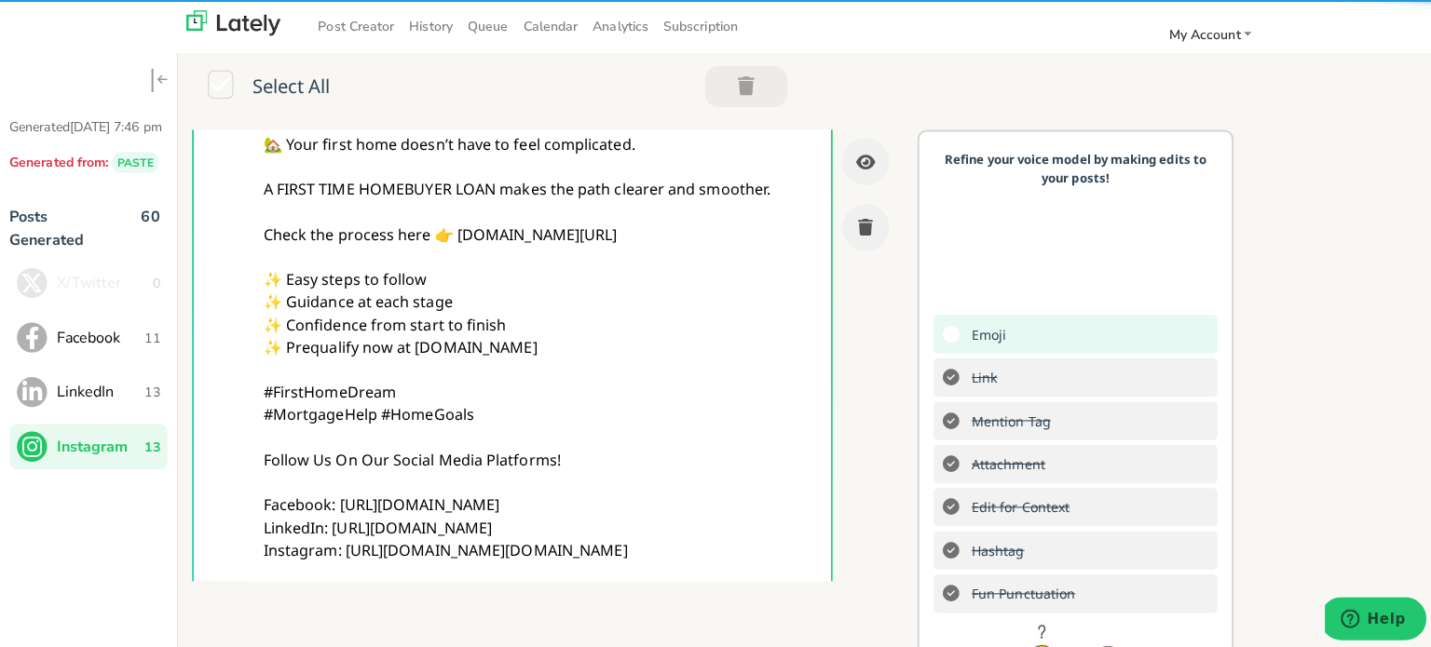
scroll to position [0, 0]
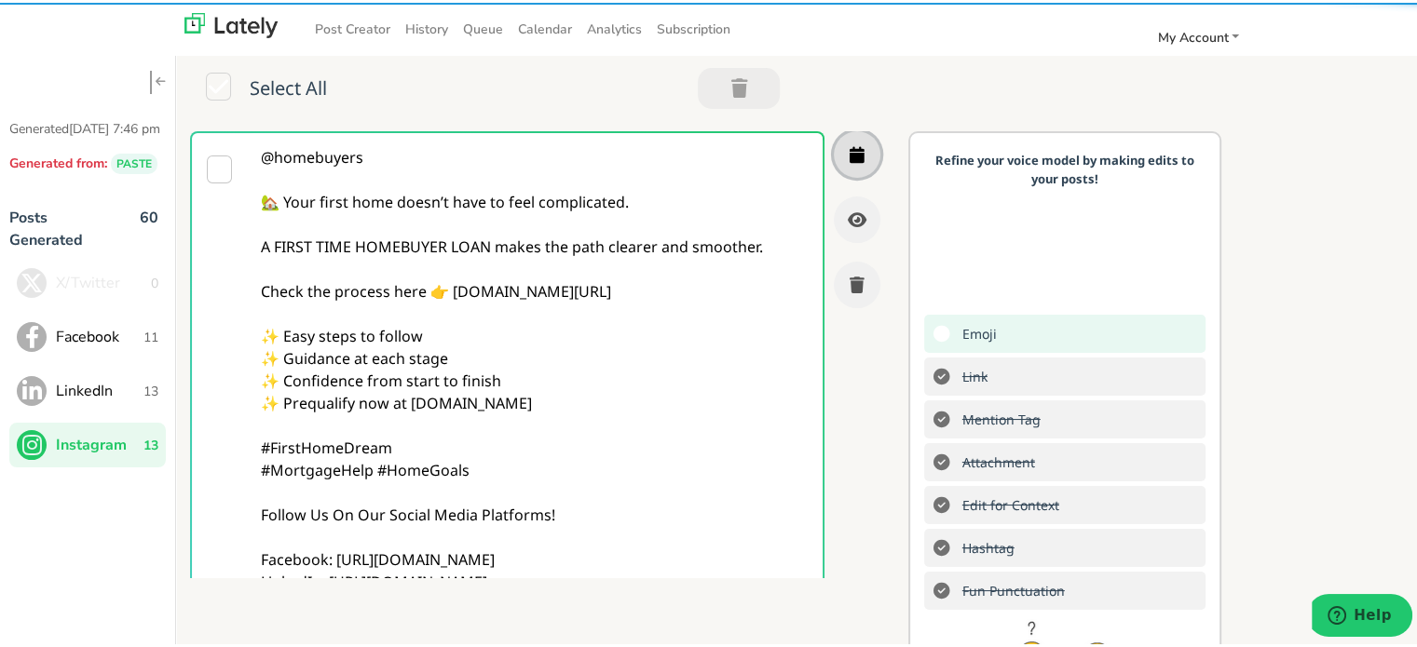
click at [849, 145] on icon "button" at bounding box center [856, 151] width 15 height 17
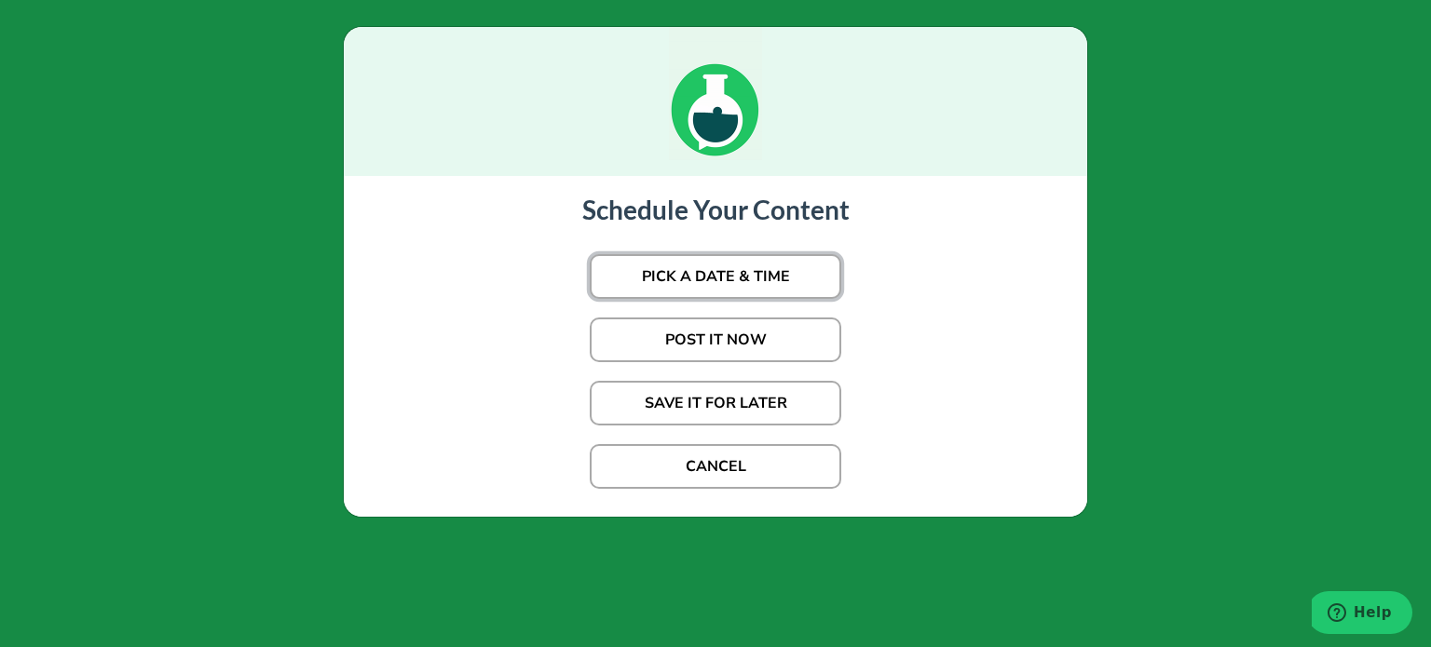
click at [708, 275] on button "PICK A DATE & TIME" at bounding box center [715, 276] width 251 height 45
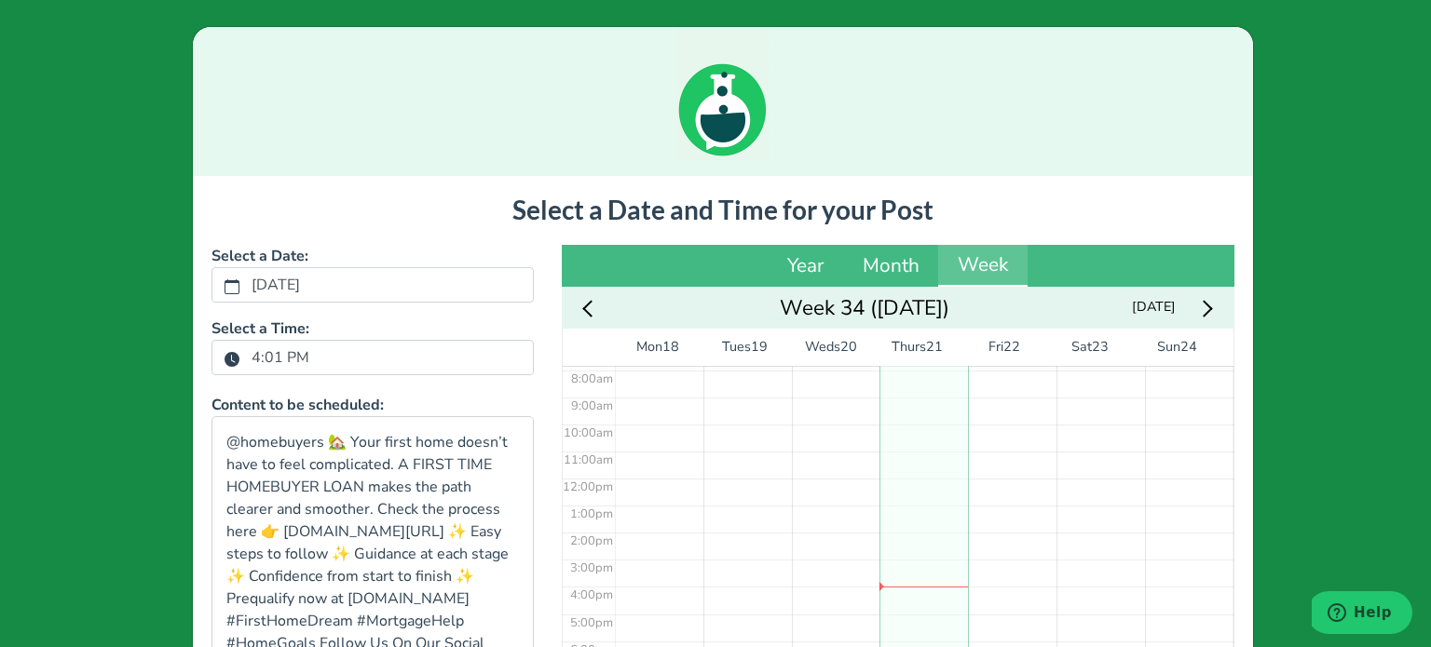
click at [279, 365] on label "4:01 PM" at bounding box center [280, 358] width 80 height 32
click at [240, 365] on button "4:01 PM" at bounding box center [232, 358] width 17 height 24
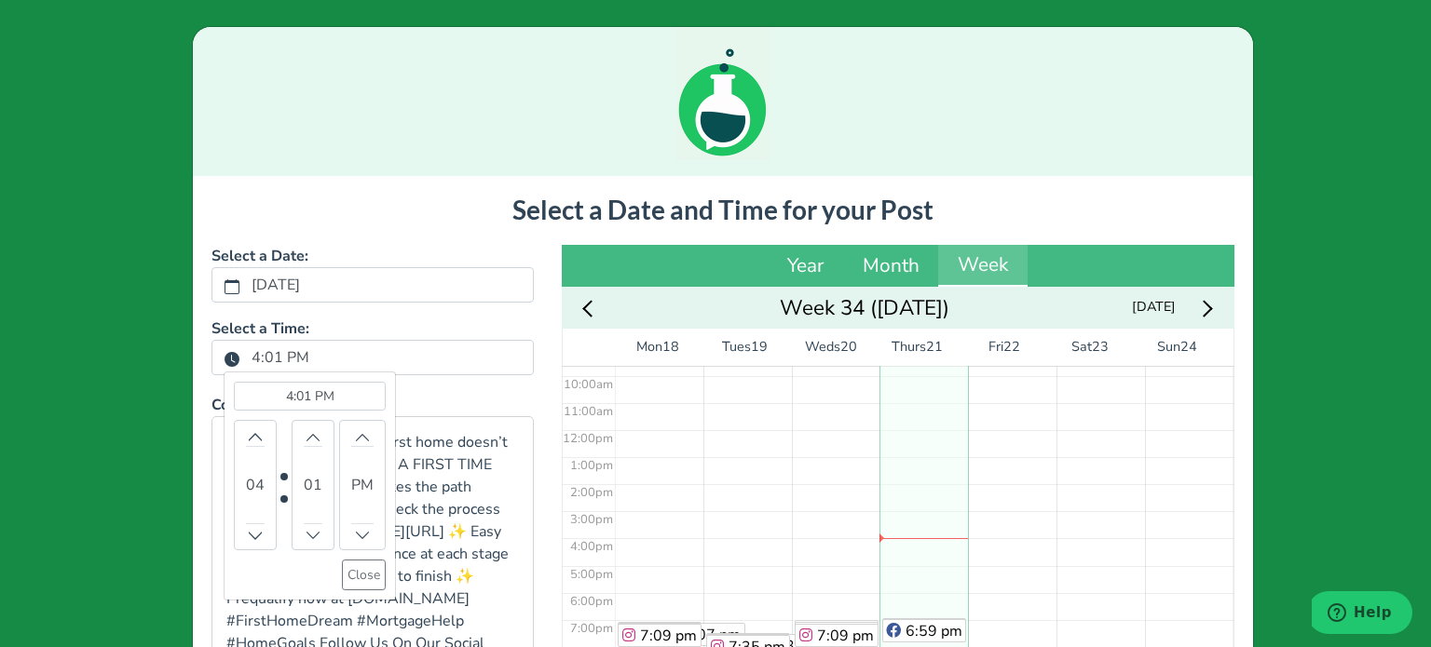
scroll to position [268, 0]
click at [246, 439] on button "Increment" at bounding box center [255, 437] width 19 height 20
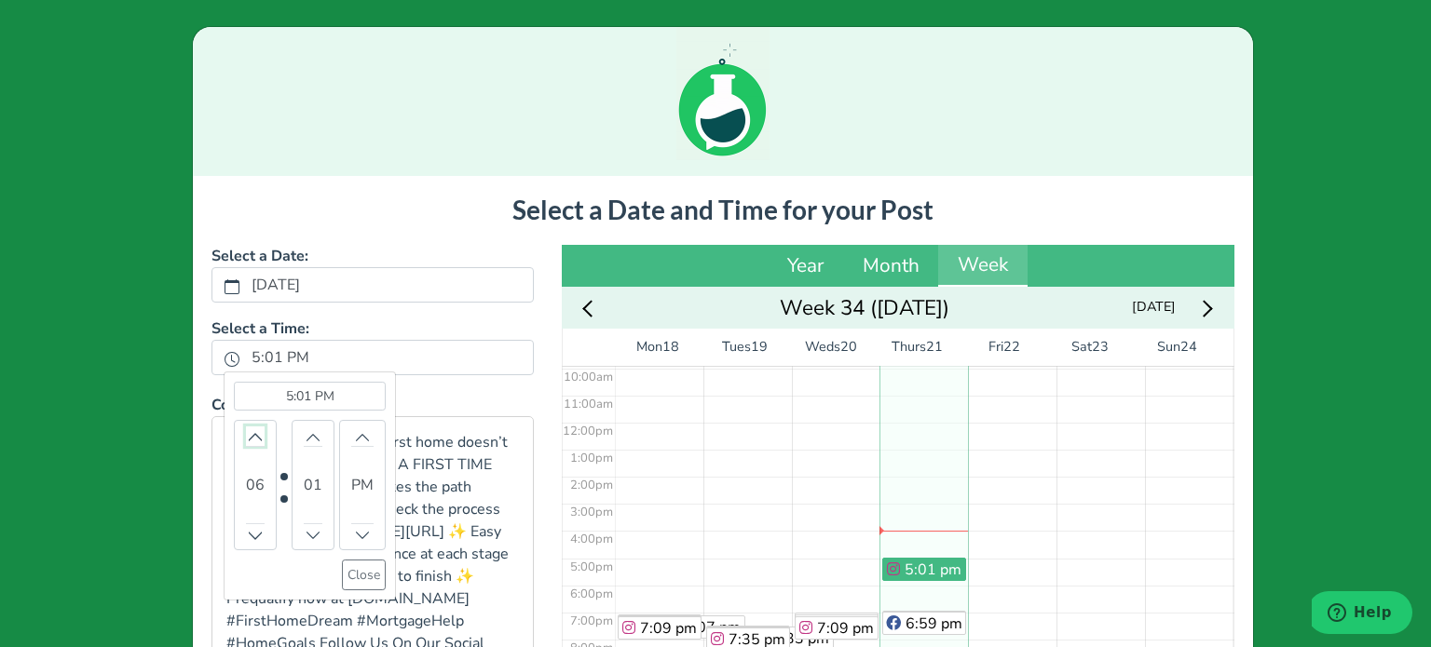
click at [246, 439] on button "Increment" at bounding box center [255, 437] width 19 height 20
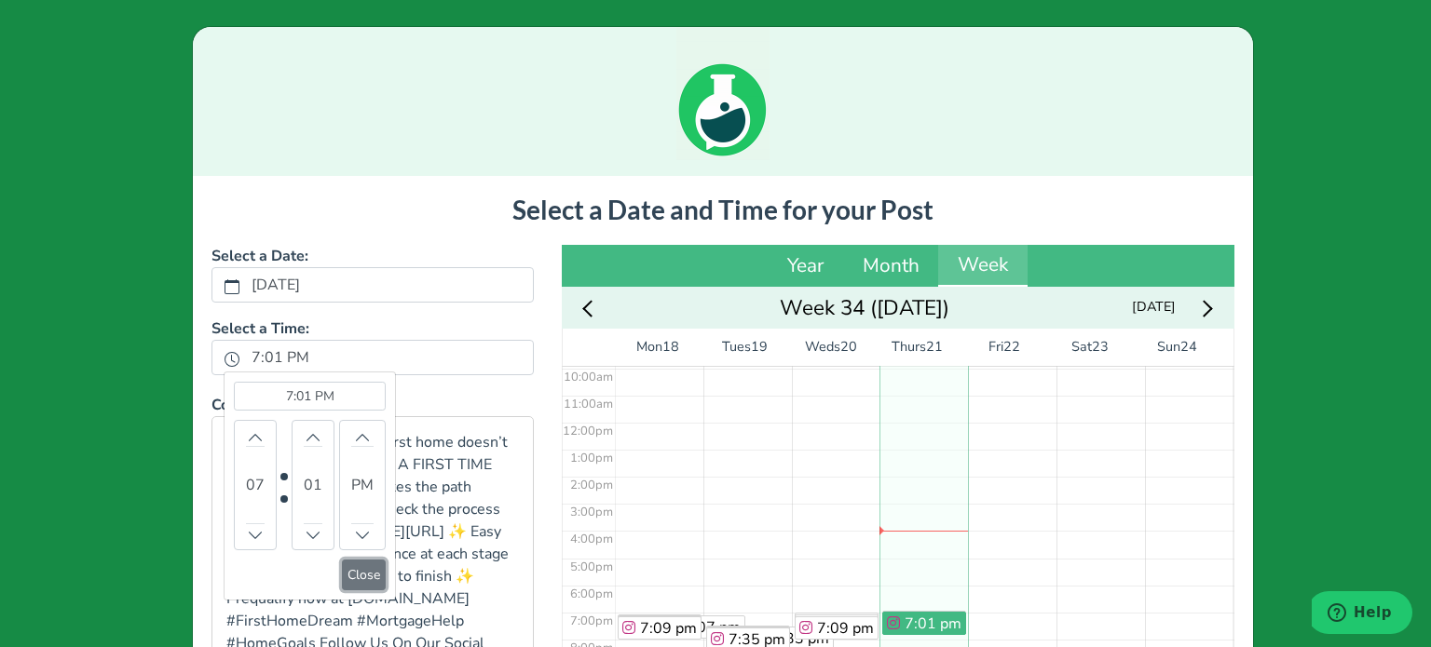
click at [345, 569] on button "Close" at bounding box center [364, 575] width 44 height 31
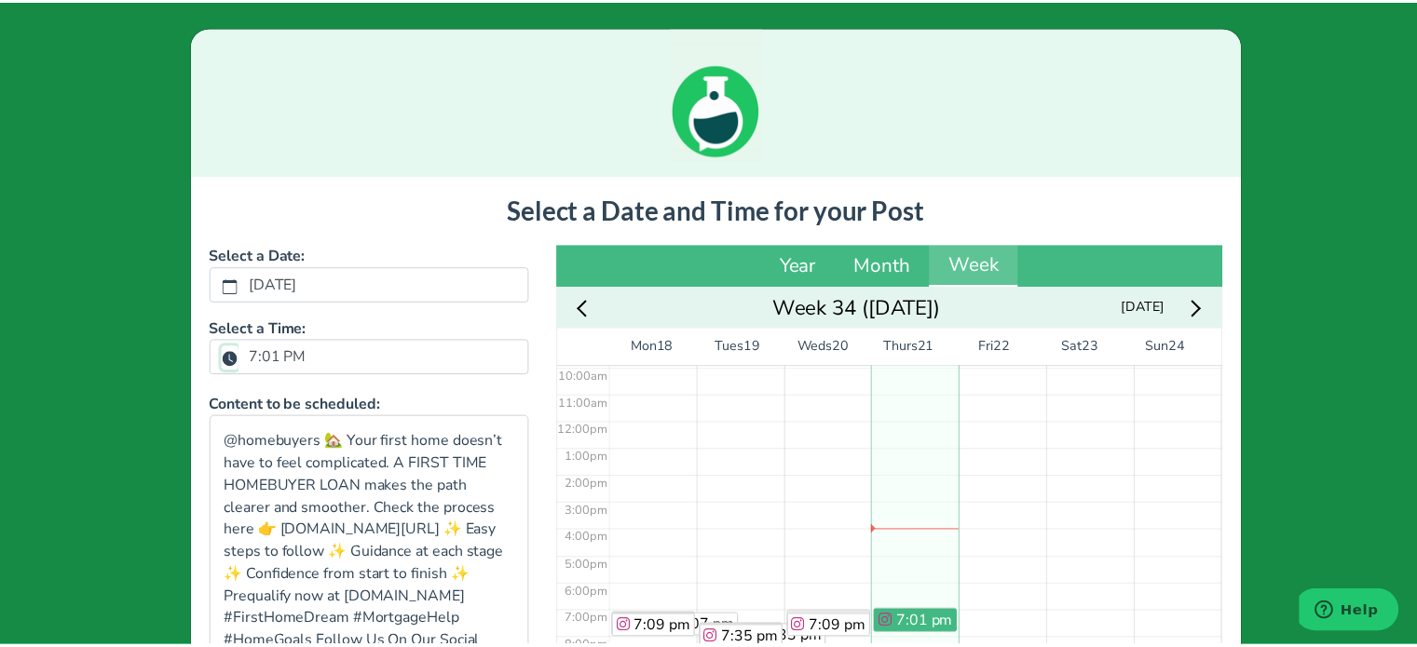
scroll to position [388, 0]
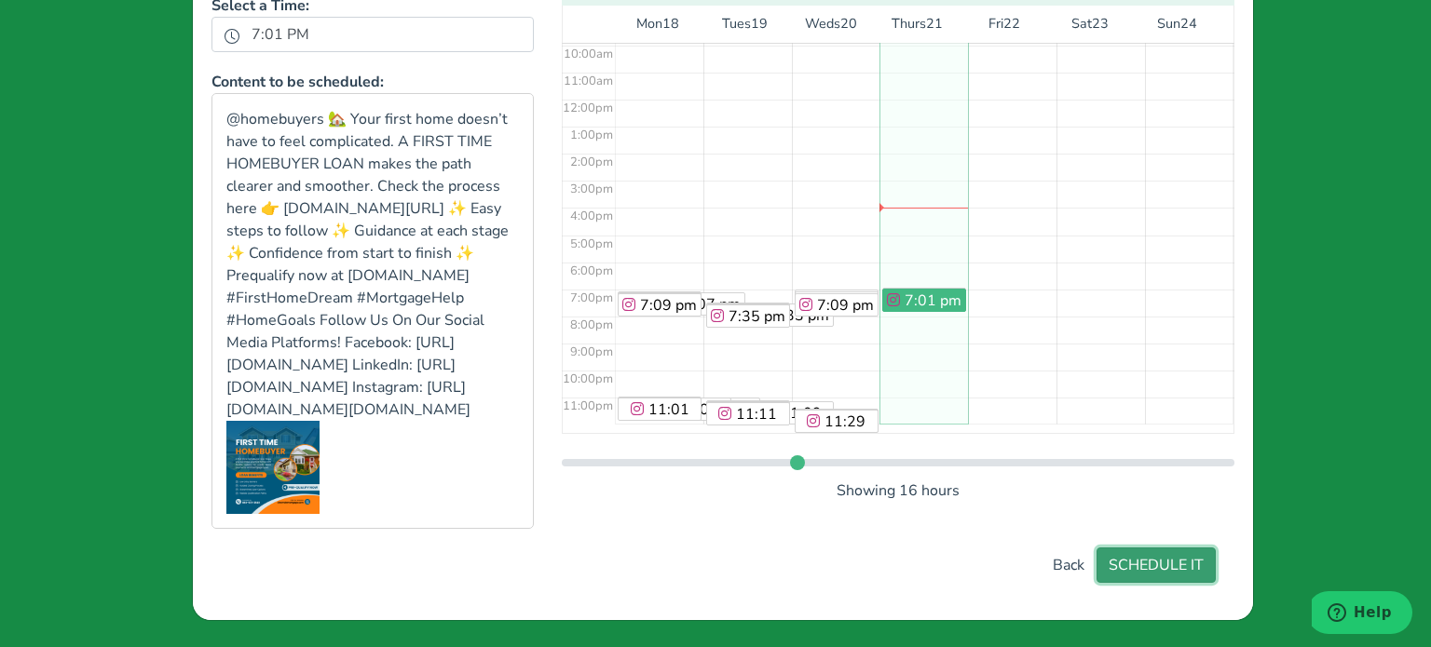
click at [1167, 571] on button "SCHEDULE IT" at bounding box center [1155, 565] width 119 height 35
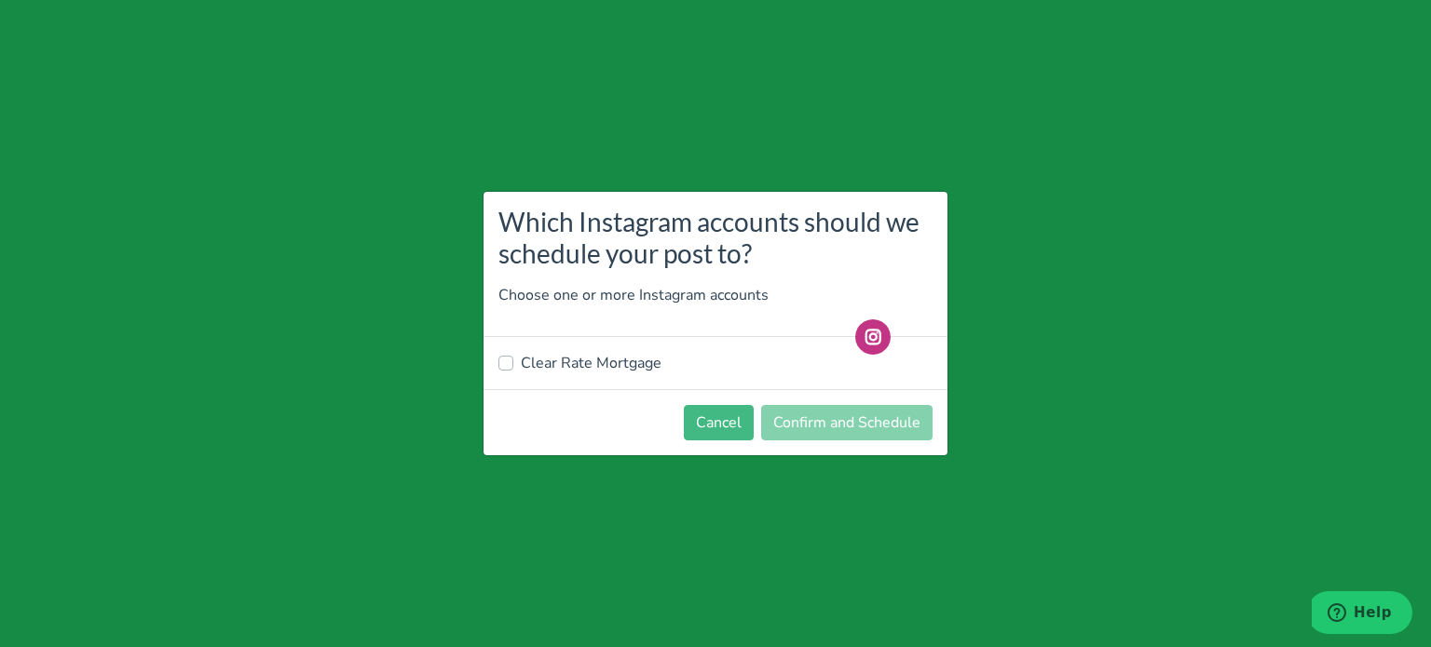
click at [549, 373] on label "Clear Rate Mortgage" at bounding box center [591, 363] width 141 height 22
click at [513, 371] on input "Clear Rate Mortgage" at bounding box center [505, 361] width 15 height 19
checkbox input "true"
click at [893, 420] on button "Confirm and Schedule" at bounding box center [846, 422] width 171 height 35
